Goal: Information Seeking & Learning: Find specific fact

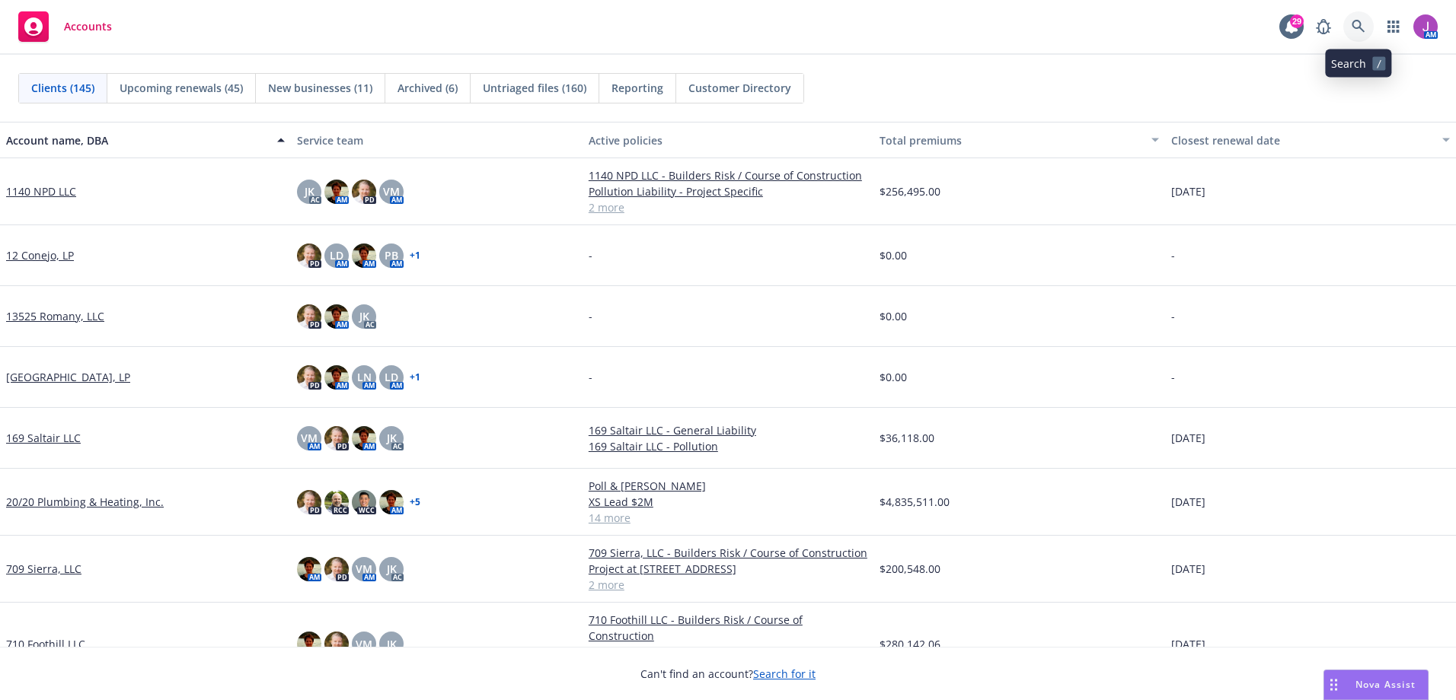
click at [1356, 33] on link at bounding box center [1358, 26] width 30 height 30
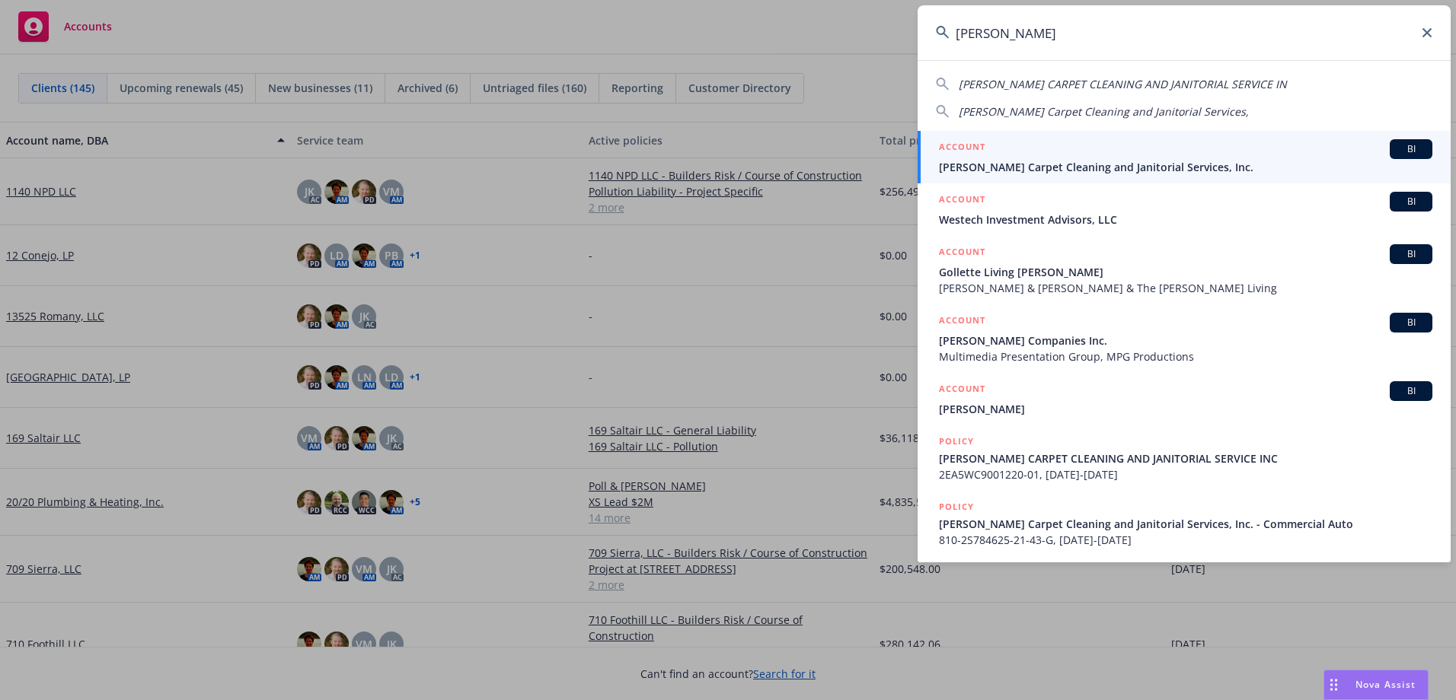
type input "colletta"
click at [1028, 170] on span "[PERSON_NAME] Carpet Cleaning and Janitorial Services, Inc." at bounding box center [1185, 167] width 493 height 16
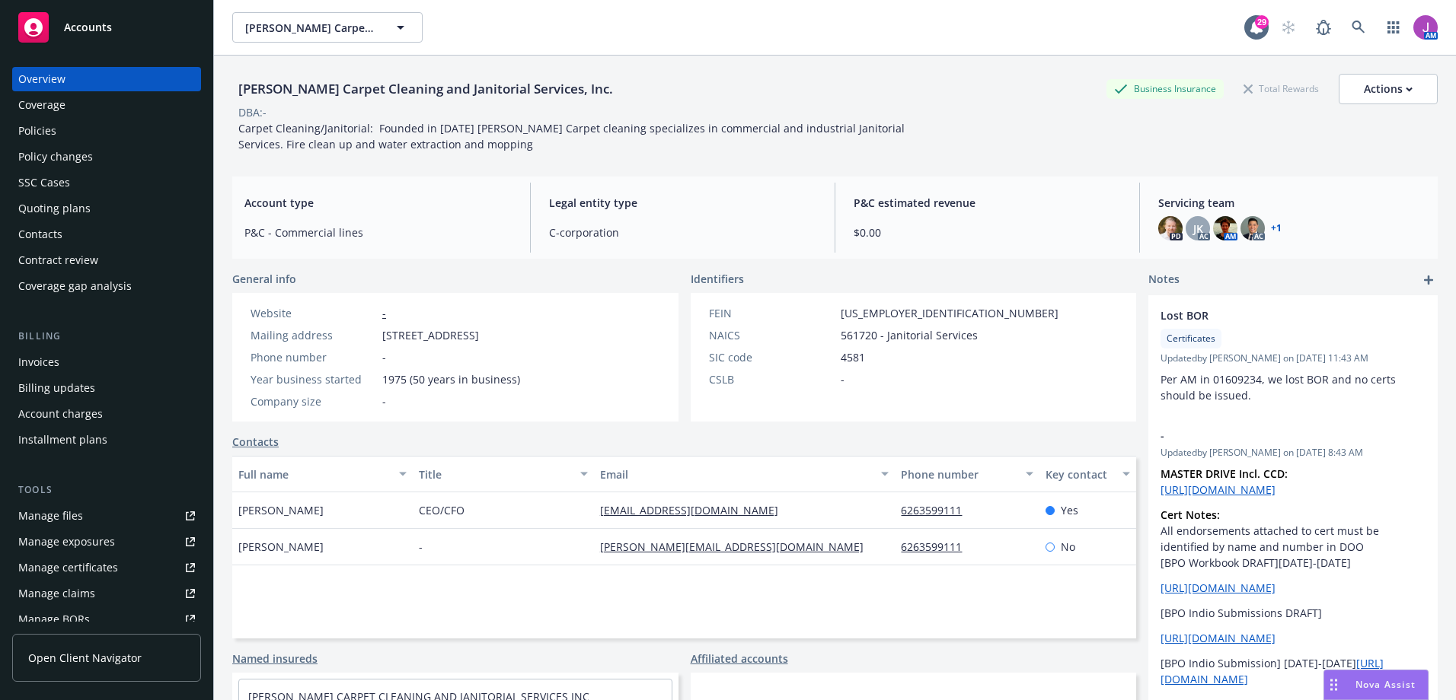
click at [59, 126] on div "Policies" at bounding box center [106, 131] width 177 height 24
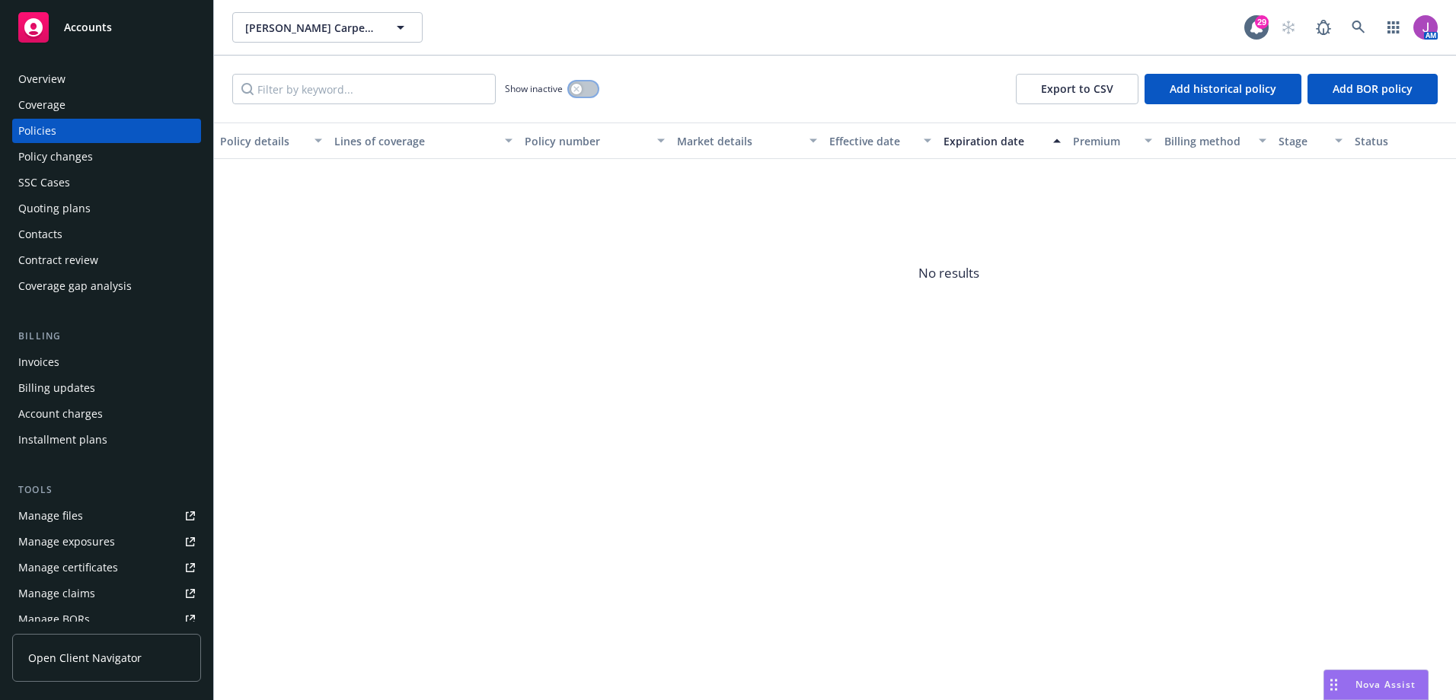
click at [583, 88] on button "button" at bounding box center [583, 88] width 29 height 15
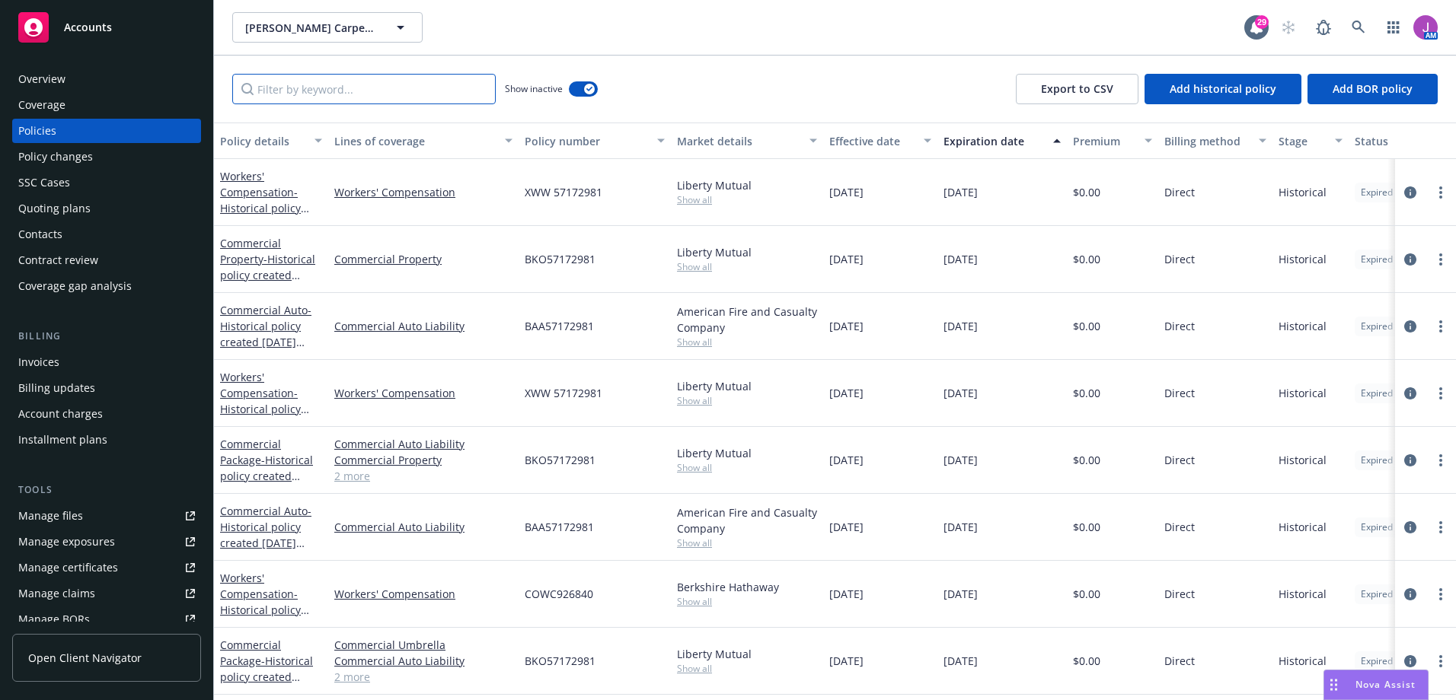
click at [350, 91] on input "Filter by keyword..." at bounding box center [363, 89] width 263 height 30
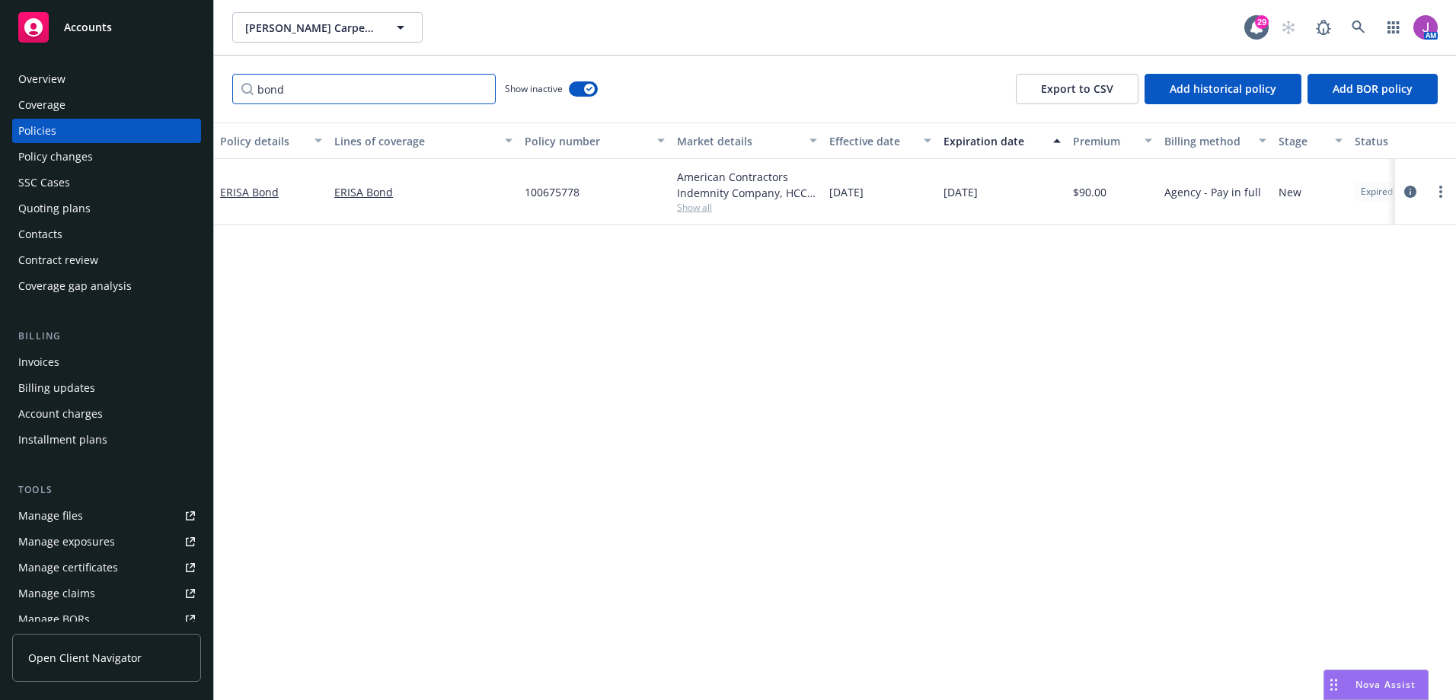
type input "bond"
click at [690, 212] on span "Show all" at bounding box center [747, 207] width 140 height 13
drag, startPoint x: 518, startPoint y: 187, endPoint x: 601, endPoint y: 191, distance: 83.1
click at [601, 191] on div "100675778" at bounding box center [594, 192] width 152 height 66
copy span "100675778"
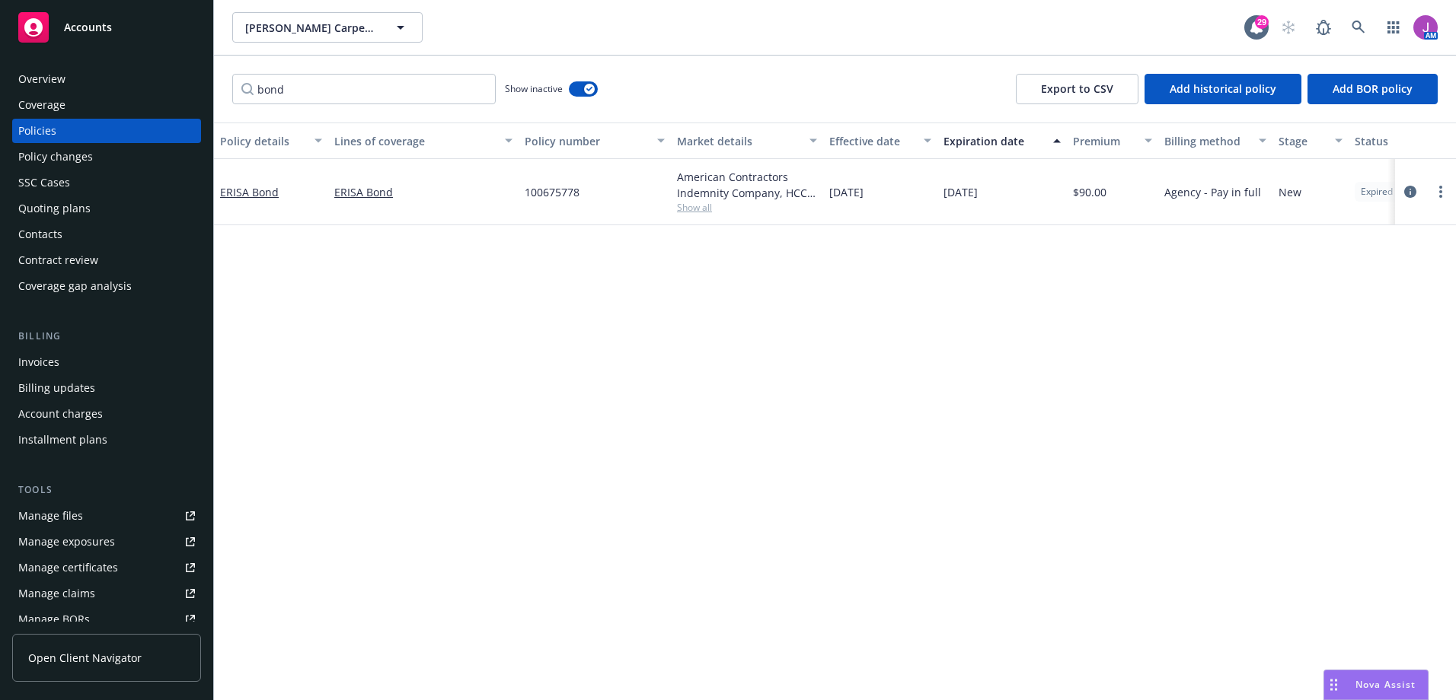
click at [705, 204] on span "Show all" at bounding box center [747, 207] width 140 height 13
click at [235, 193] on link "ERISA Bond" at bounding box center [249, 192] width 59 height 14
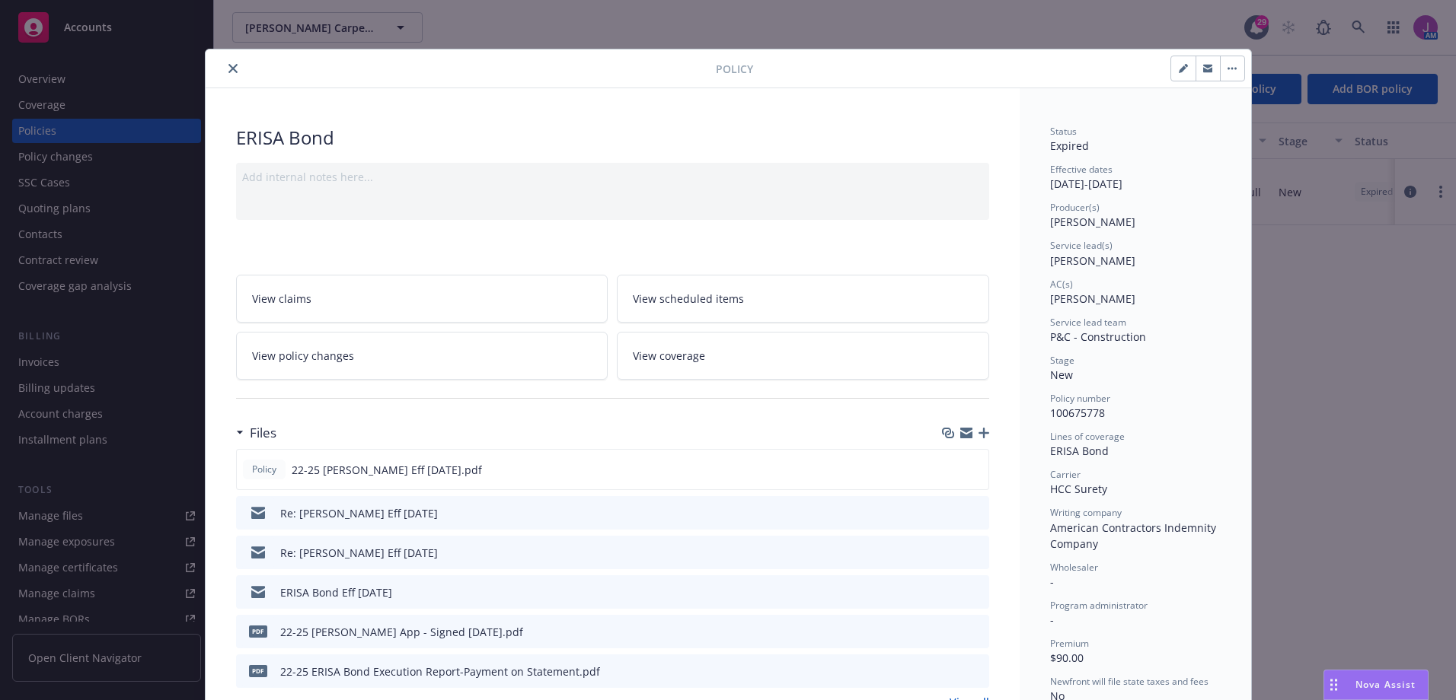
scroll to position [152, 0]
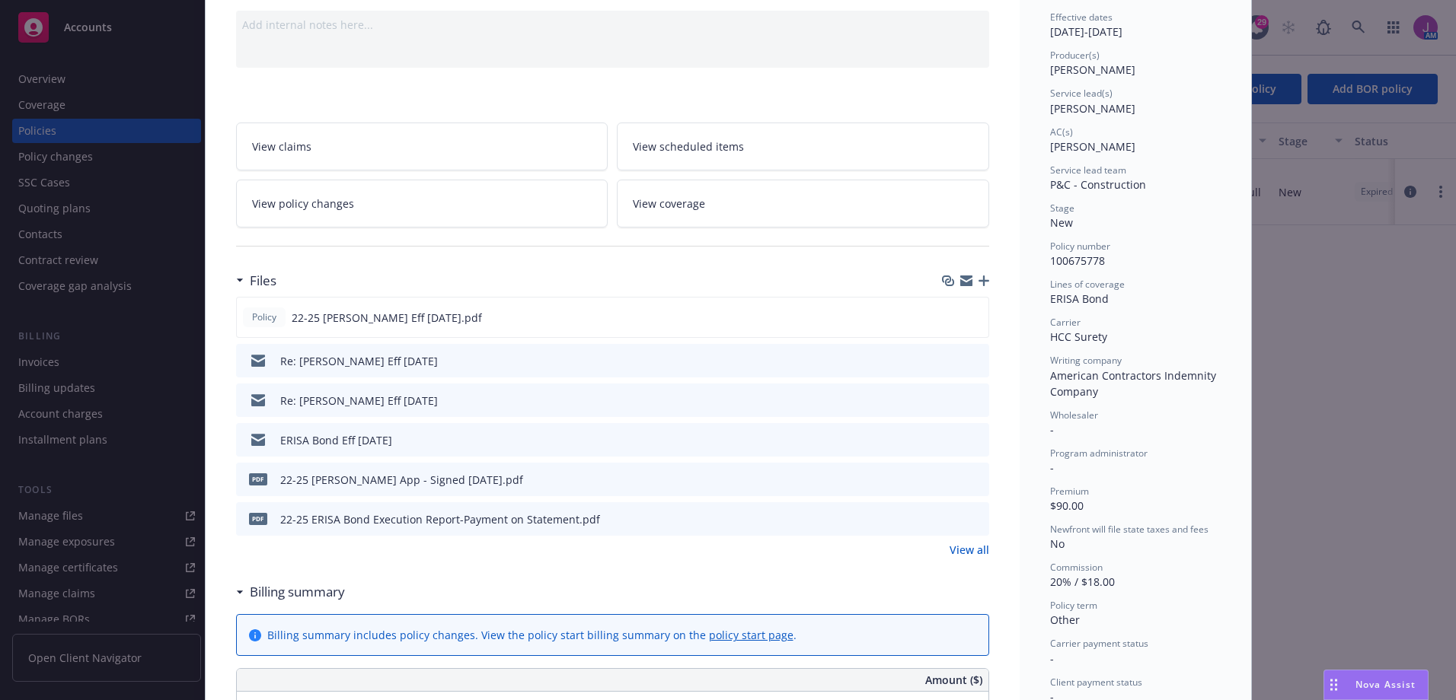
click at [968, 362] on icon "preview file" at bounding box center [975, 360] width 14 height 11
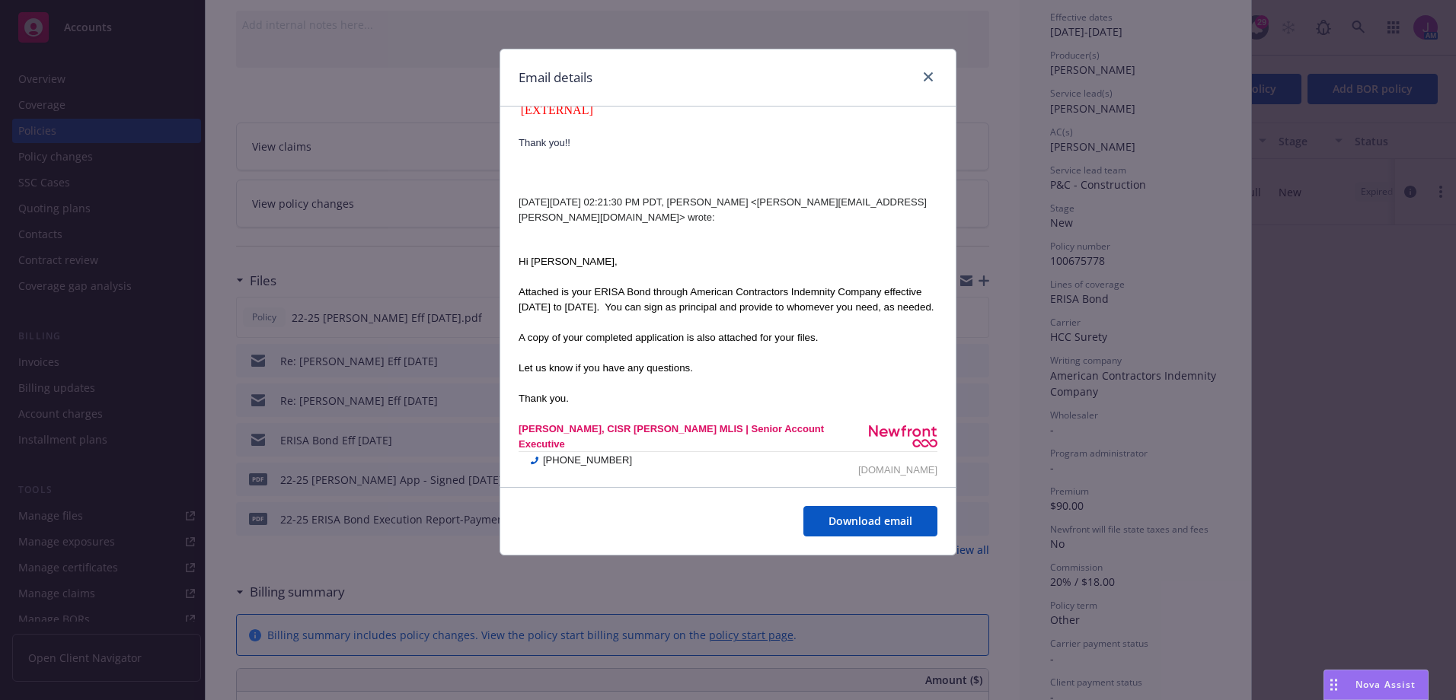
scroll to position [192, 0]
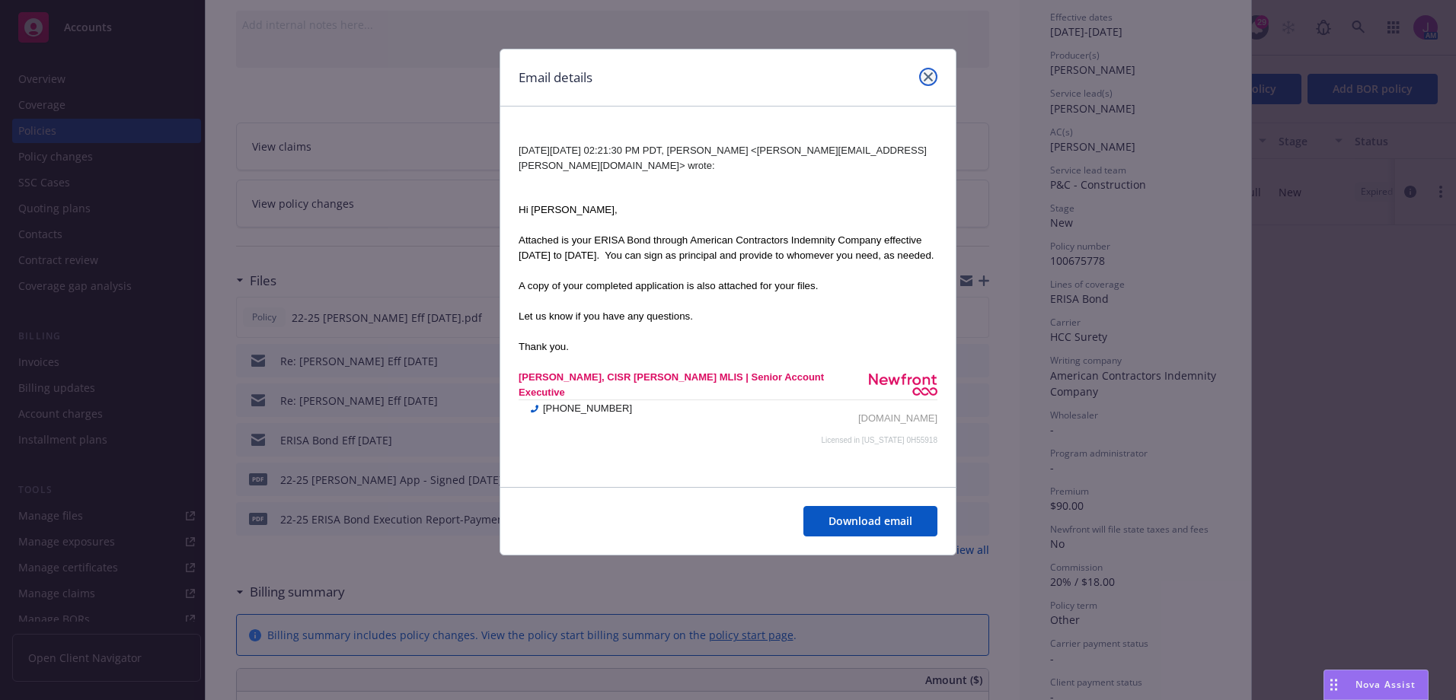
click at [933, 75] on link "close" at bounding box center [928, 77] width 18 height 18
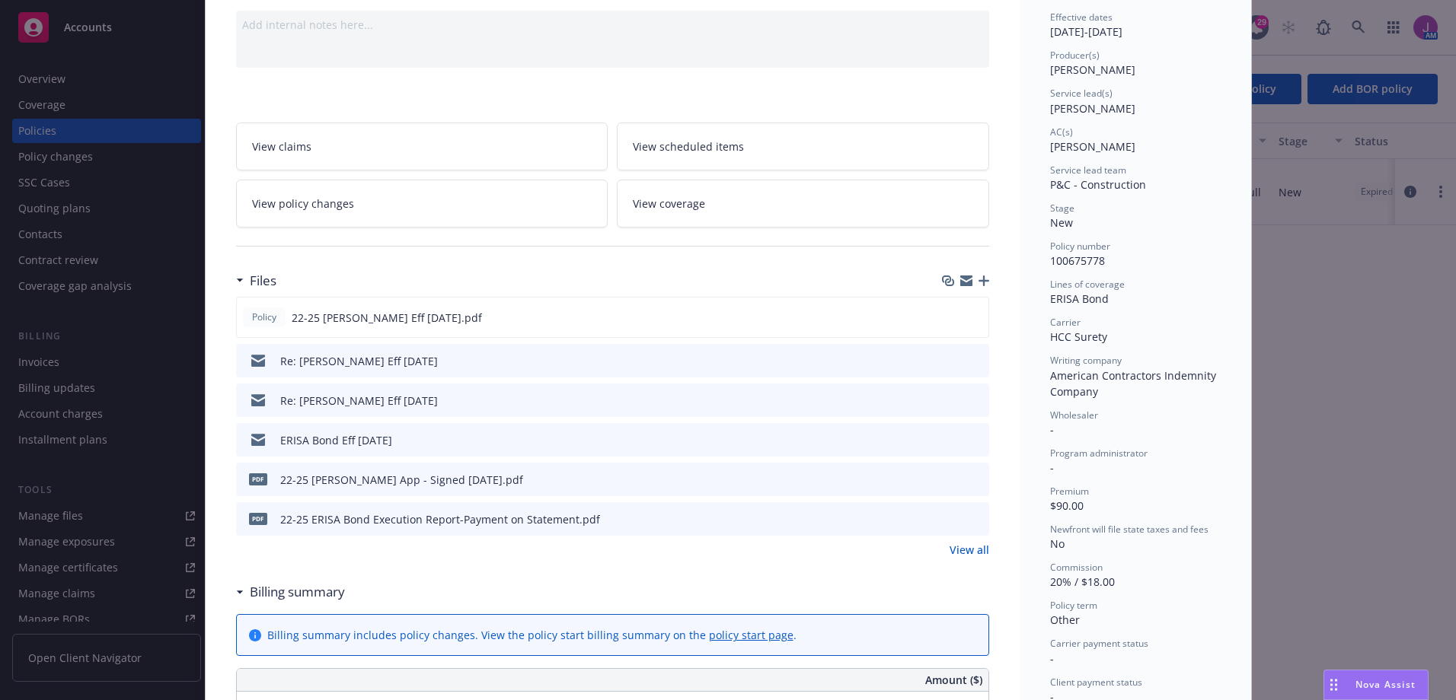
click at [971, 434] on icon "preview file" at bounding box center [975, 439] width 14 height 11
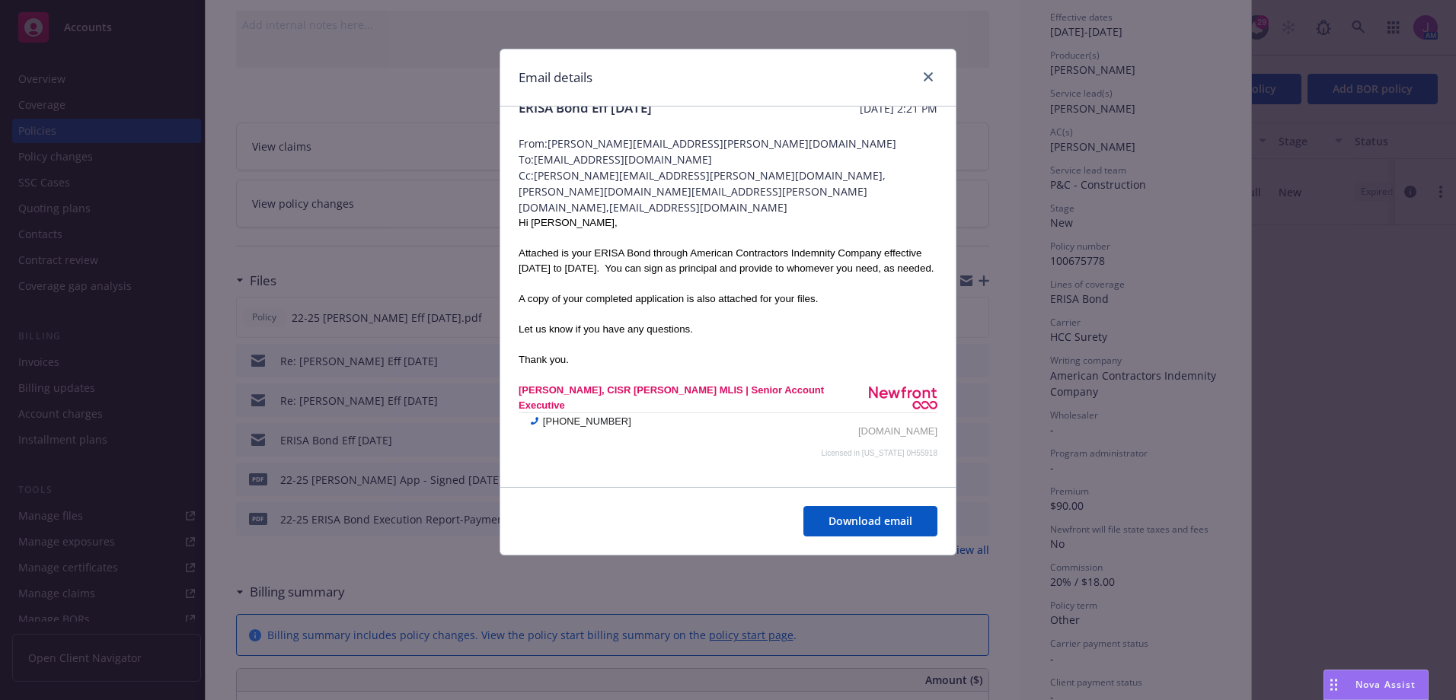
scroll to position [39, 0]
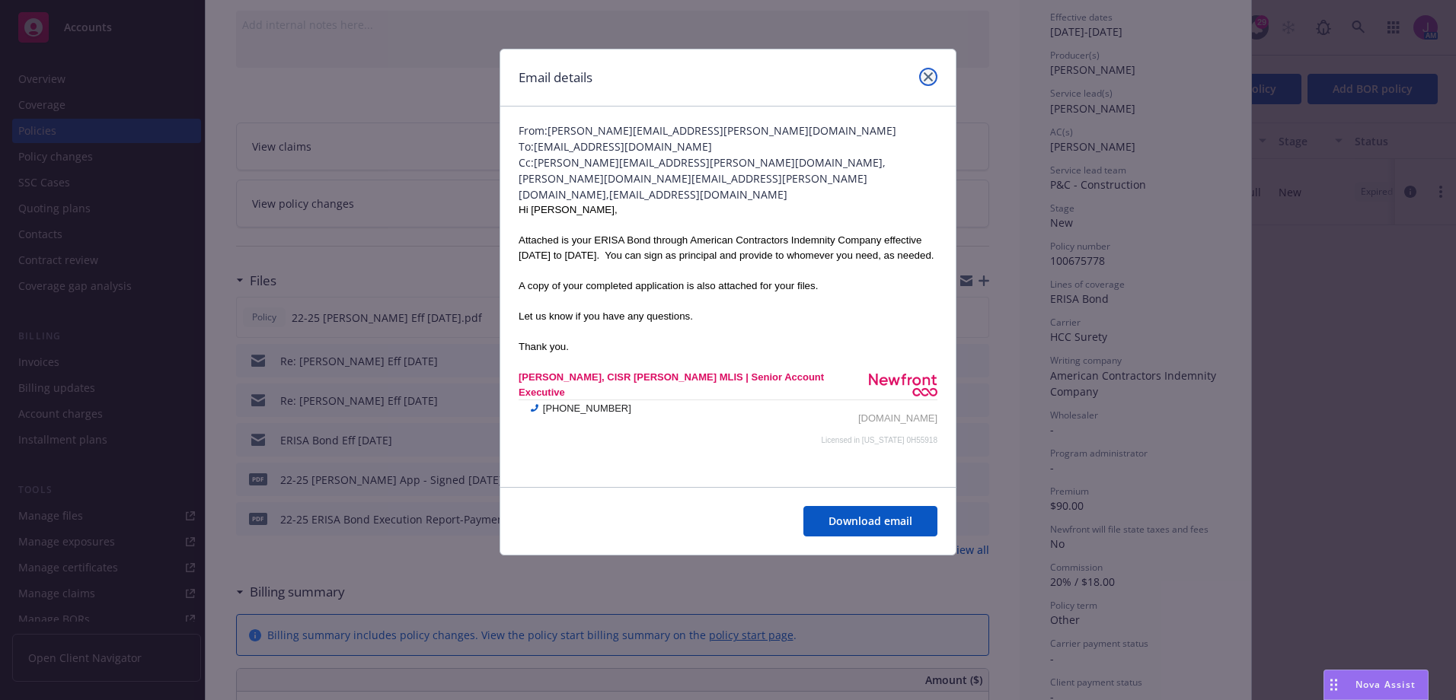
click at [933, 72] on link "close" at bounding box center [928, 77] width 18 height 18
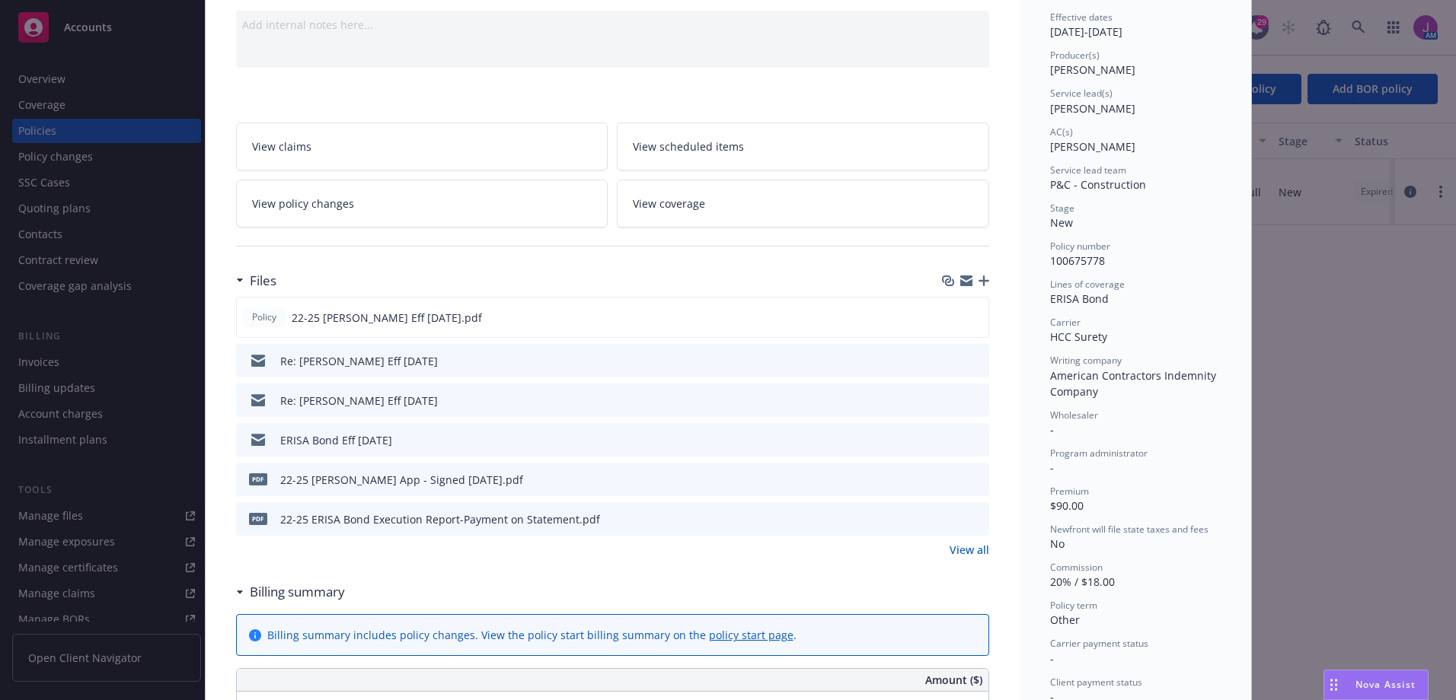
scroll to position [381, 0]
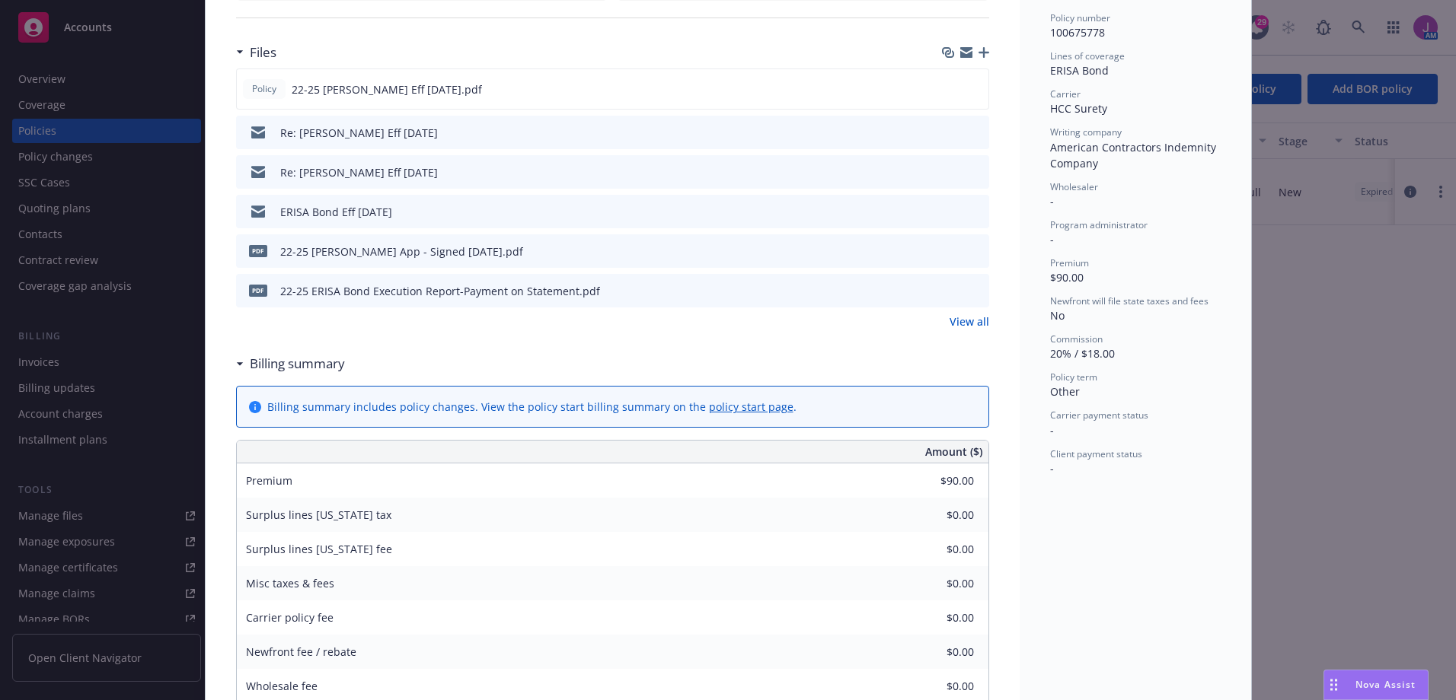
click at [955, 324] on link "View all" at bounding box center [969, 322] width 40 height 16
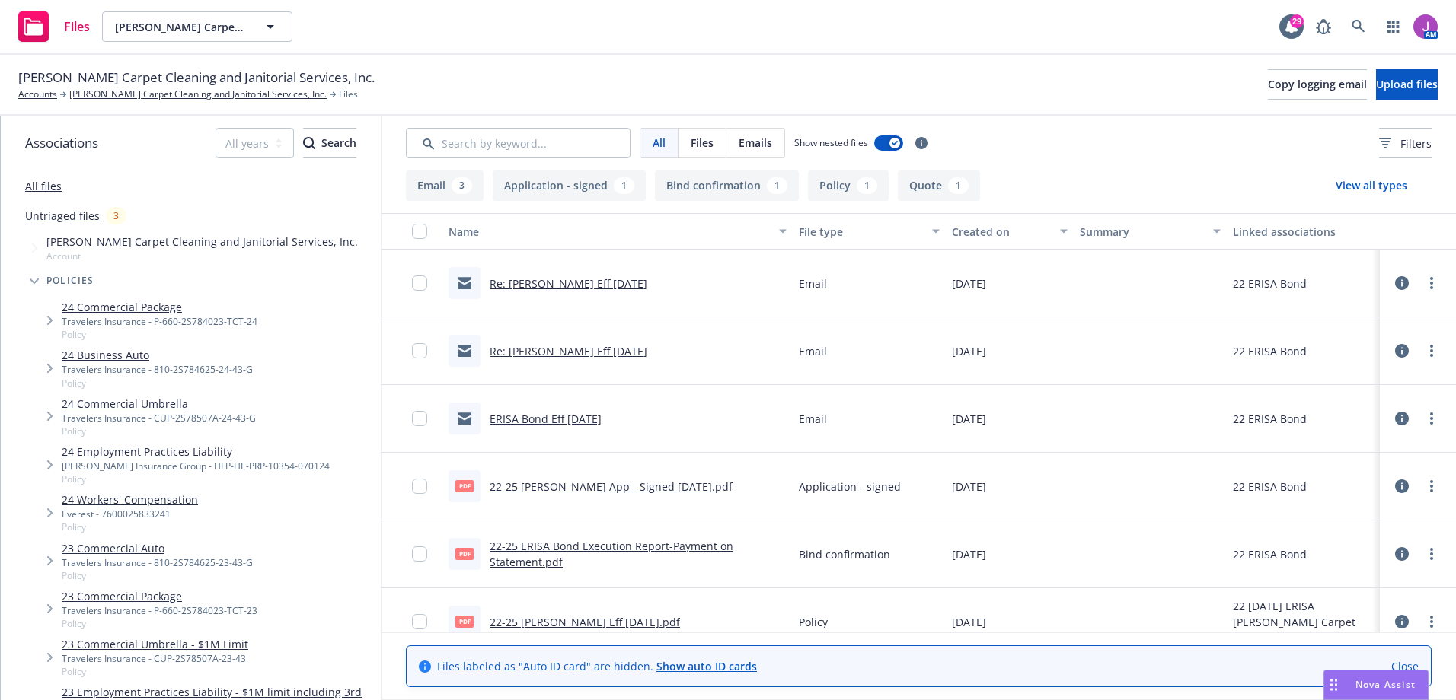
scroll to position [91, 0]
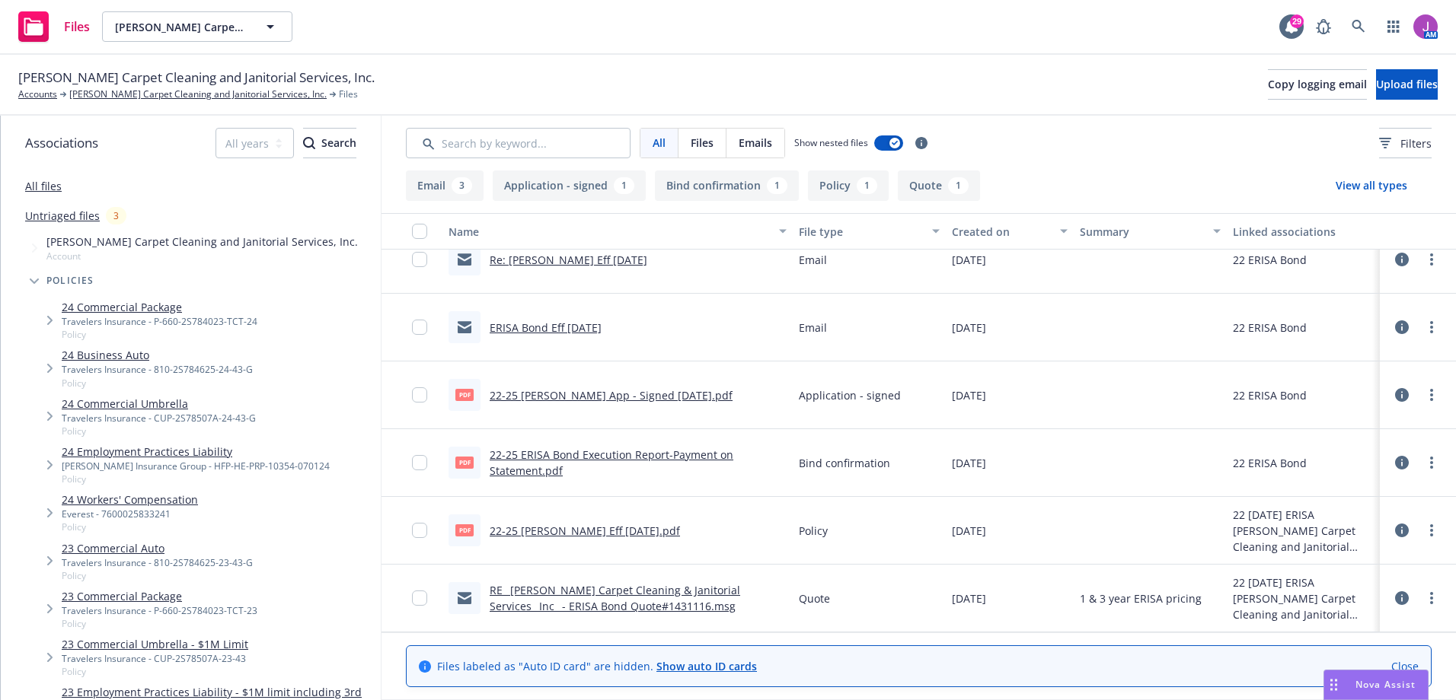
click at [600, 603] on link "RE_ [PERSON_NAME] Carpet Cleaning & Janitorial Services_ Inc_ - ERISA Bond Quot…" at bounding box center [615, 598] width 250 height 30
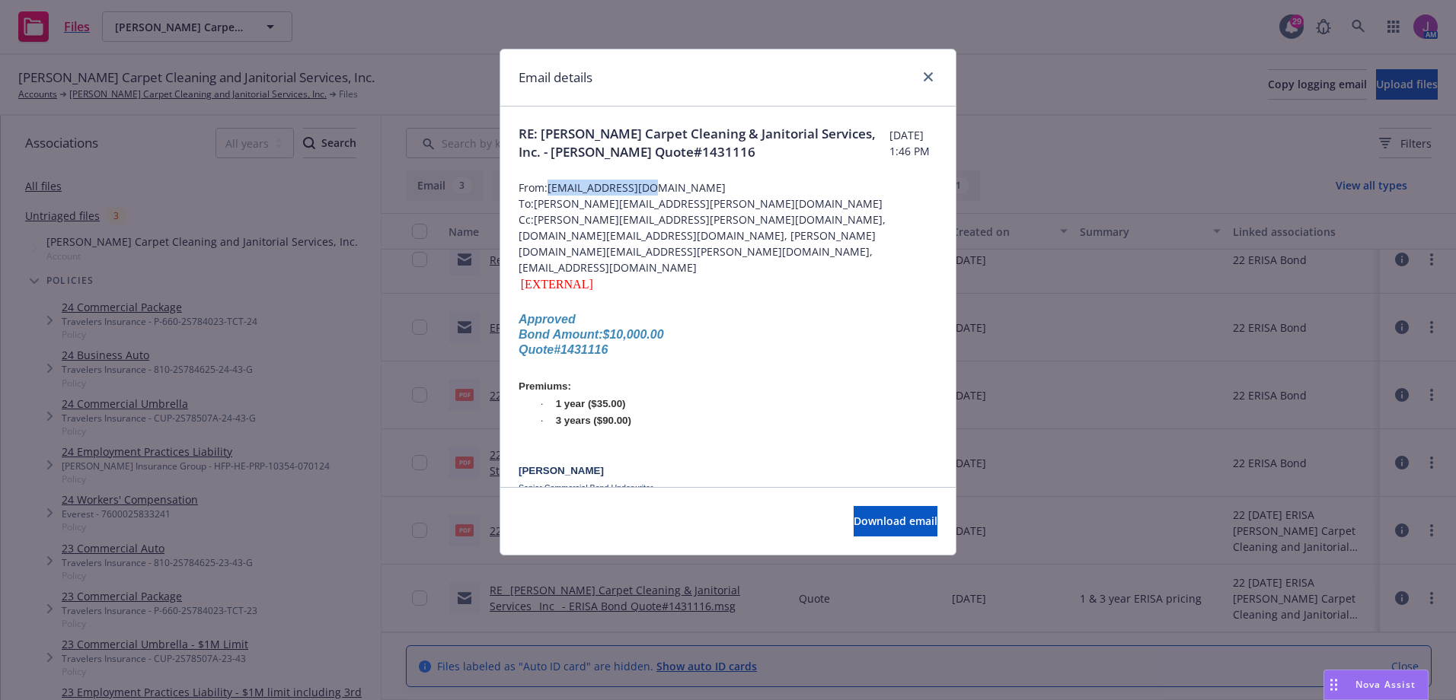
drag, startPoint x: 553, startPoint y: 184, endPoint x: 683, endPoint y: 191, distance: 130.4
click at [683, 191] on span "From: ktaylor1@tmhcc.com" at bounding box center [727, 188] width 419 height 16
copy span "ktaylor1@tmhcc.com"
click at [930, 80] on icon "close" at bounding box center [927, 76] width 9 height 9
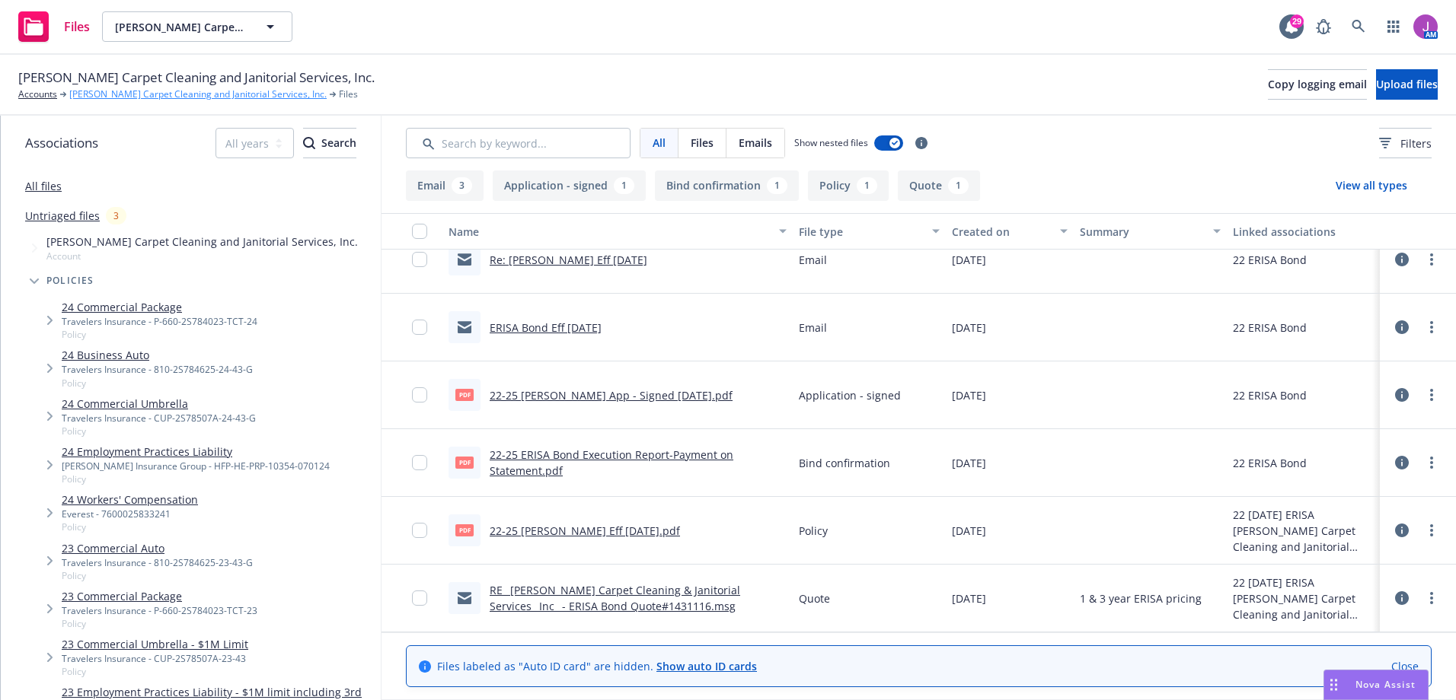
click at [203, 91] on link "[PERSON_NAME] Carpet Cleaning and Janitorial Services, Inc." at bounding box center [197, 95] width 257 height 14
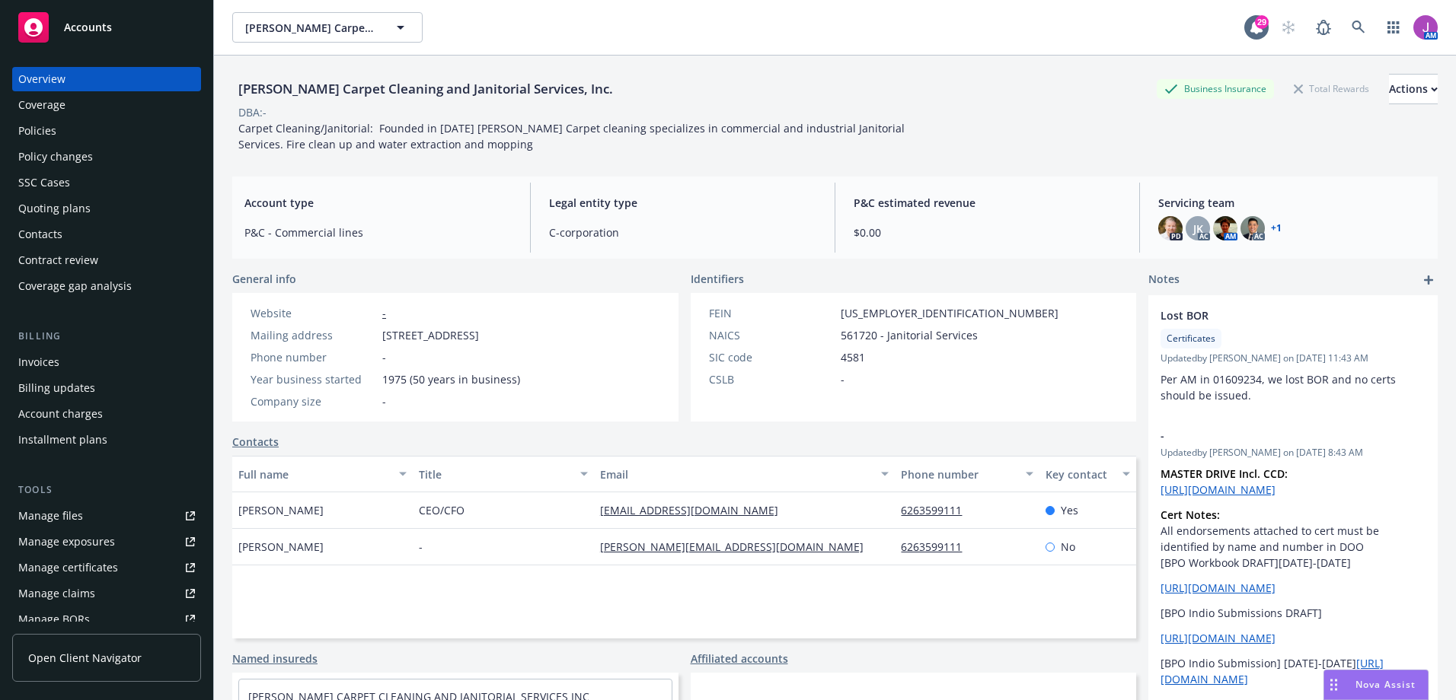
click at [37, 122] on div "Policies" at bounding box center [37, 131] width 38 height 24
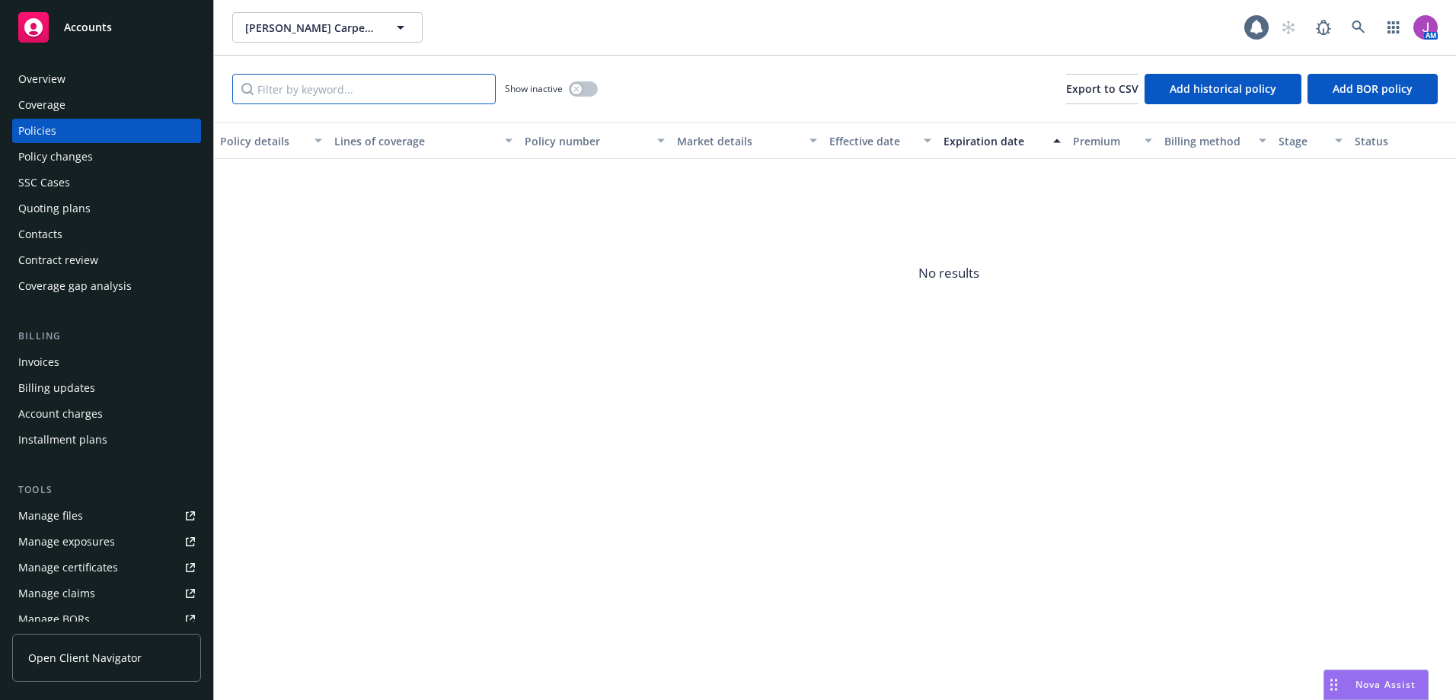
click at [377, 88] on input "Filter by keyword..." at bounding box center [363, 89] width 263 height 30
type input "o"
type input "bond"
click at [584, 97] on div "Show inactive" at bounding box center [551, 89] width 93 height 30
click at [578, 91] on icon "button" at bounding box center [576, 89] width 6 height 6
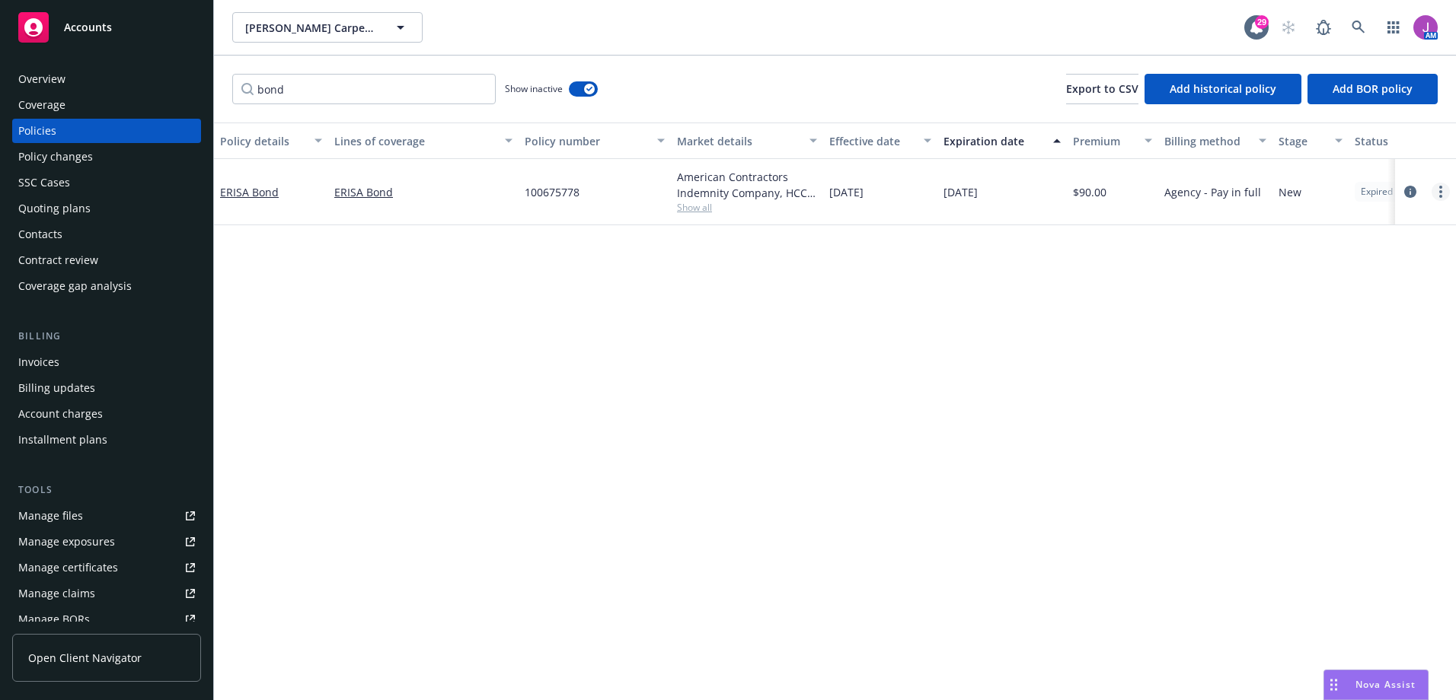
click at [1435, 190] on link "more" at bounding box center [1440, 192] width 18 height 18
click at [1329, 257] on link "Renew with incumbent" at bounding box center [1359, 253] width 179 height 30
select select "12"
select select "CA"
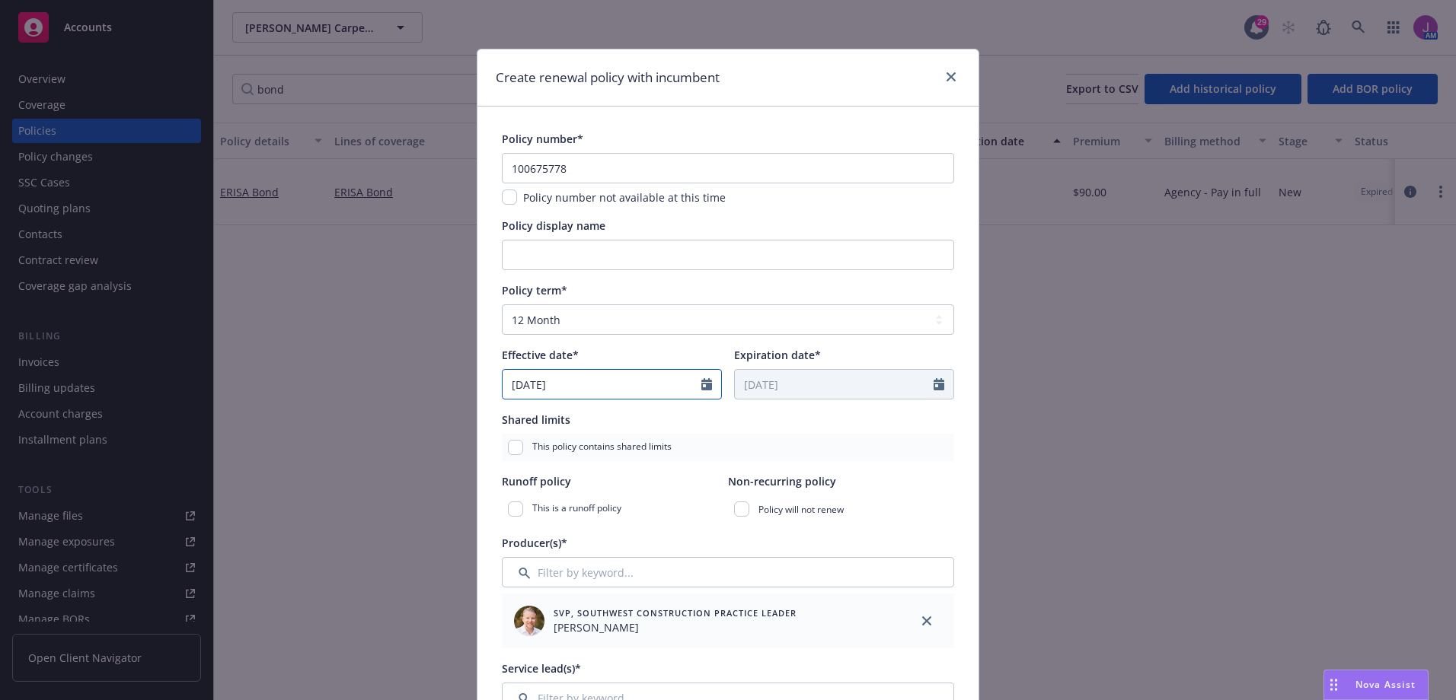
click at [569, 381] on input "[DATE]" at bounding box center [601, 384] width 199 height 29
select select "8"
click at [559, 311] on select "Select policy term 12 Month 6 Month 4 Month 3 Month 2 Month 1 Month 36 Month (3…" at bounding box center [728, 320] width 452 height 30
select select "36"
click at [502, 305] on select "Select policy term 12 Month 6 Month 4 Month 3 Month 2 Month 1 Month 36 Month (3…" at bounding box center [728, 320] width 452 height 30
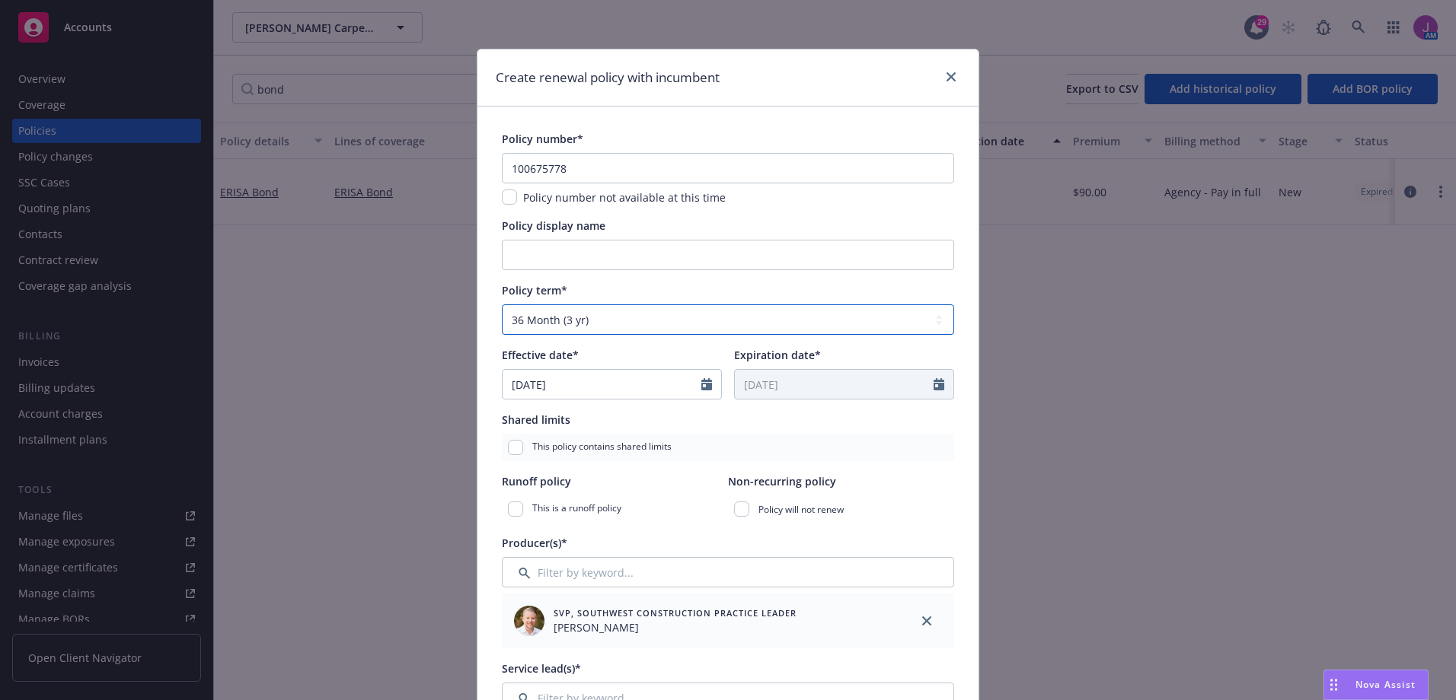
type input "08/04/2028"
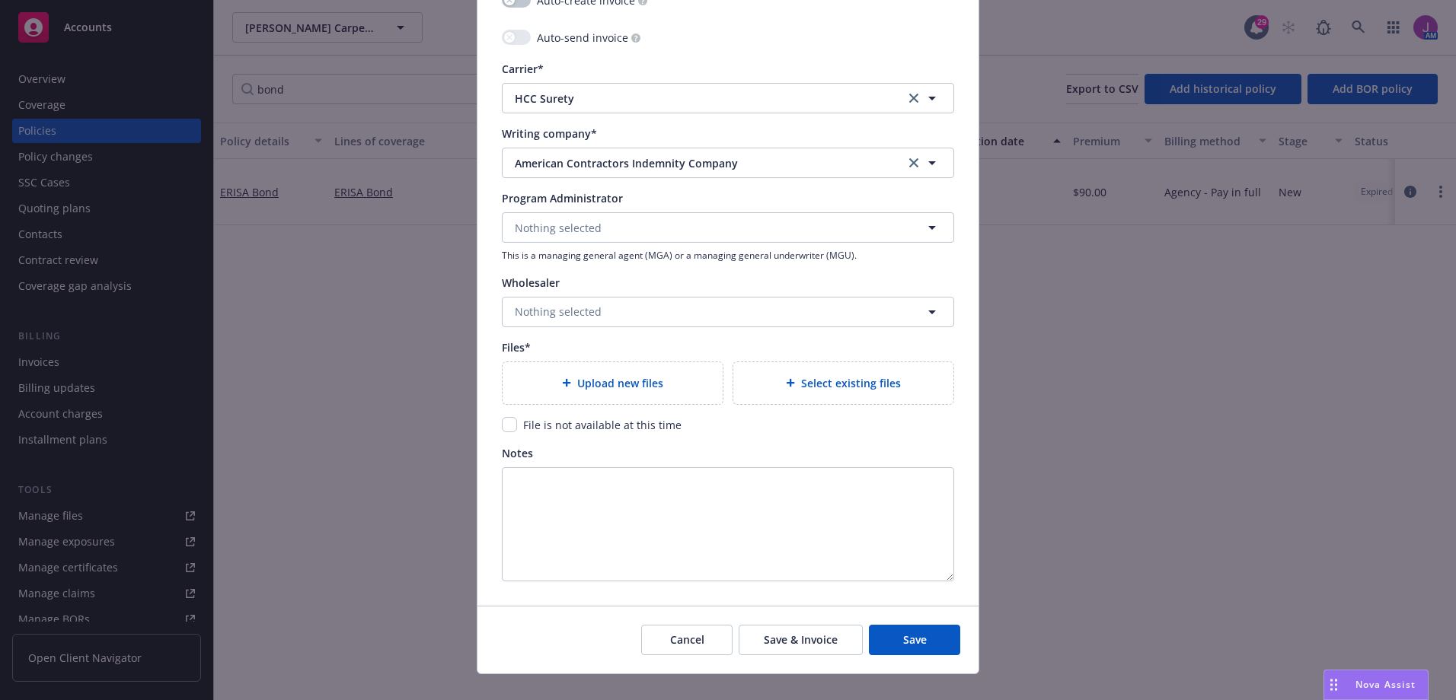
scroll to position [1510, 0]
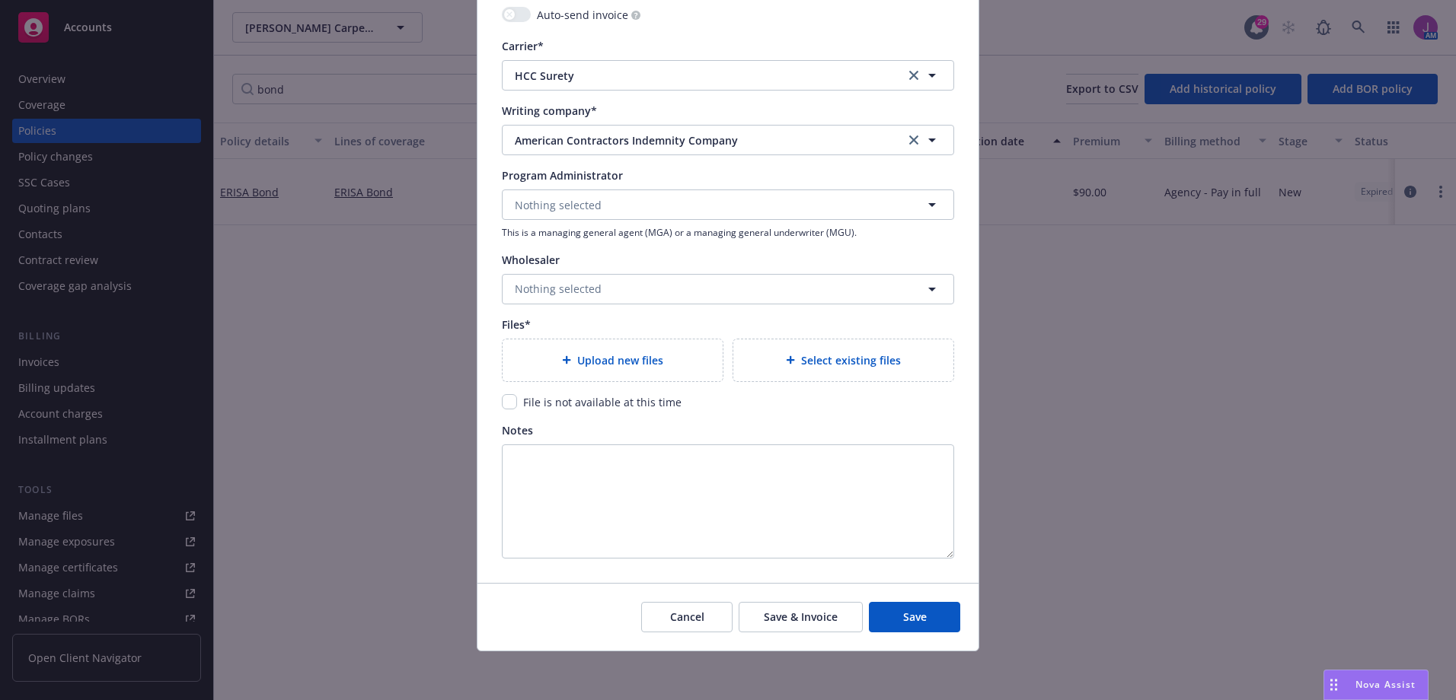
click at [608, 368] on div "Upload new files" at bounding box center [613, 361] width 196 height 18
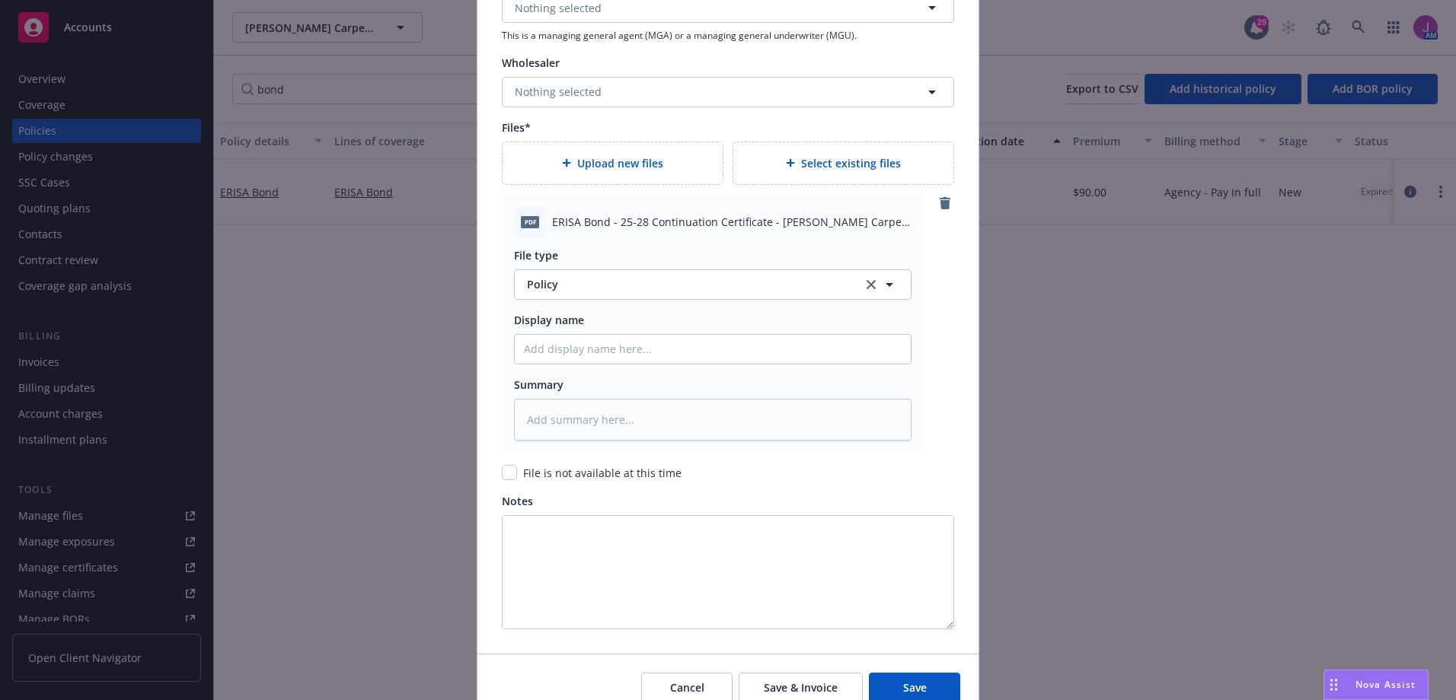
scroll to position [1778, 0]
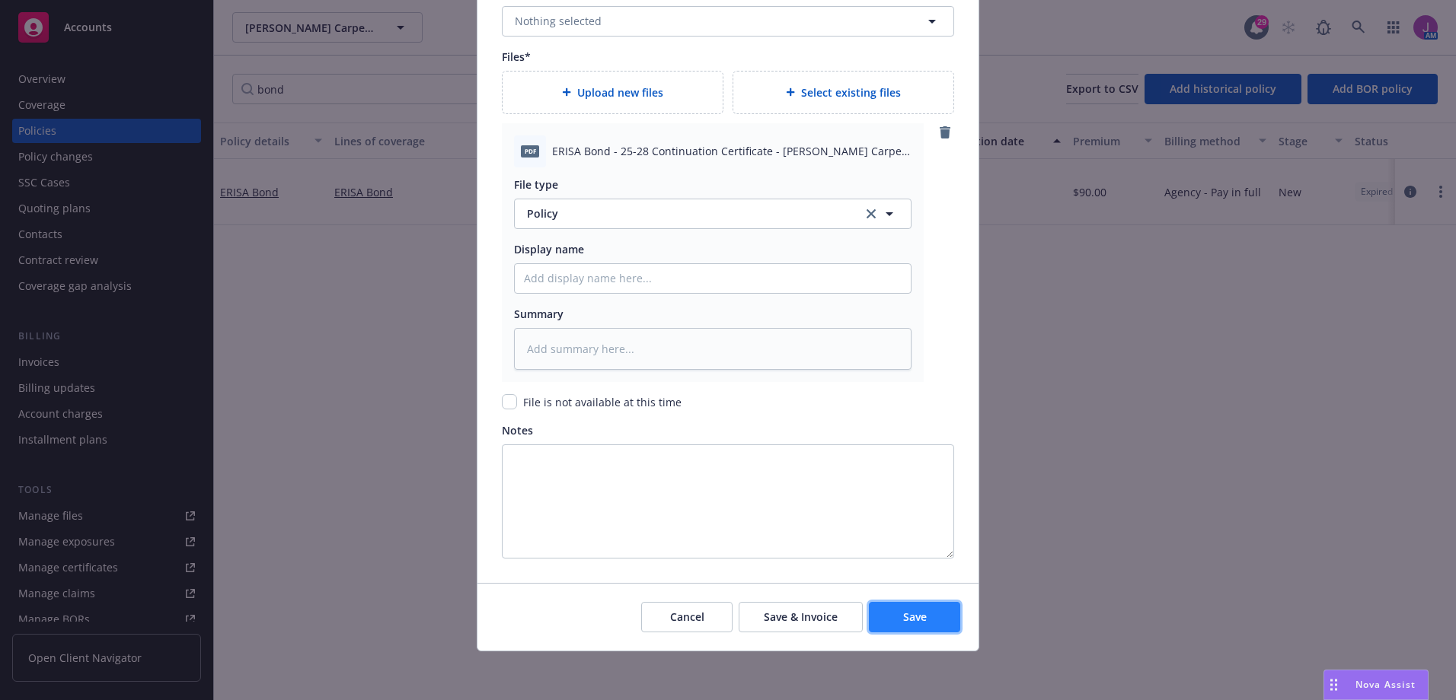
click at [912, 622] on span "Save" at bounding box center [915, 617] width 24 height 14
type textarea "x"
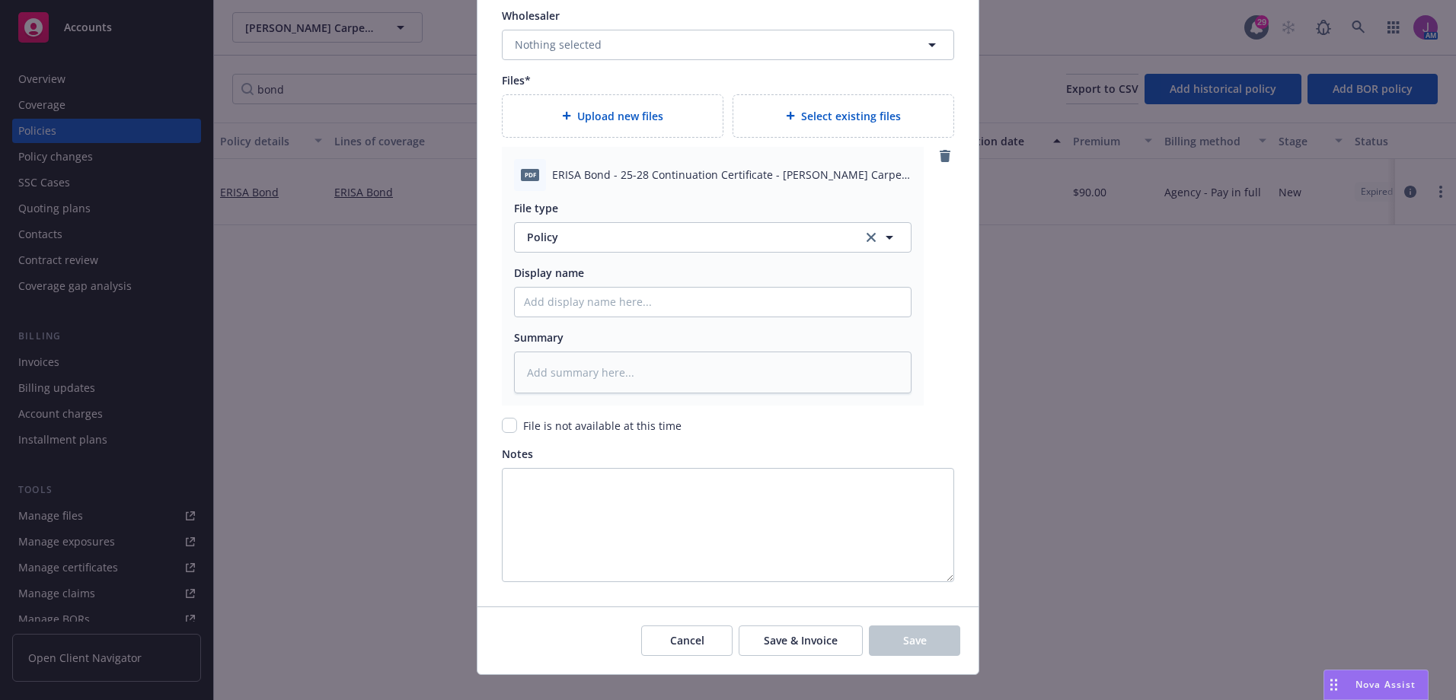
scroll to position [1802, 0]
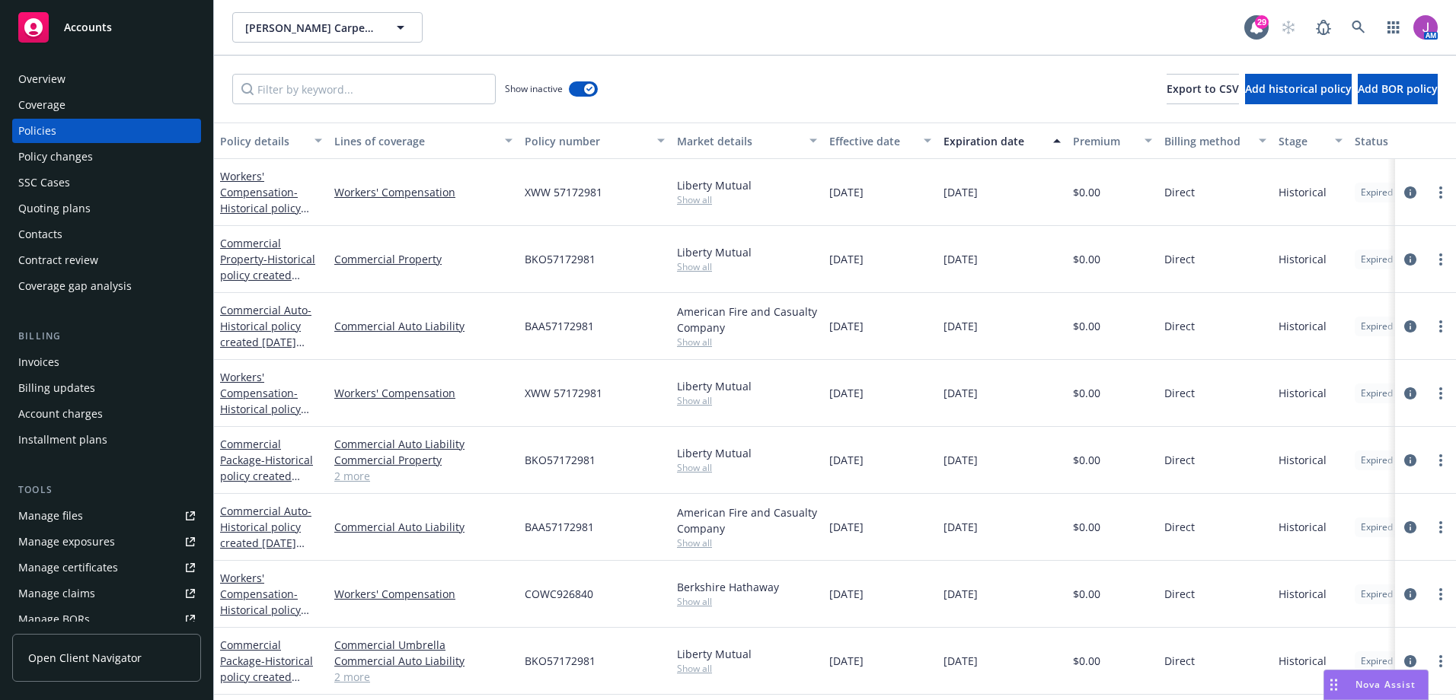
click at [78, 104] on div "Coverage" at bounding box center [106, 105] width 177 height 24
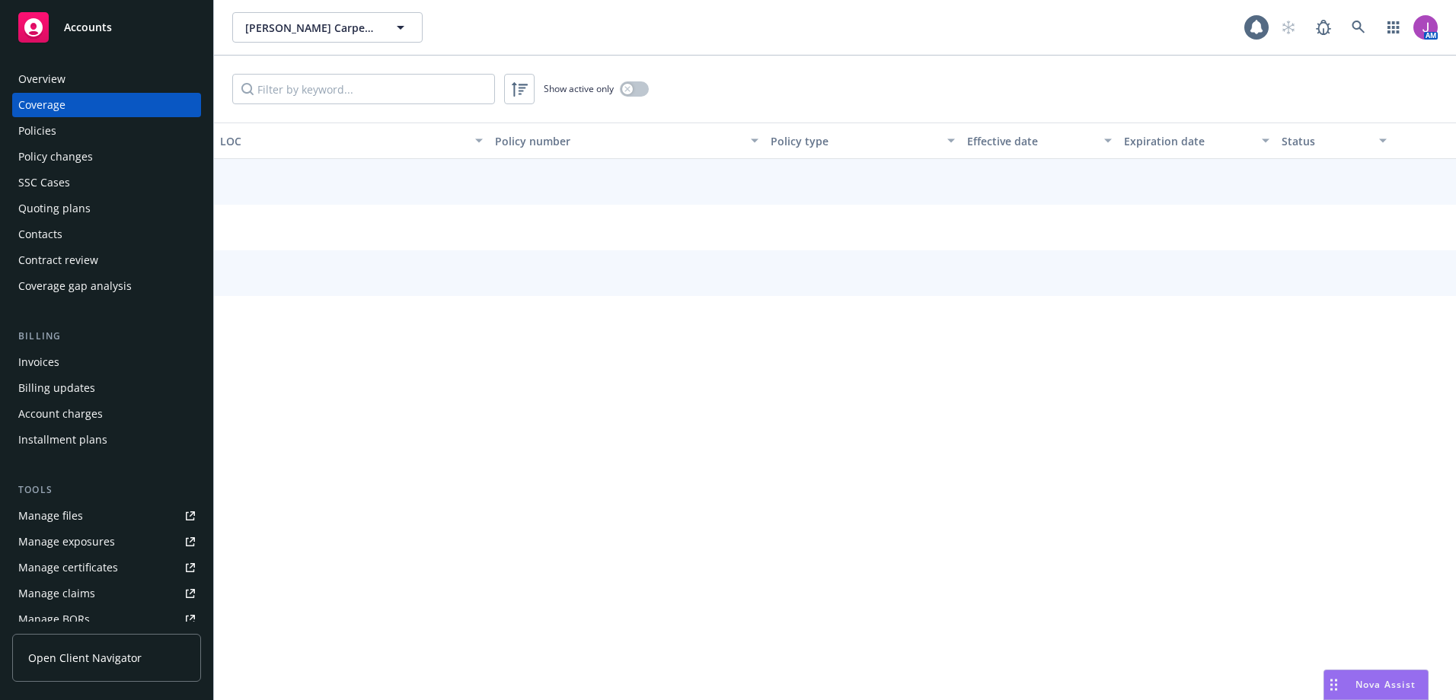
click at [63, 132] on div "Policies" at bounding box center [106, 131] width 177 height 24
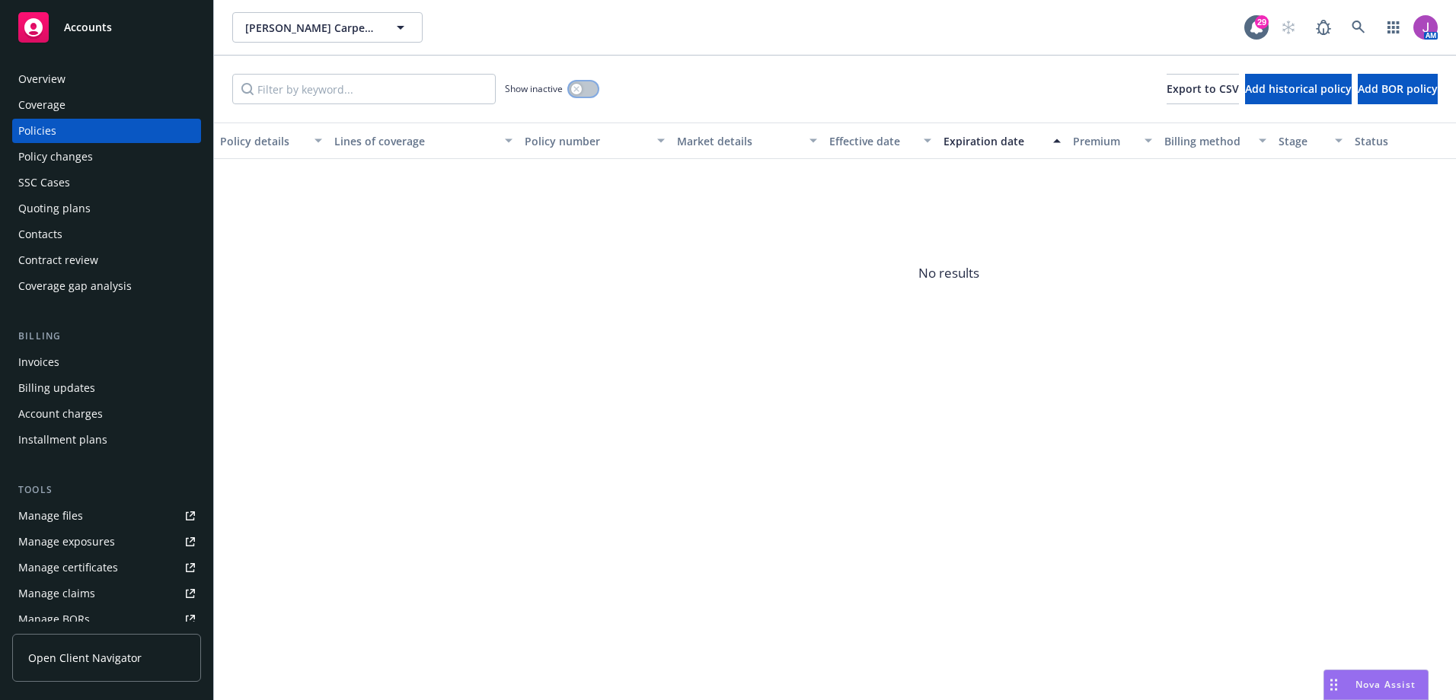
click at [588, 88] on button "button" at bounding box center [583, 88] width 29 height 15
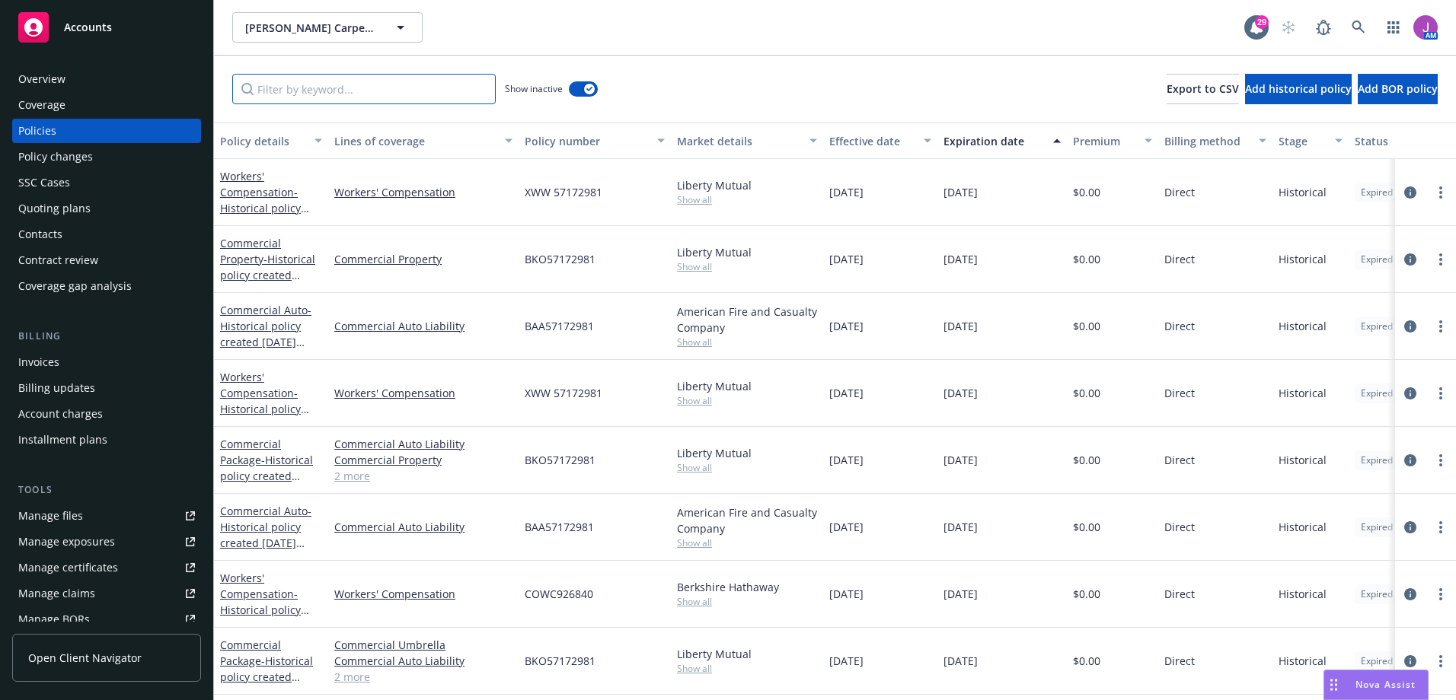
click at [383, 89] on input "Filter by keyword..." at bounding box center [363, 89] width 263 height 30
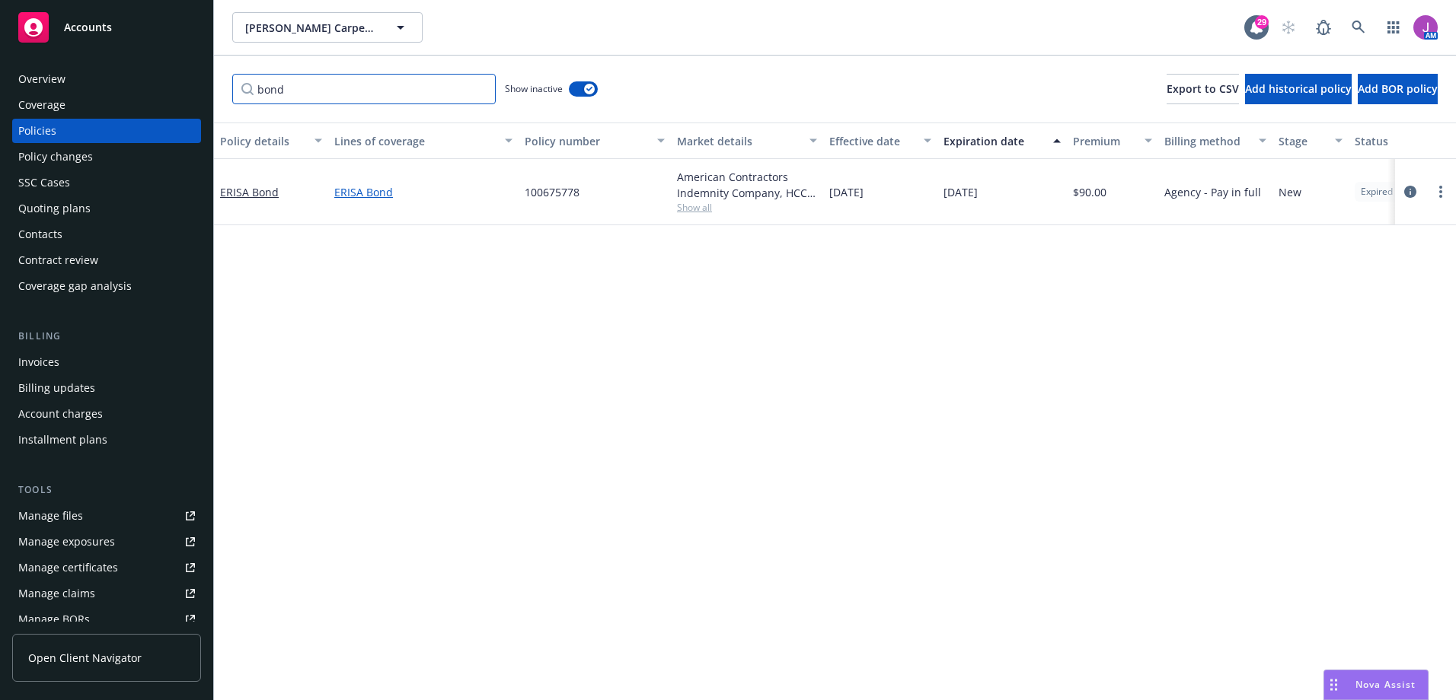
type input "bond"
click at [347, 191] on link "ERISA Bond" at bounding box center [423, 192] width 178 height 16
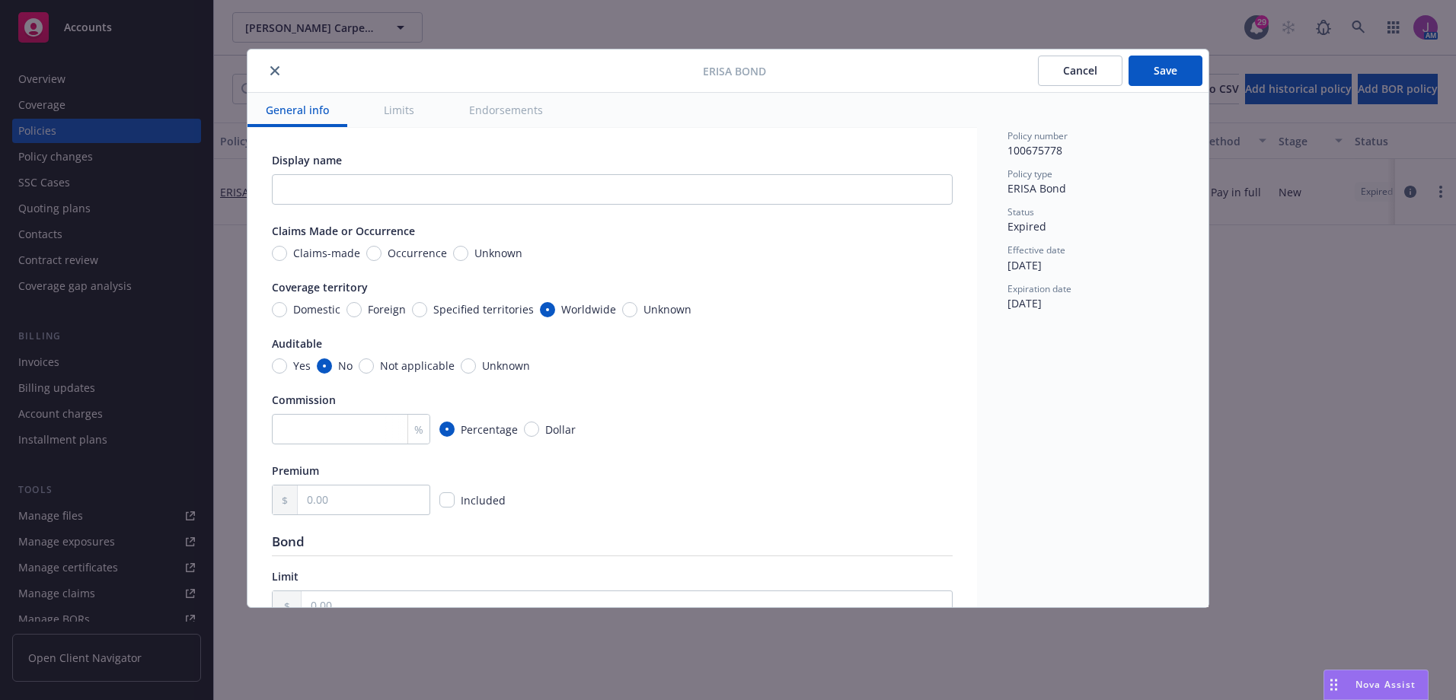
click at [1080, 78] on button "Cancel" at bounding box center [1080, 71] width 85 height 30
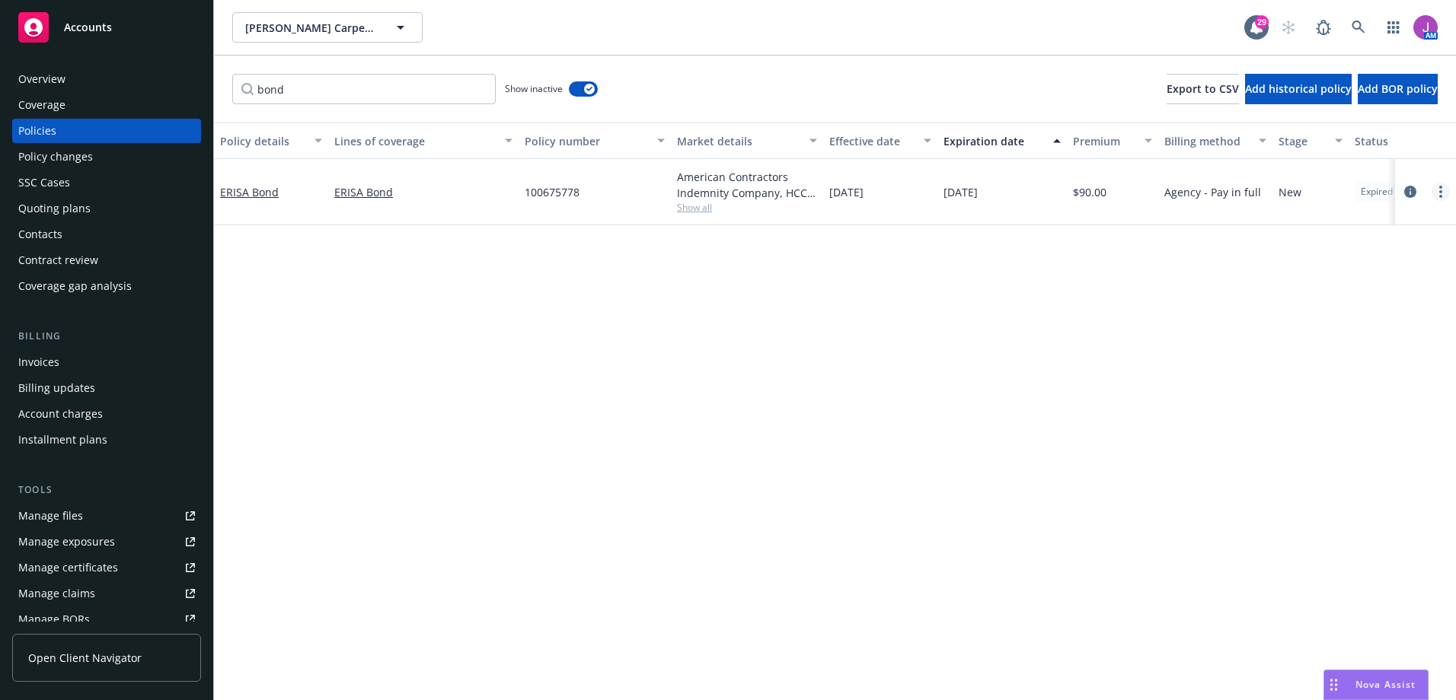
click at [1440, 195] on icon "more" at bounding box center [1440, 192] width 3 height 12
click at [726, 437] on div "Policy details Lines of coverage Policy number Market details Effective date Ex…" at bounding box center [835, 412] width 1242 height 578
click at [323, 29] on span "[PERSON_NAME] Carpet Cleaning and Janitorial Services, Inc." at bounding box center [311, 28] width 132 height 16
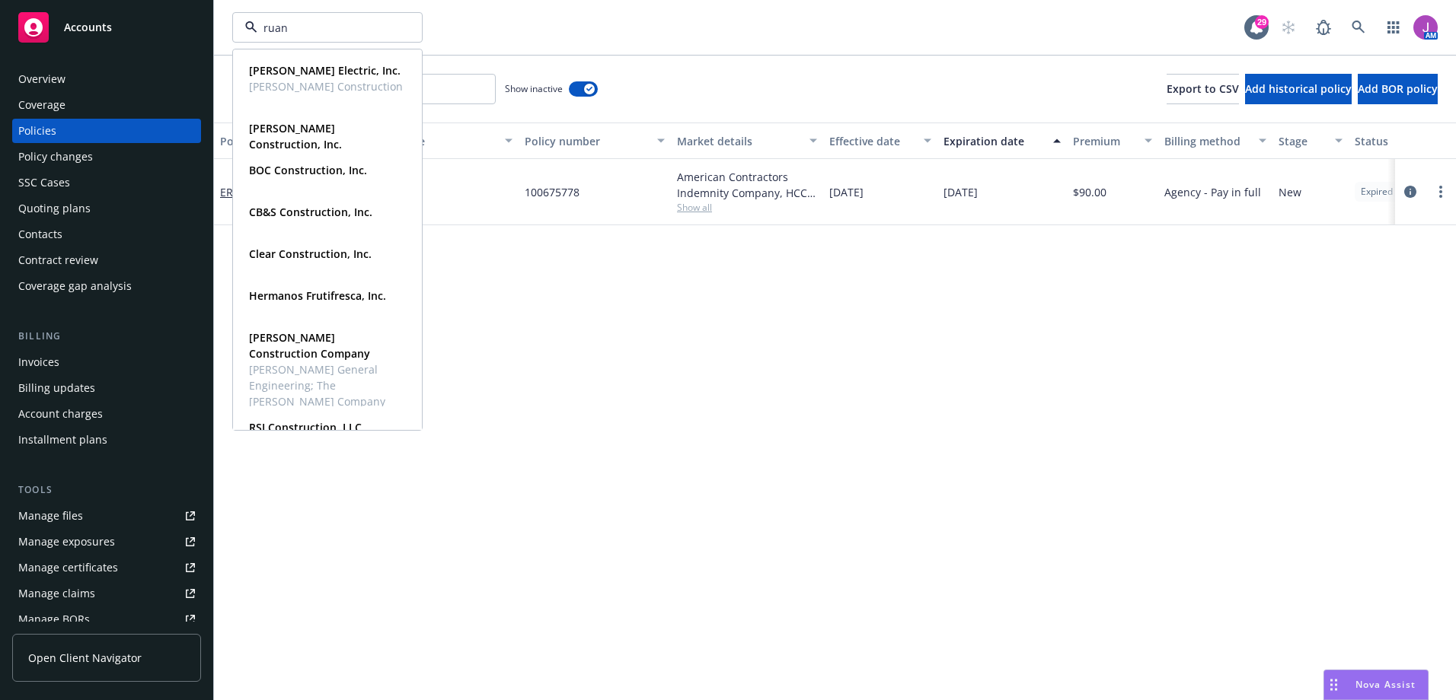
type input "ruane"
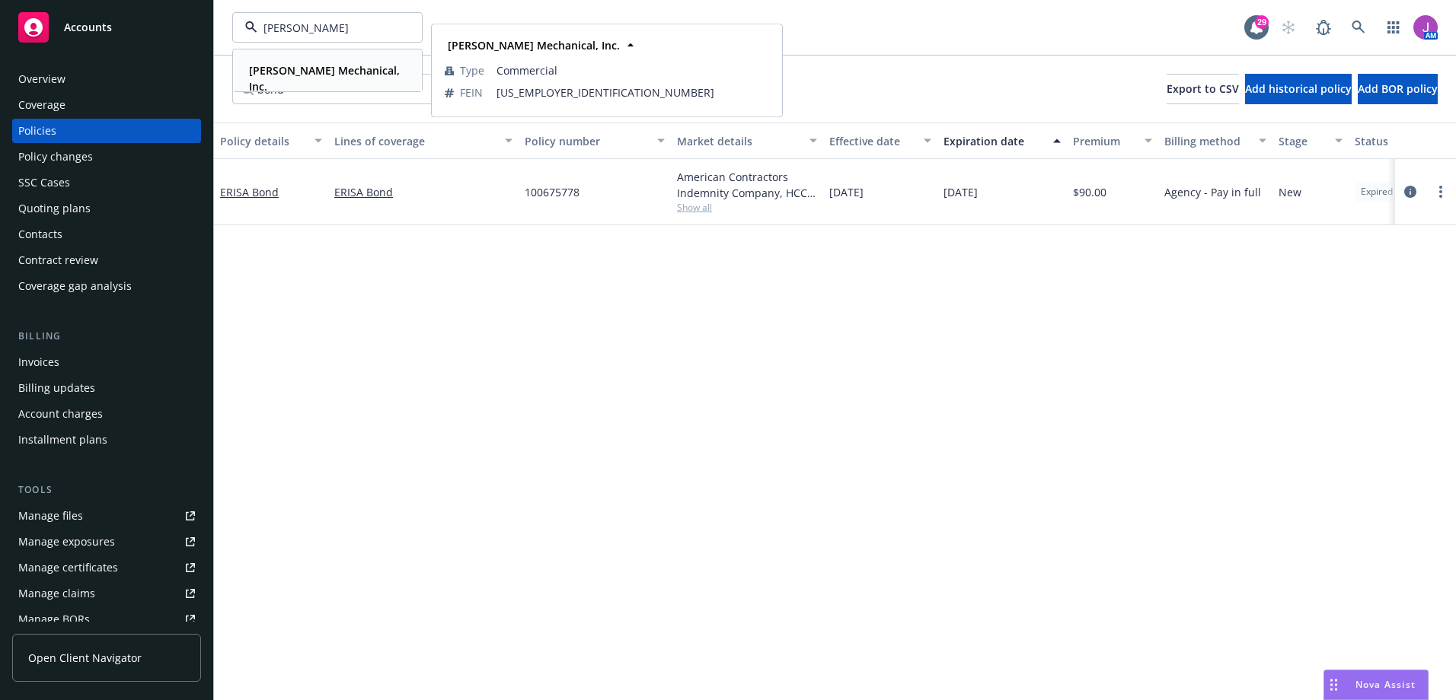
click at [315, 62] on div "Ruane Mechanical, Inc." at bounding box center [324, 78] width 163 height 38
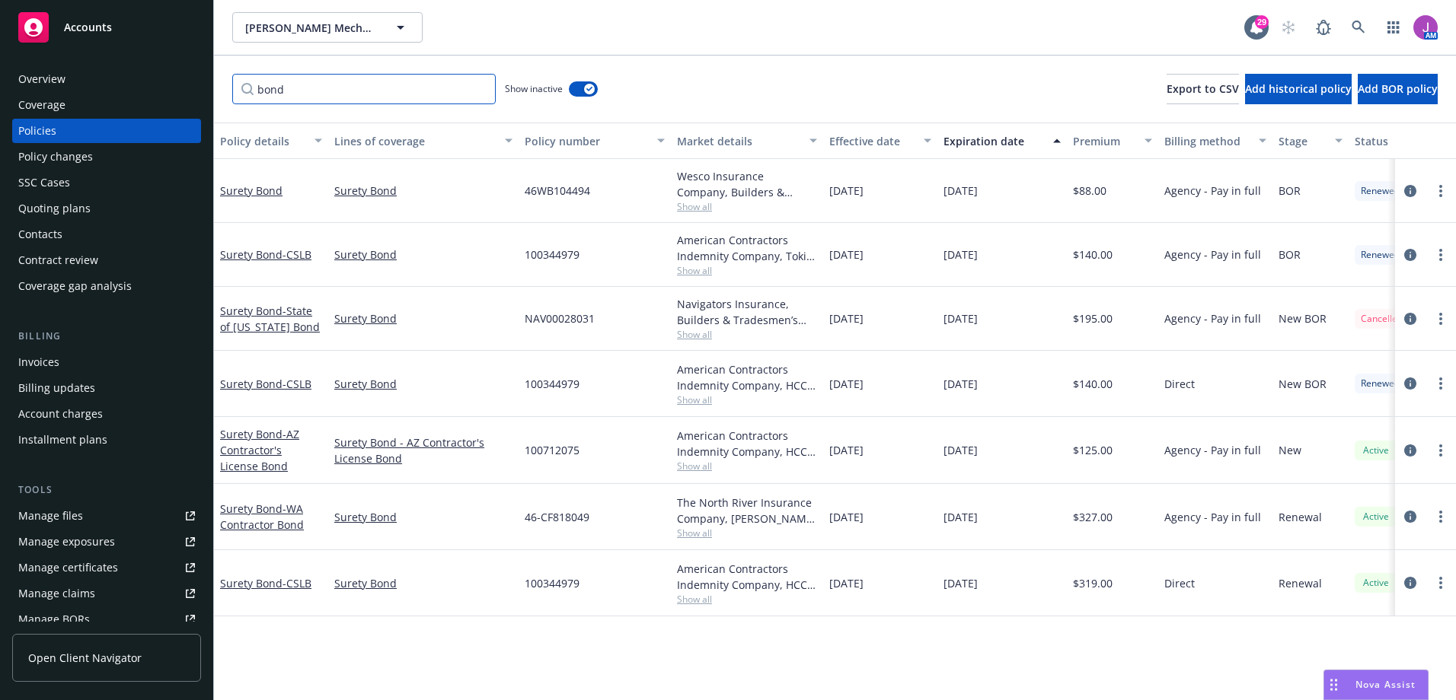
click at [481, 91] on input "bond" at bounding box center [363, 89] width 263 height 30
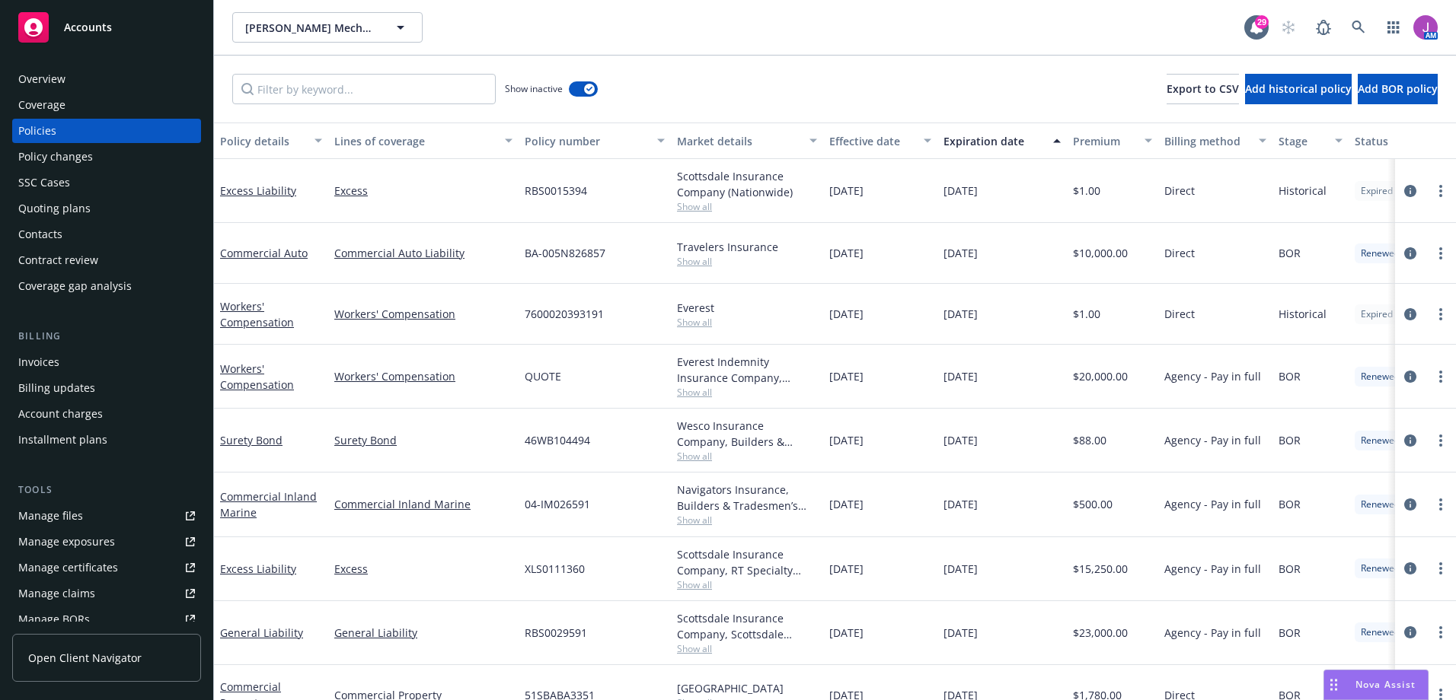
click at [695, 205] on span "Show all" at bounding box center [747, 206] width 140 height 13
click at [593, 180] on div "RBS0015394" at bounding box center [594, 191] width 152 height 64
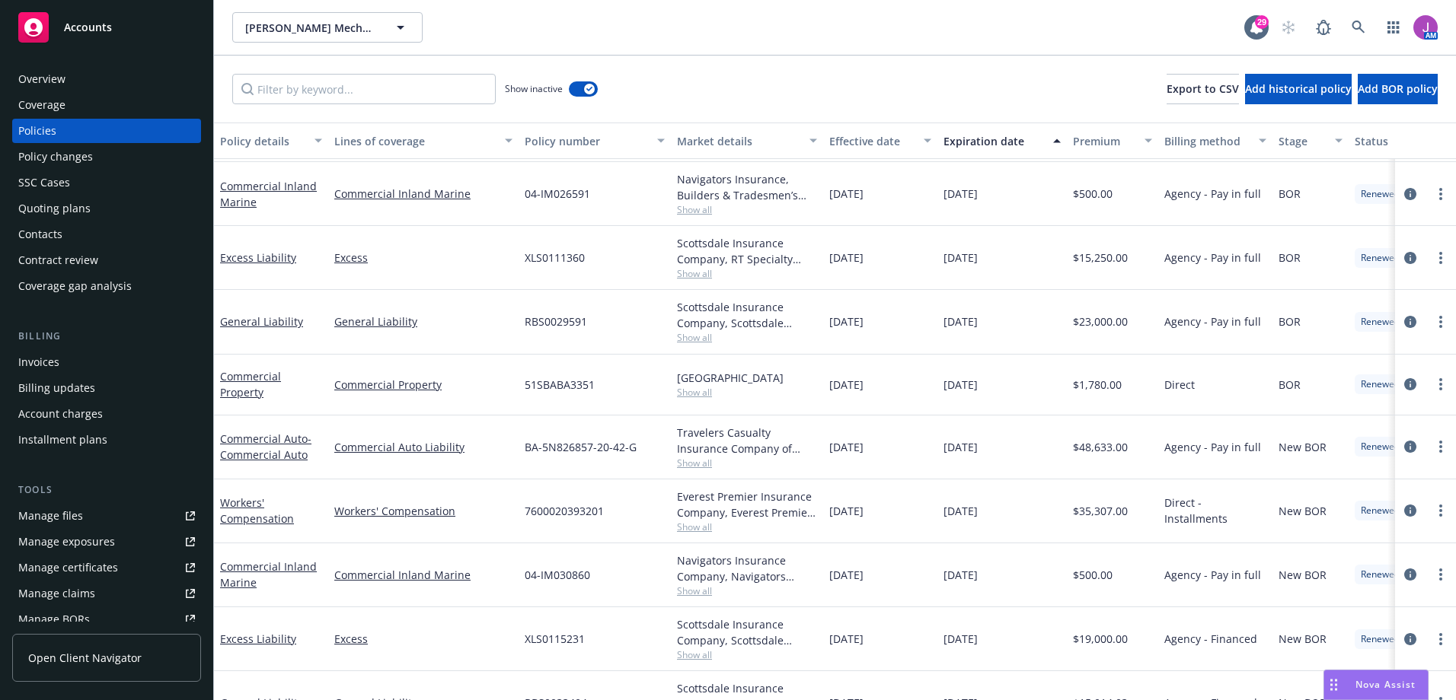
scroll to position [609, 0]
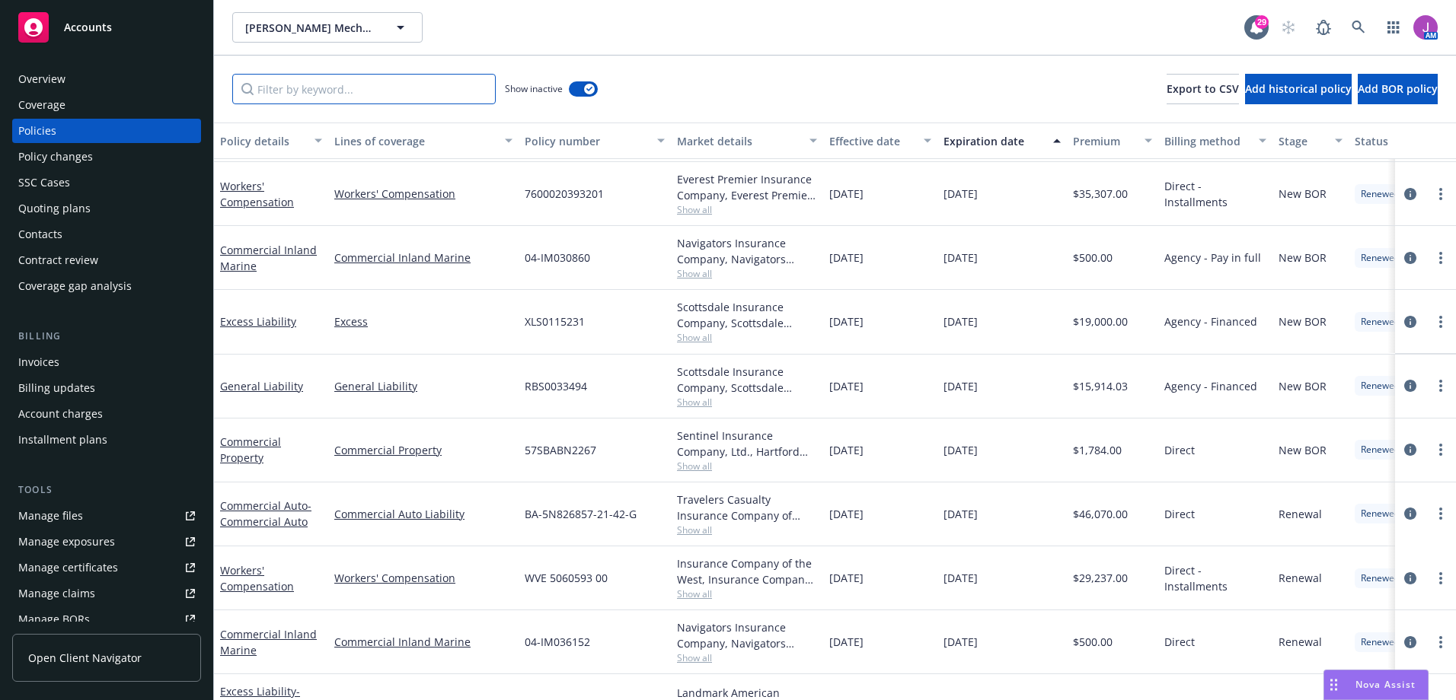
click at [359, 94] on input "Filter by keyword..." at bounding box center [363, 89] width 263 height 30
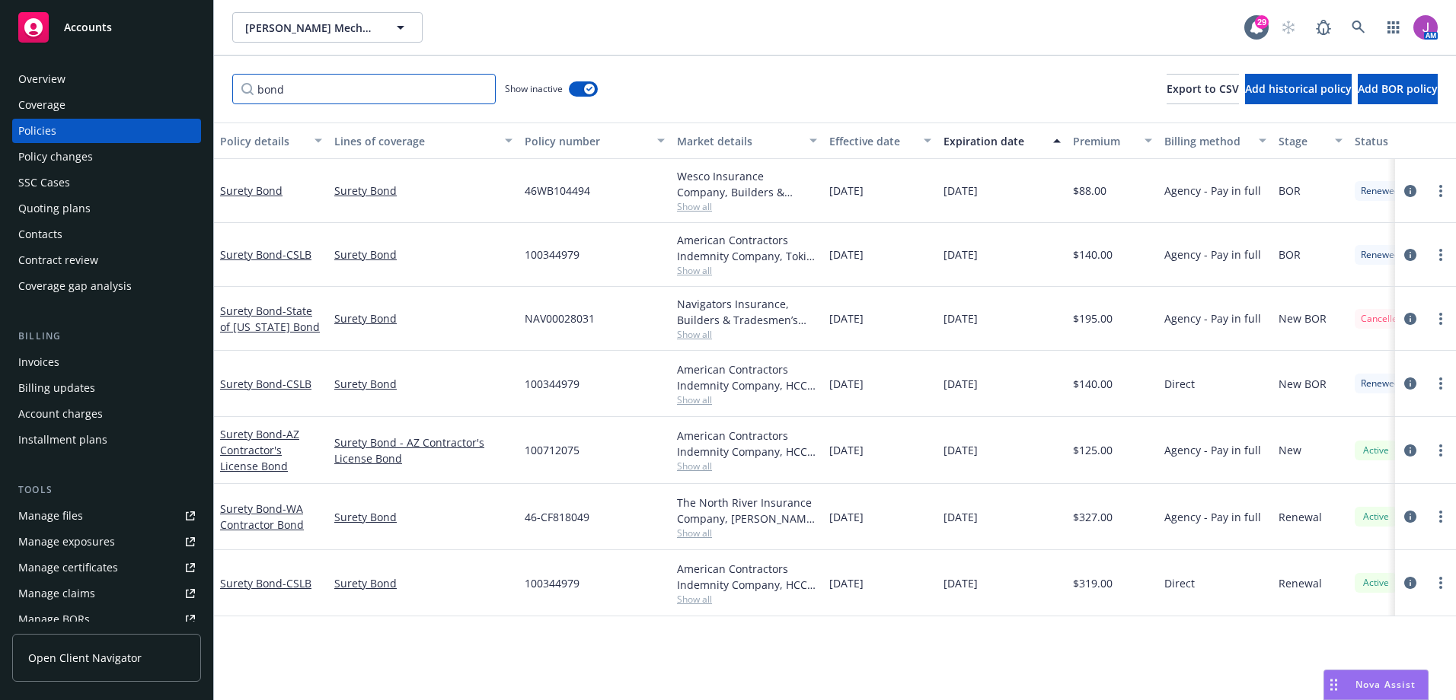
scroll to position [0, 0]
type input "bond"
click at [702, 600] on span "Show all" at bounding box center [747, 599] width 140 height 13
click at [744, 639] on div "Policy details Lines of coverage Policy number Market details Effective date Ex…" at bounding box center [835, 412] width 1242 height 578
click at [689, 534] on span "Show all" at bounding box center [747, 533] width 140 height 13
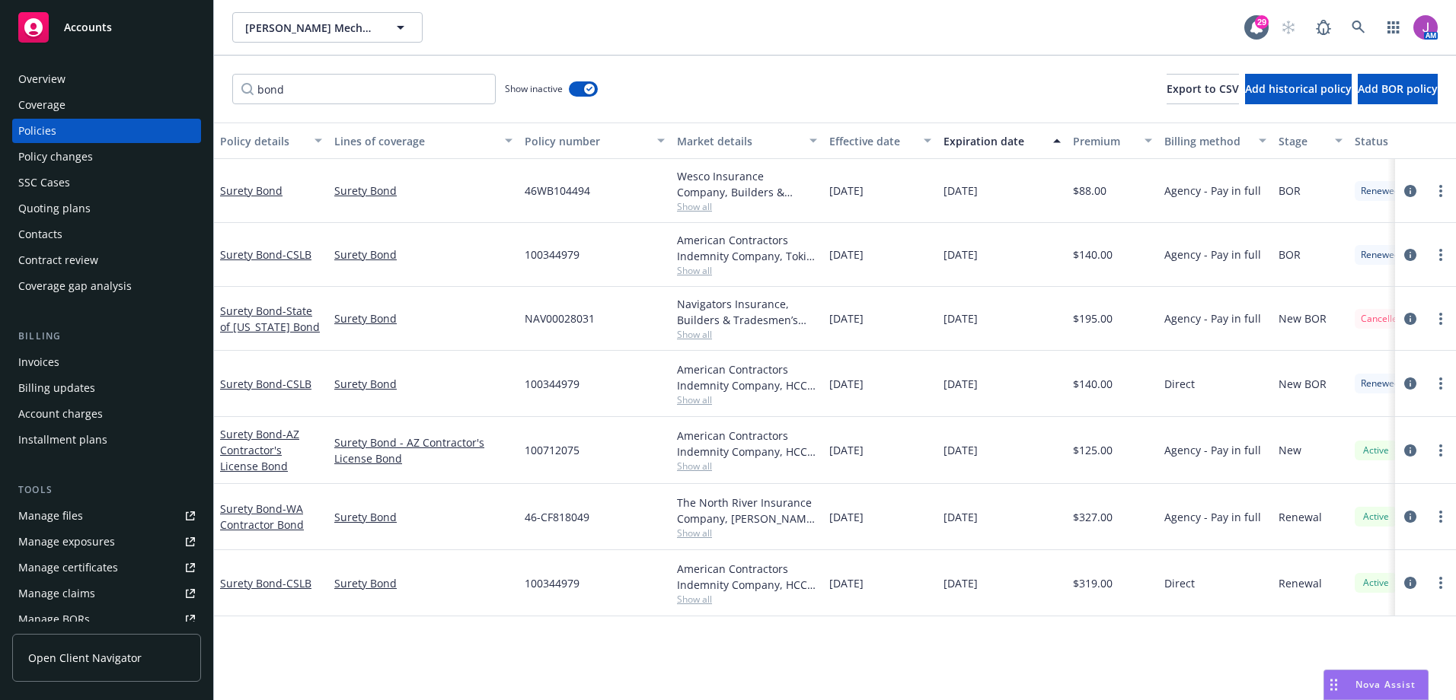
click at [837, 659] on div "Policy details Lines of coverage Policy number Market details Effective date Ex…" at bounding box center [835, 412] width 1242 height 578
click at [584, 85] on button "button" at bounding box center [583, 88] width 29 height 15
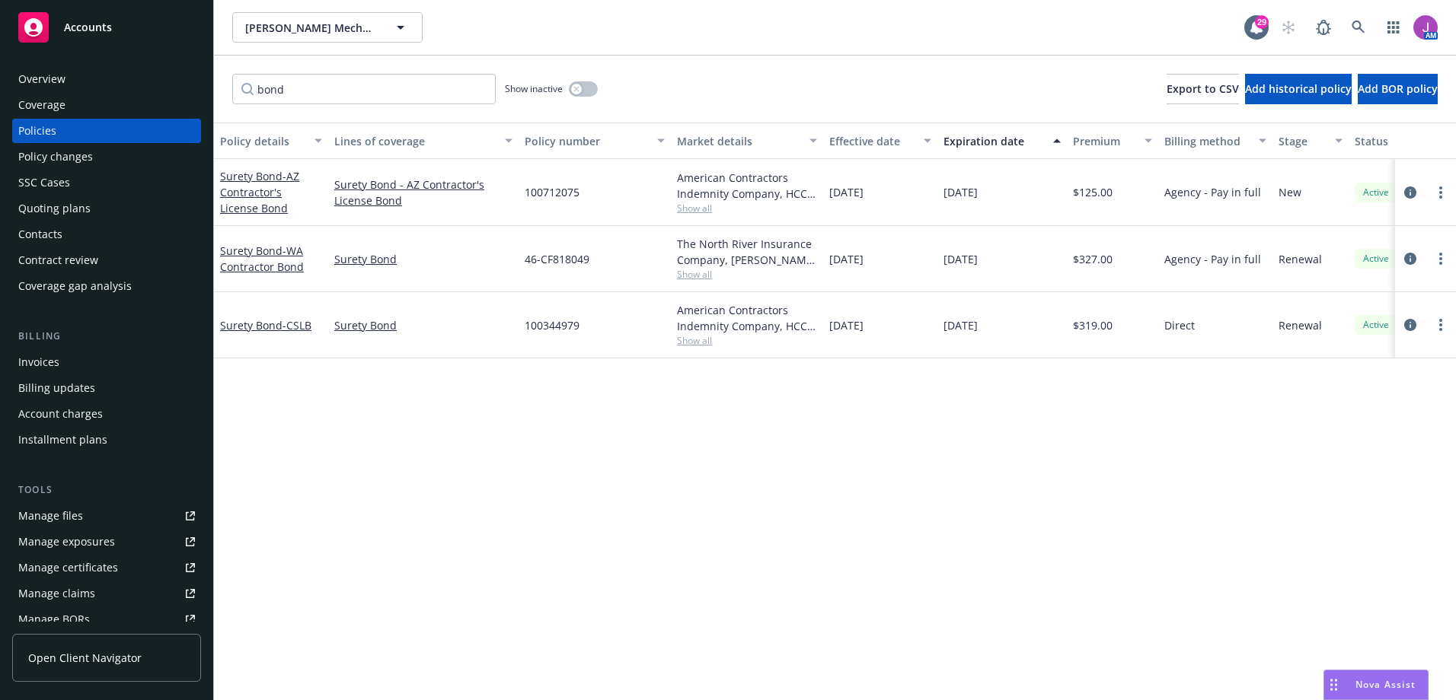
click at [687, 337] on span "Show all" at bounding box center [747, 340] width 140 height 13
click at [242, 331] on link "Surety Bond - CSLB" at bounding box center [265, 325] width 91 height 14
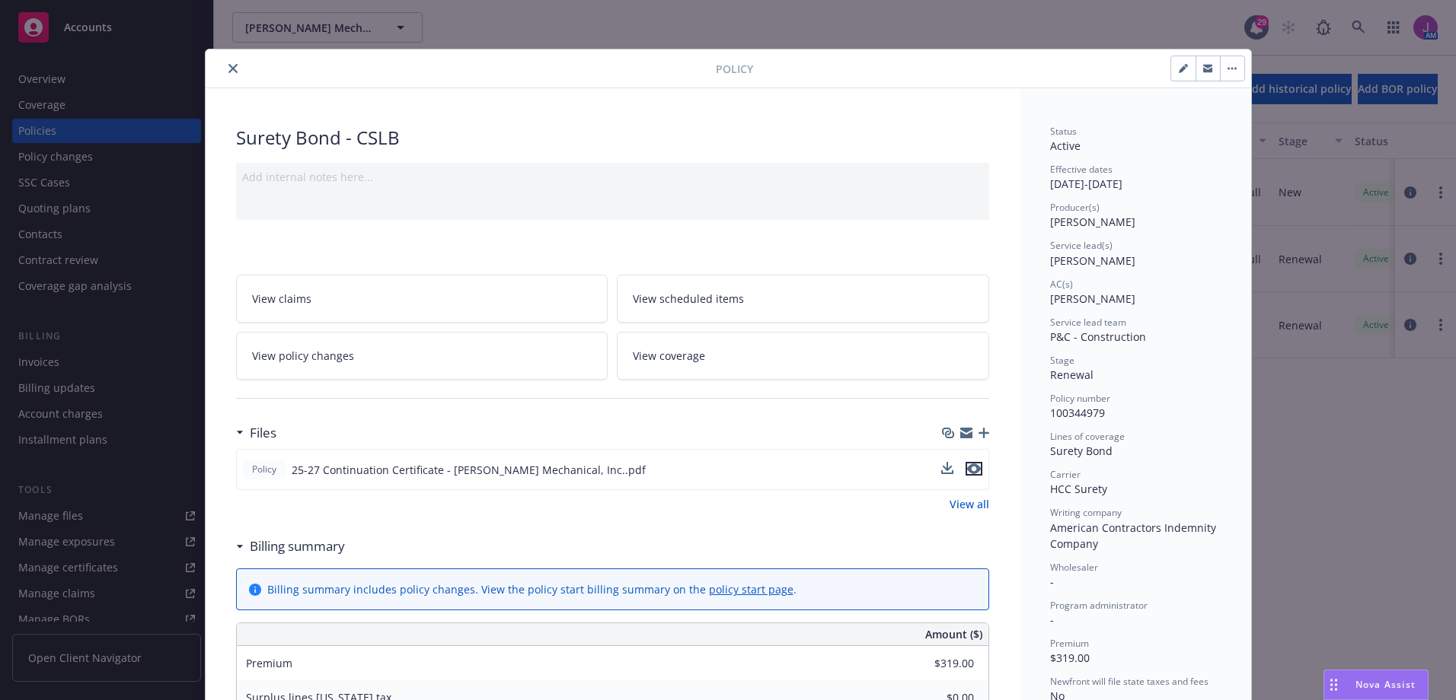
click at [971, 470] on icon "preview file" at bounding box center [974, 469] width 14 height 11
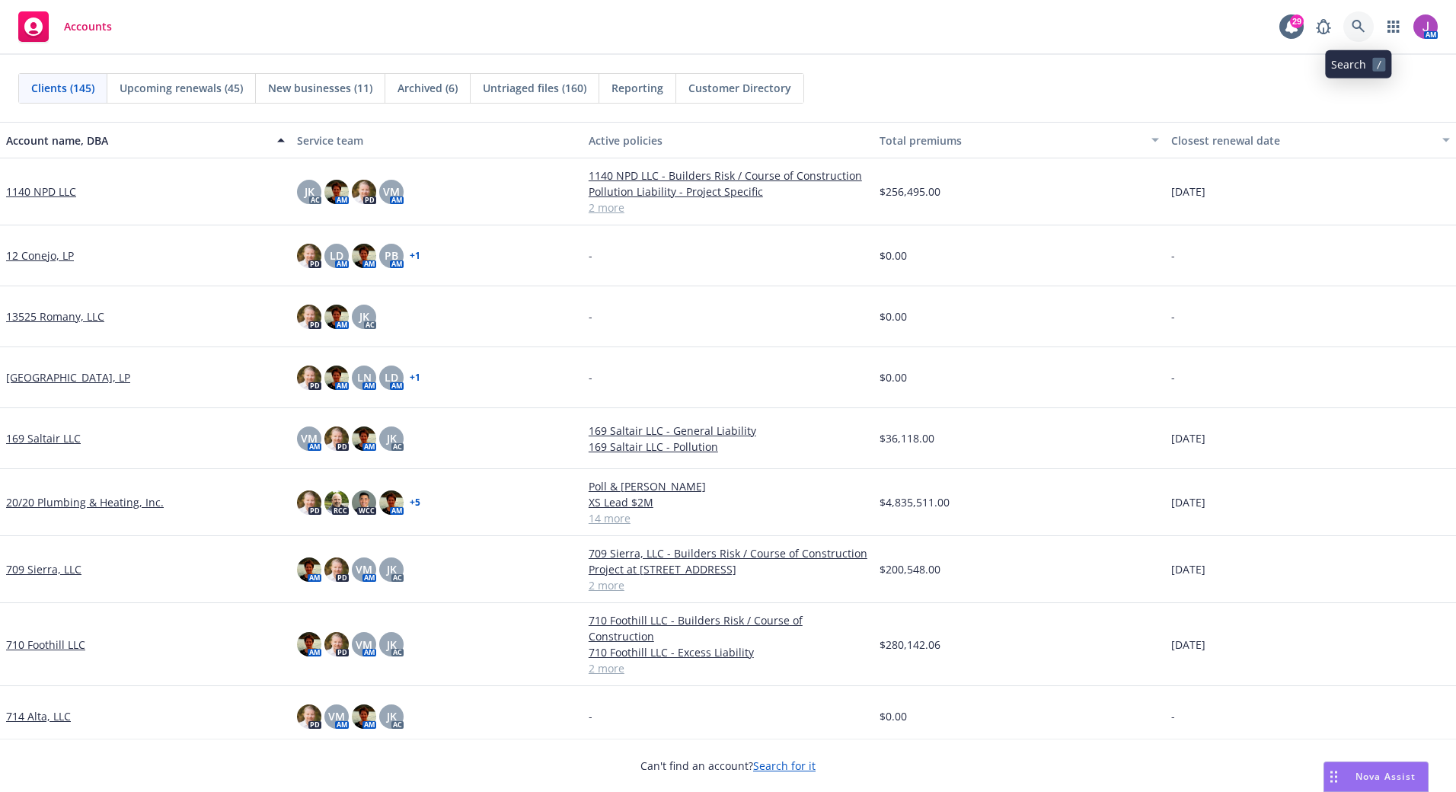
click at [1355, 27] on icon at bounding box center [1357, 26] width 13 height 13
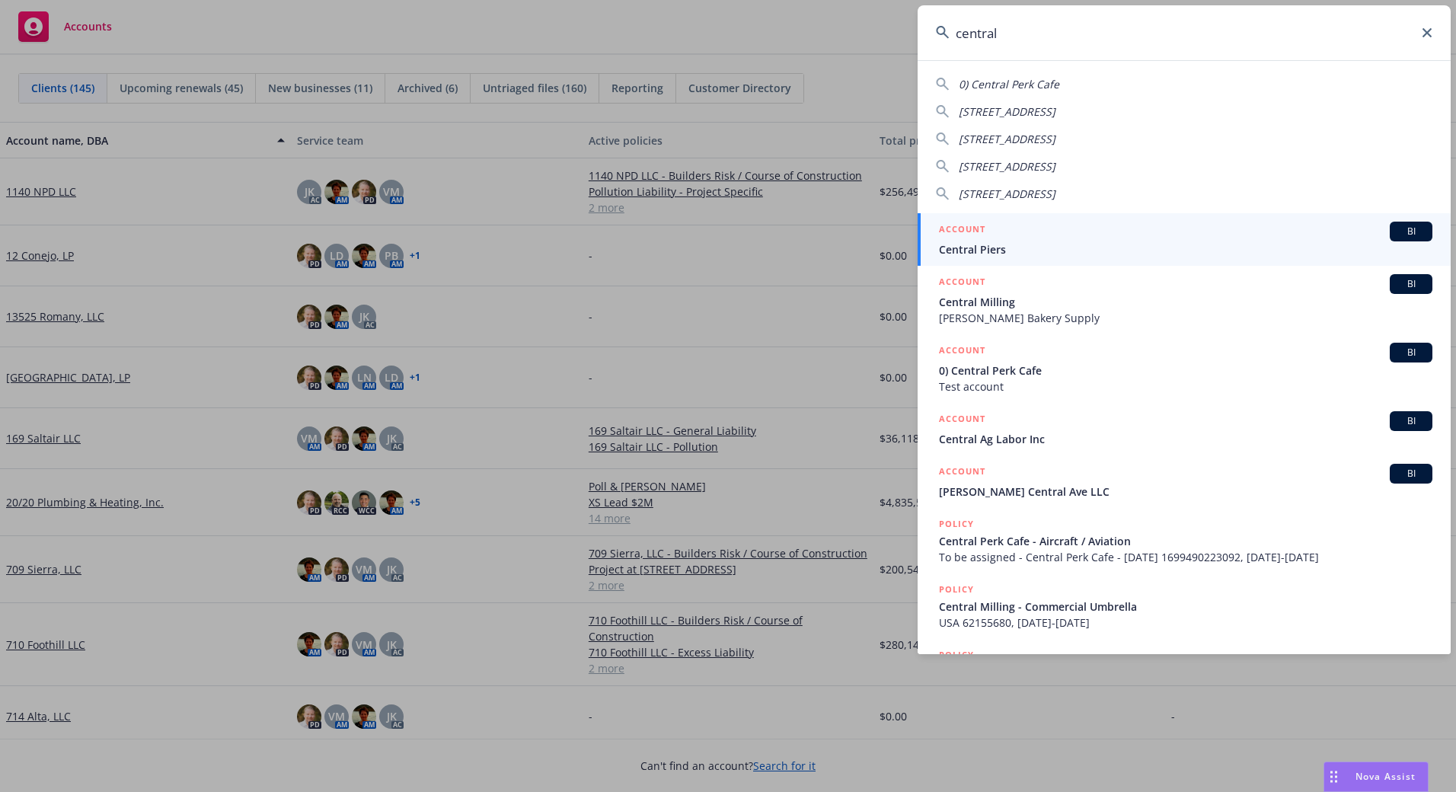
click at [1432, 37] on input "central" at bounding box center [1183, 32] width 533 height 55
type input "central"
click at [1428, 33] on icon at bounding box center [1426, 32] width 9 height 9
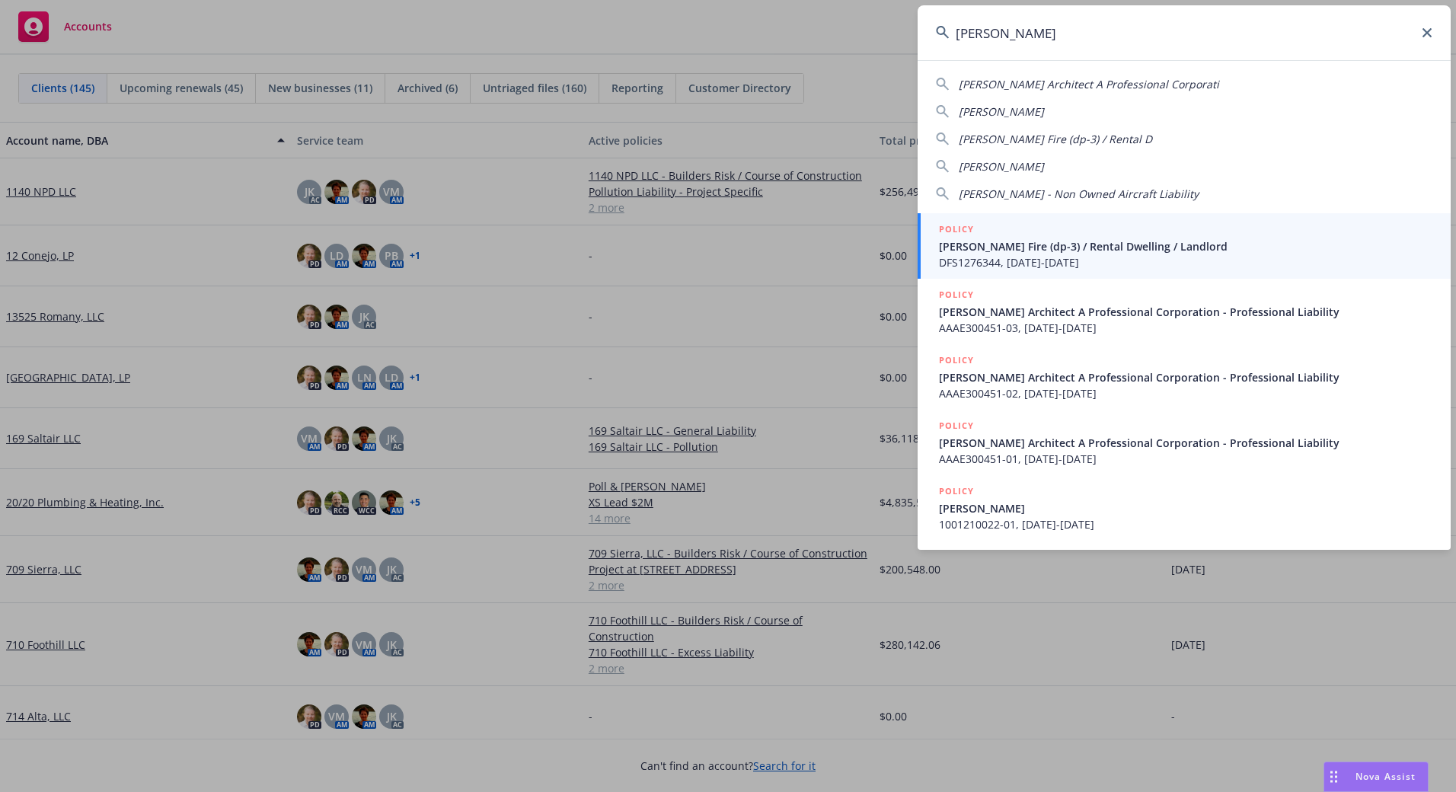
click at [1021, 84] on span "[PERSON_NAME] Architect A Professional Corporati" at bounding box center [1088, 84] width 260 height 14
type input "Kenneth J Ungar Architect A Professional Corporati"
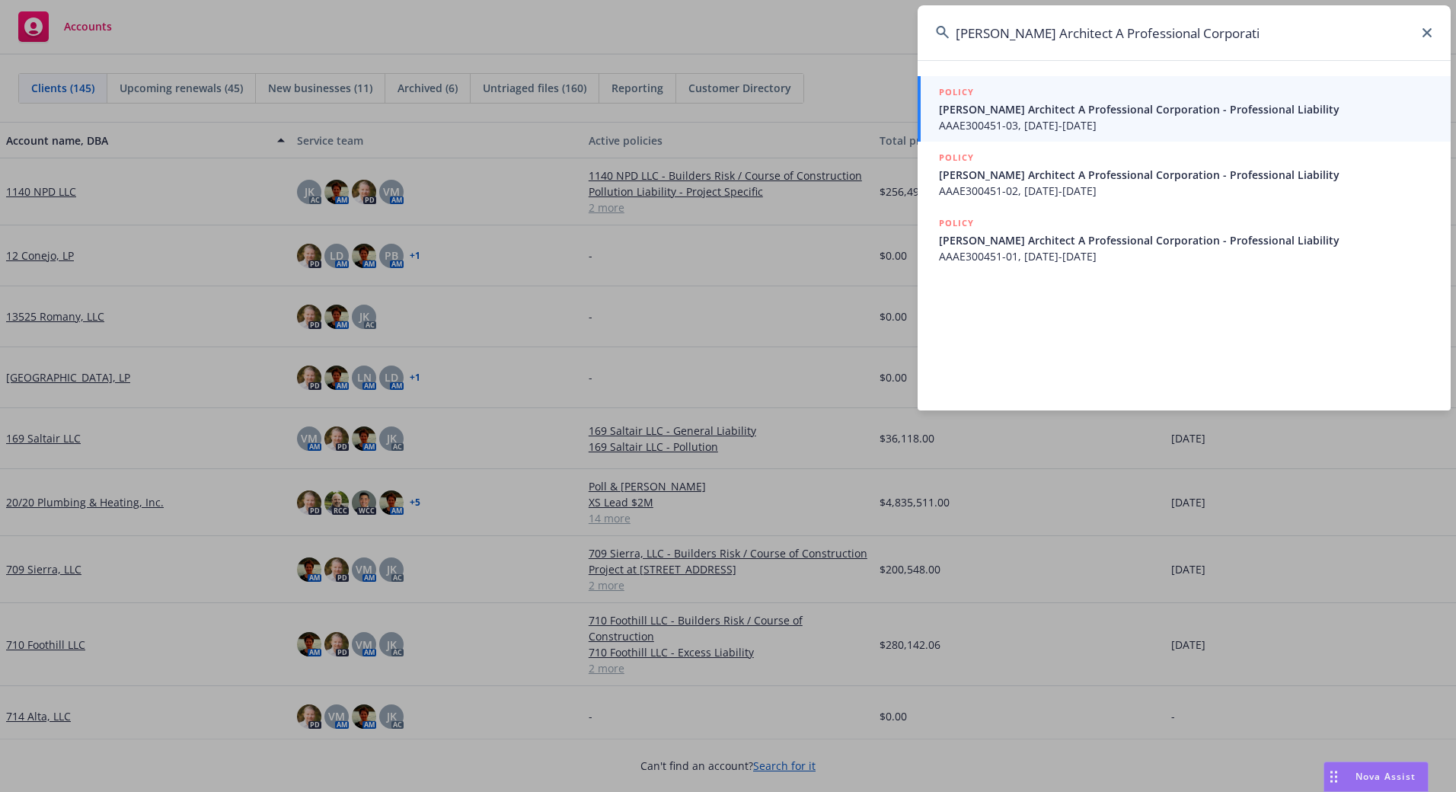
click at [1050, 107] on span "Kenneth J Ungar Architect A Professional Corporation - Professional Liability" at bounding box center [1185, 109] width 493 height 16
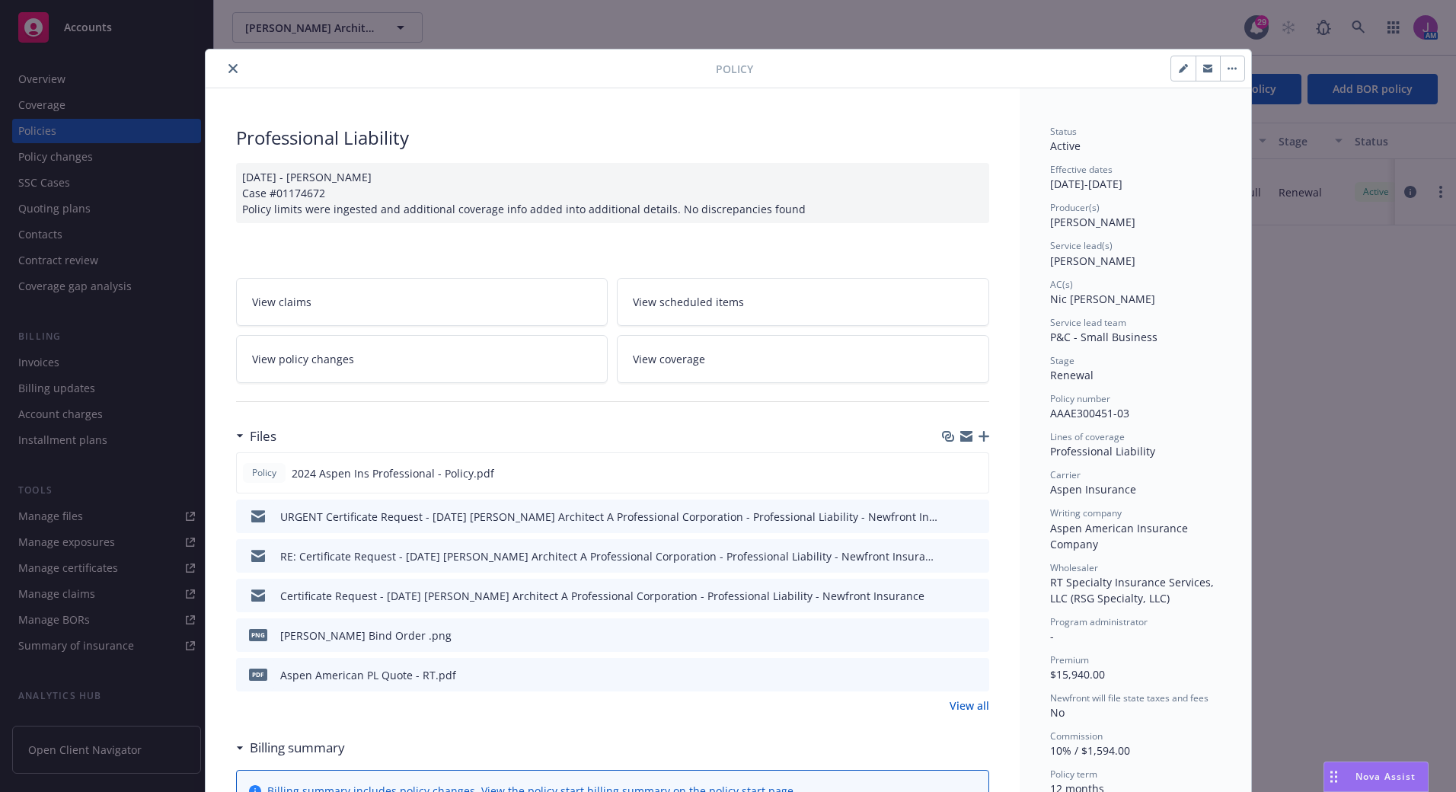
click at [224, 67] on button "close" at bounding box center [233, 68] width 18 height 18
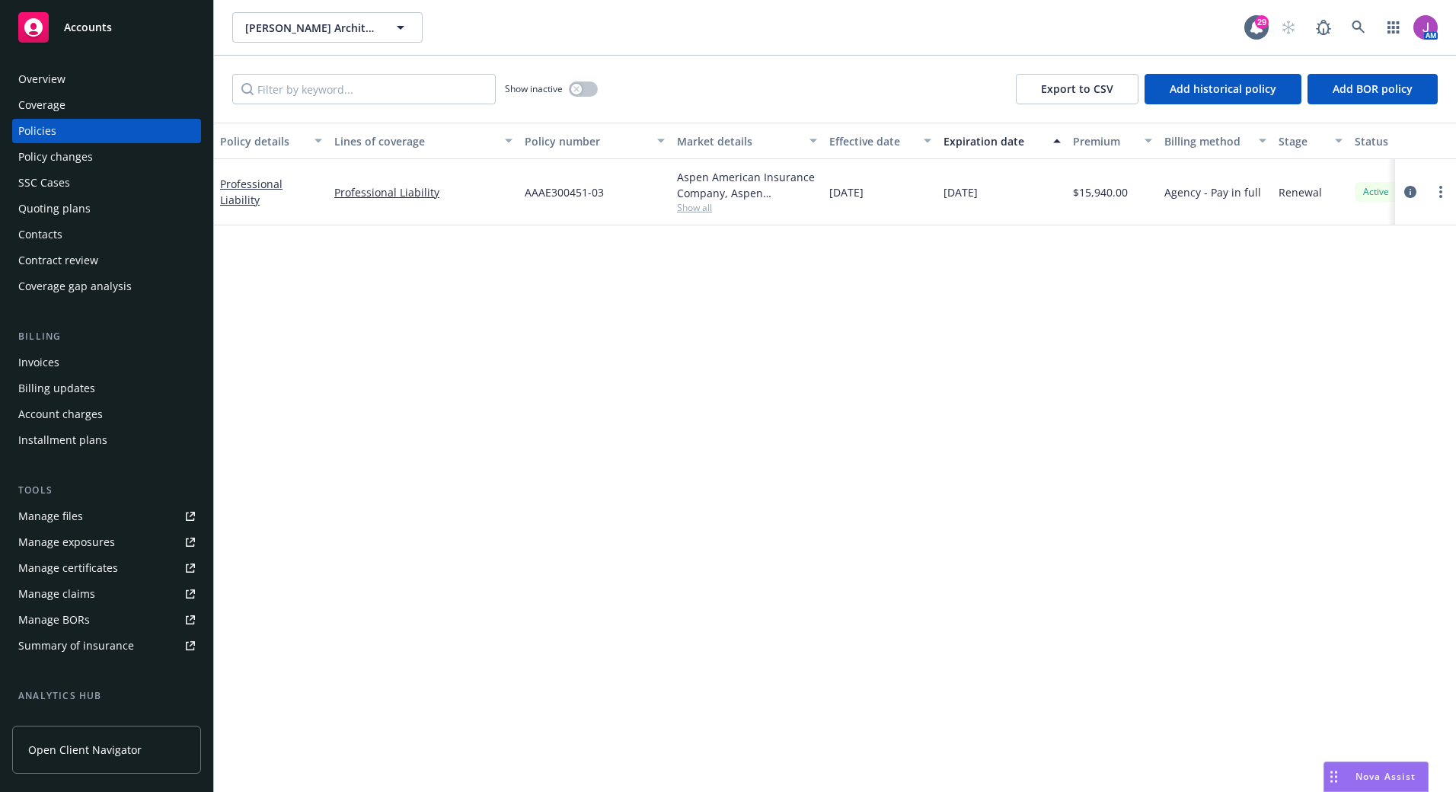
click at [110, 208] on div "Quoting plans" at bounding box center [106, 208] width 177 height 24
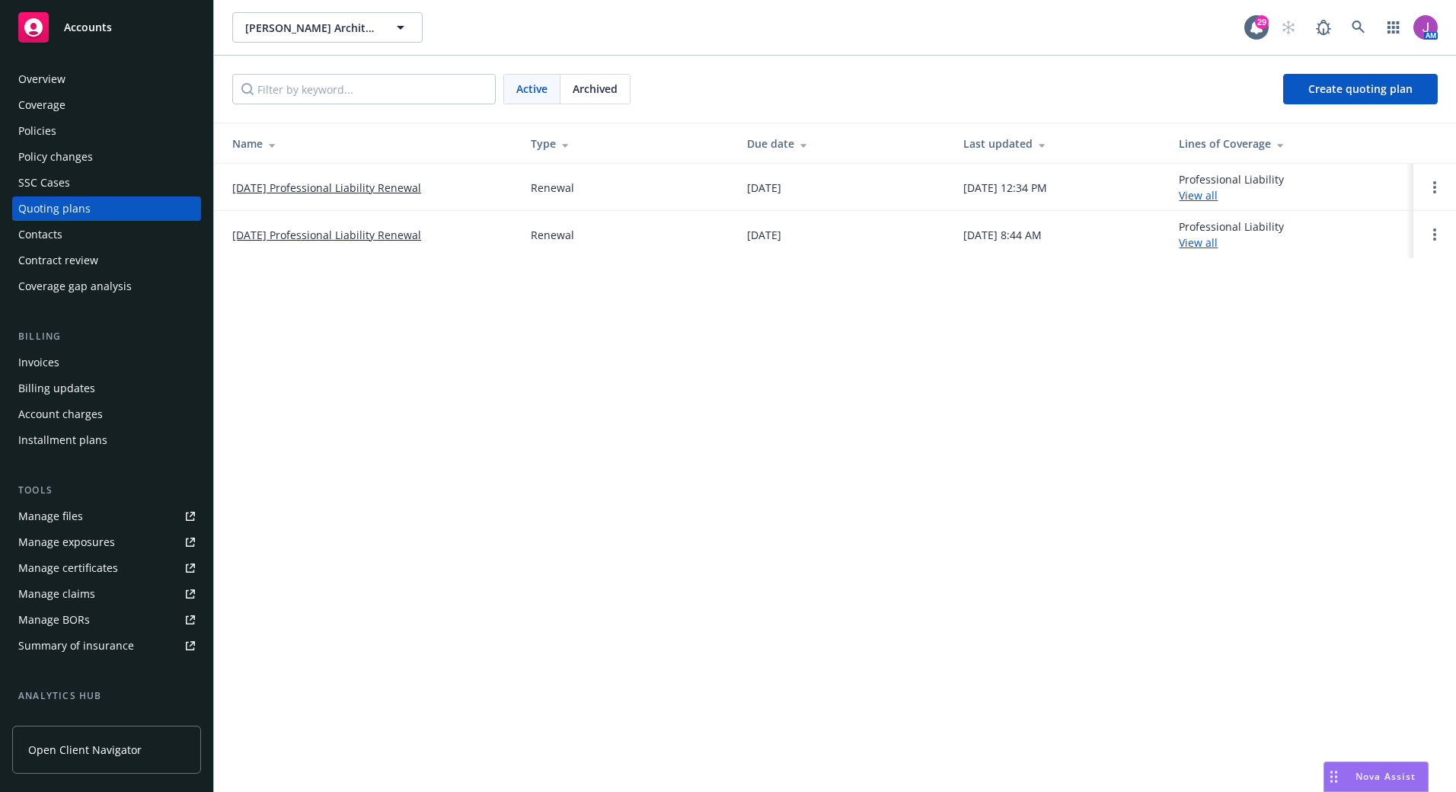
click at [341, 190] on link "08/14/25 Professional Liability Renewal" at bounding box center [326, 188] width 189 height 16
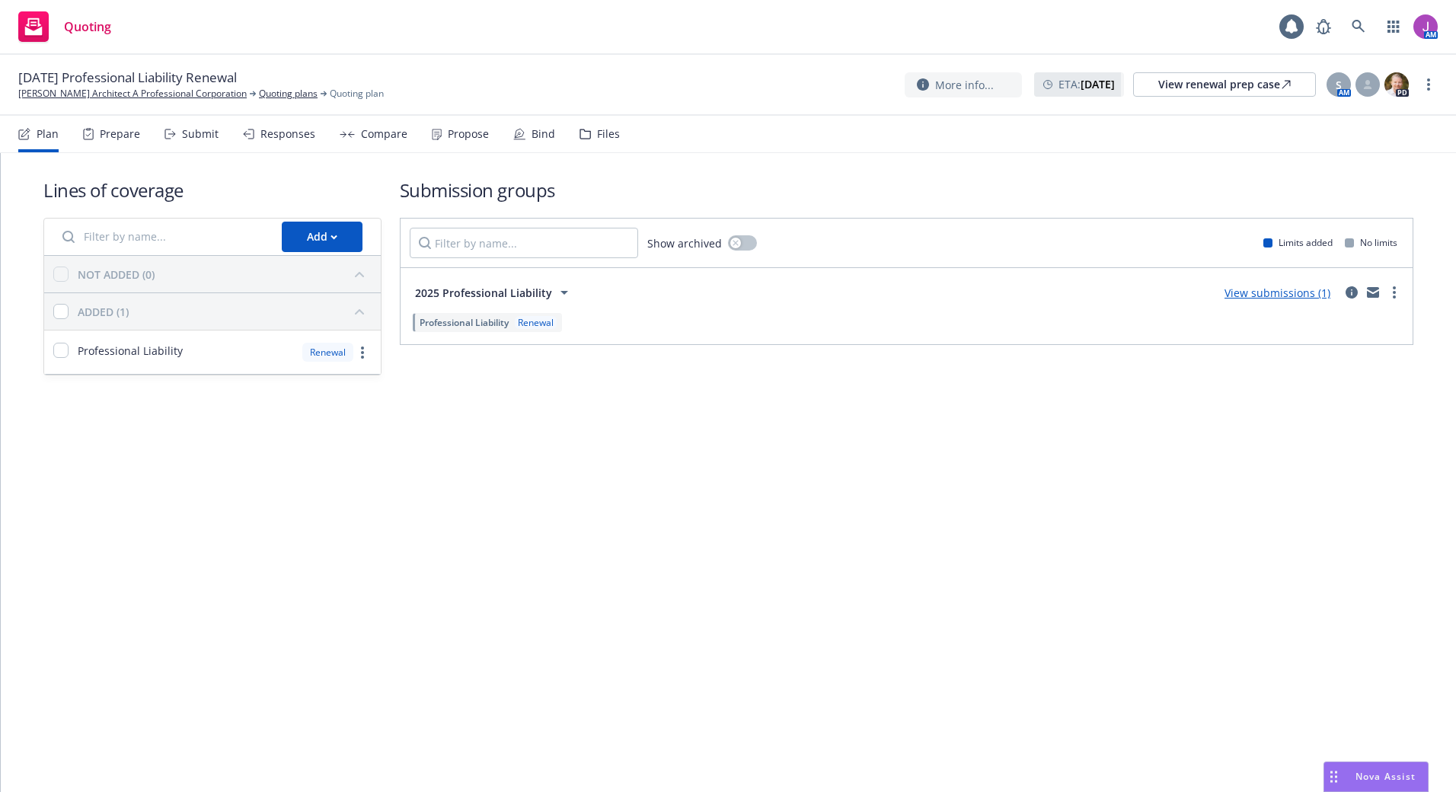
click at [586, 144] on div "Files" at bounding box center [599, 134] width 40 height 37
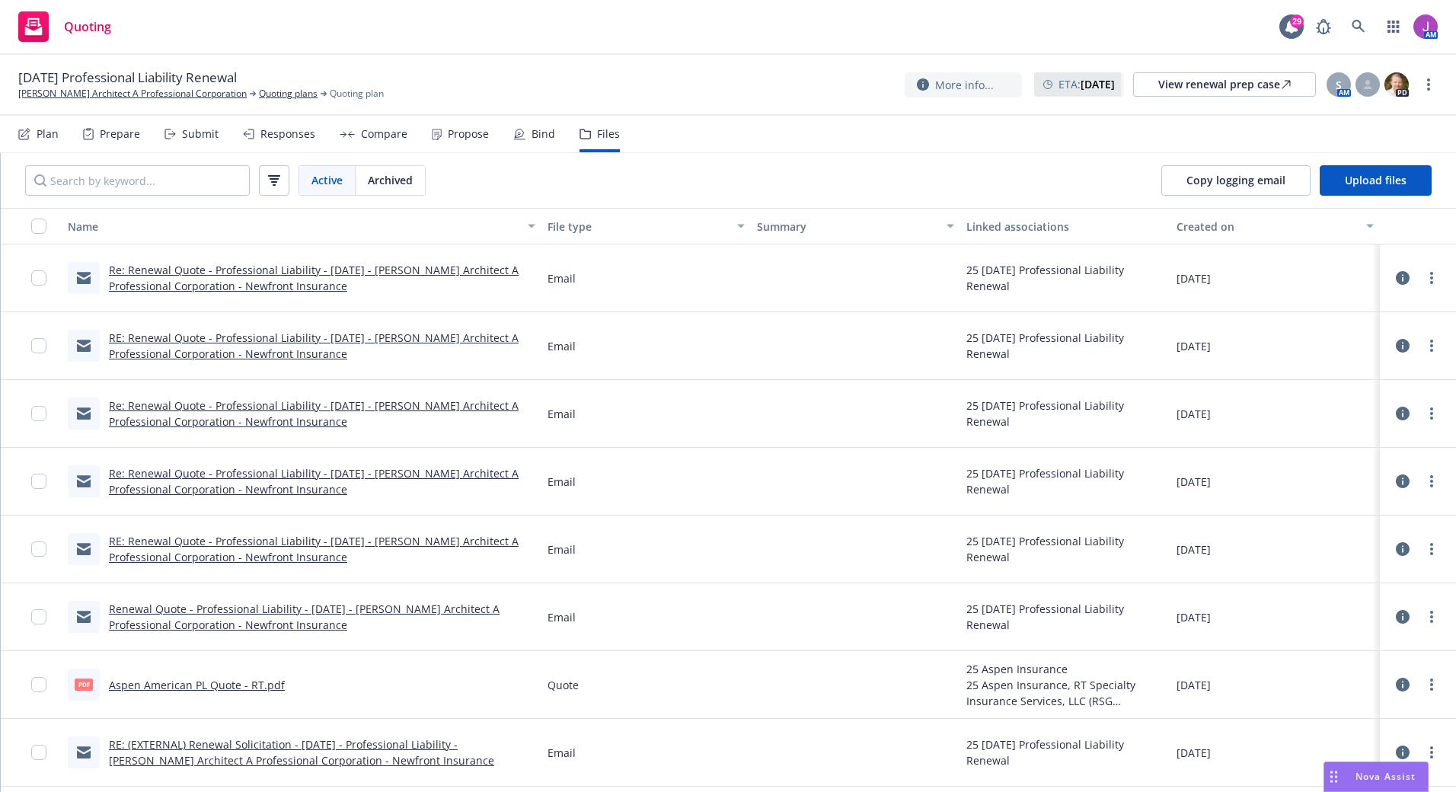
click at [297, 269] on link "Re: Renewal Quote - Professional Liability - 08/14/25 - Kenneth J Ungar Archite…" at bounding box center [314, 278] width 410 height 30
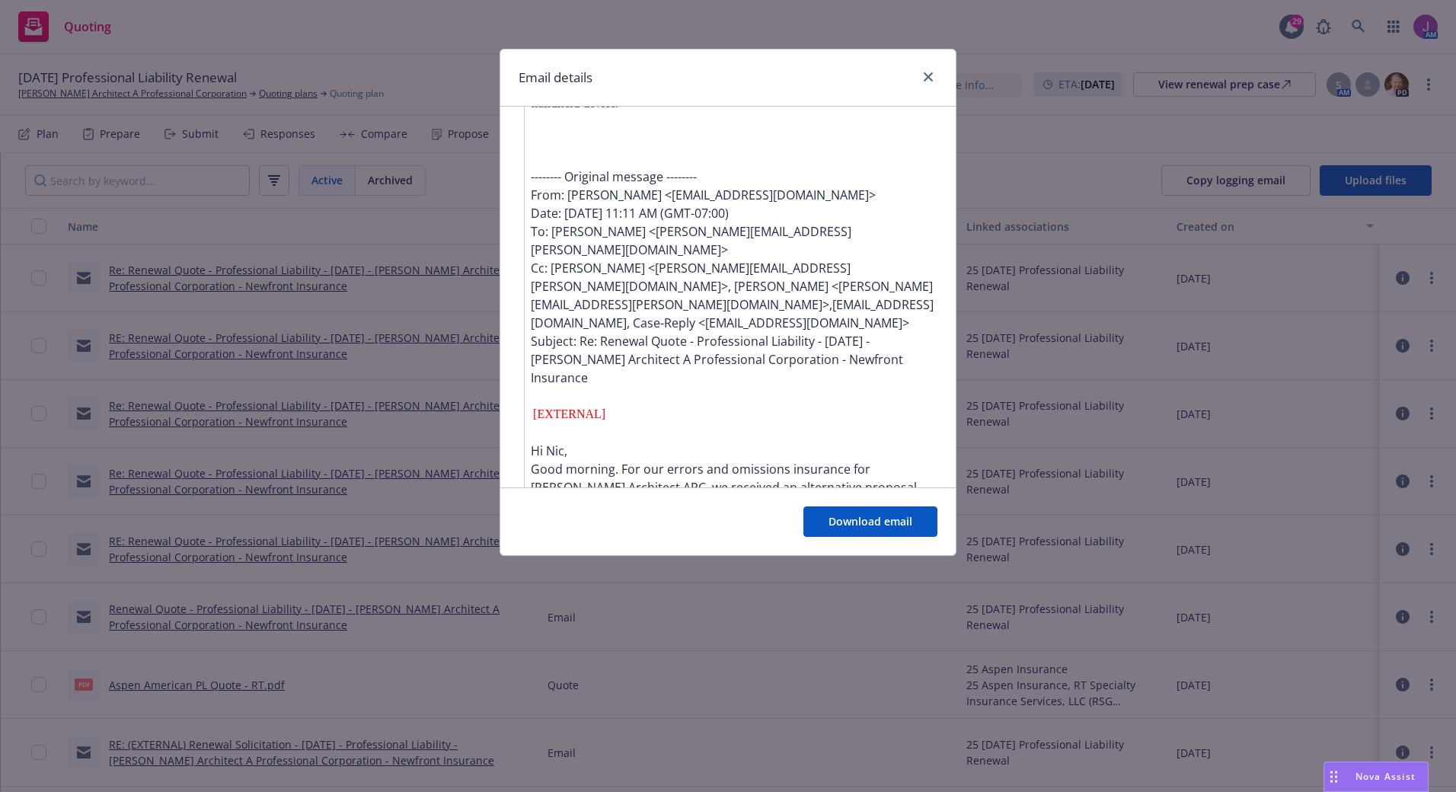
scroll to position [837, 0]
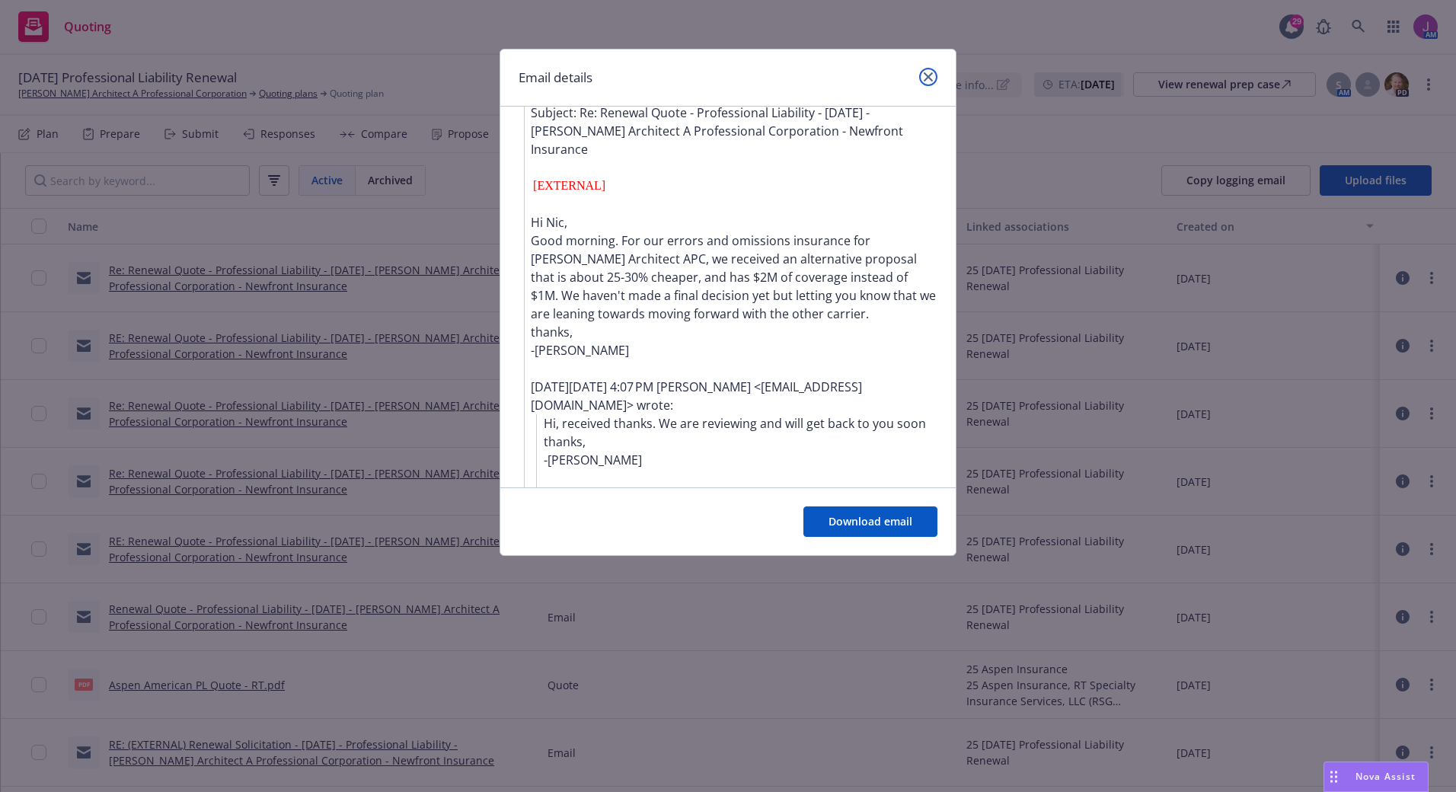
click at [931, 74] on icon "close" at bounding box center [927, 76] width 9 height 9
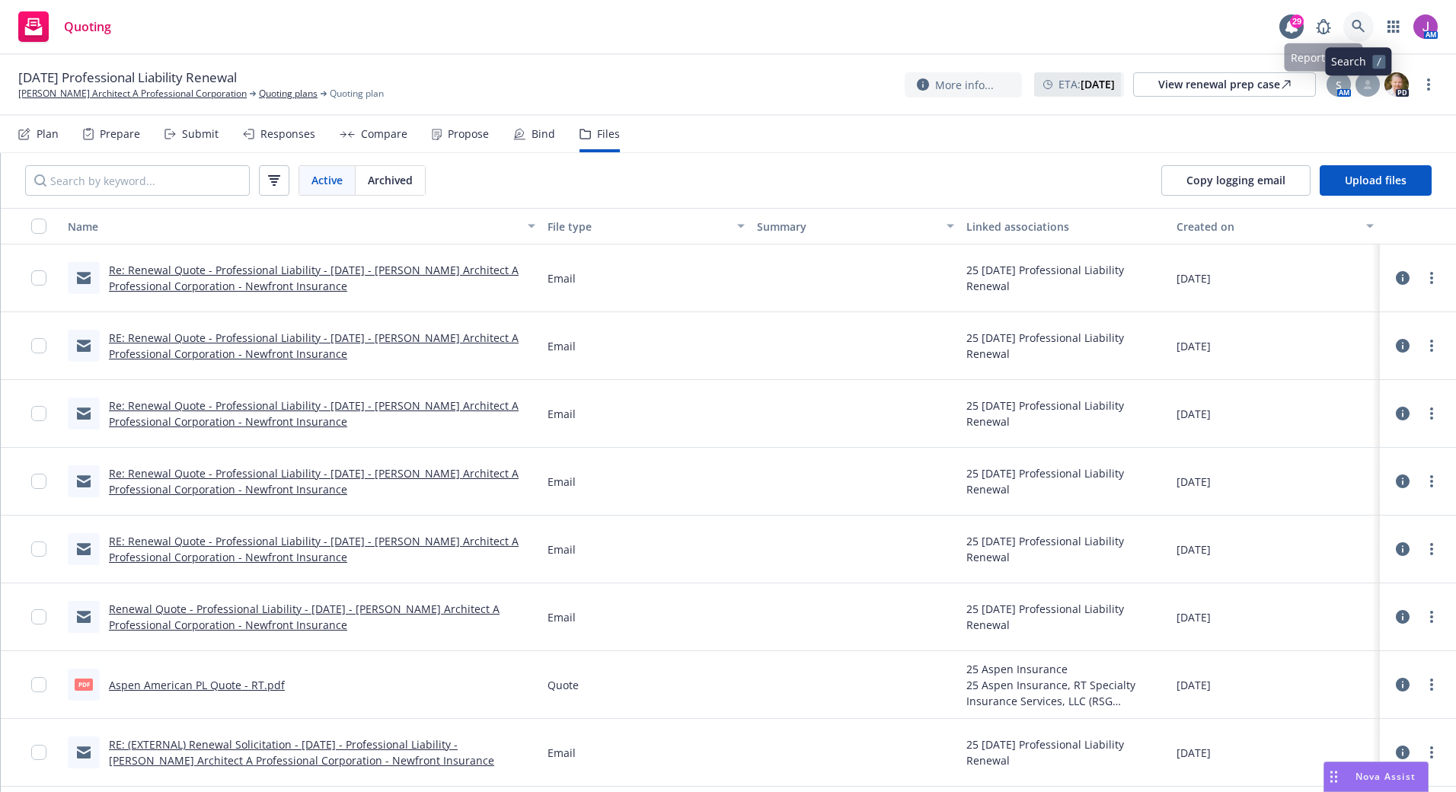
click at [1362, 24] on icon at bounding box center [1358, 27] width 14 height 14
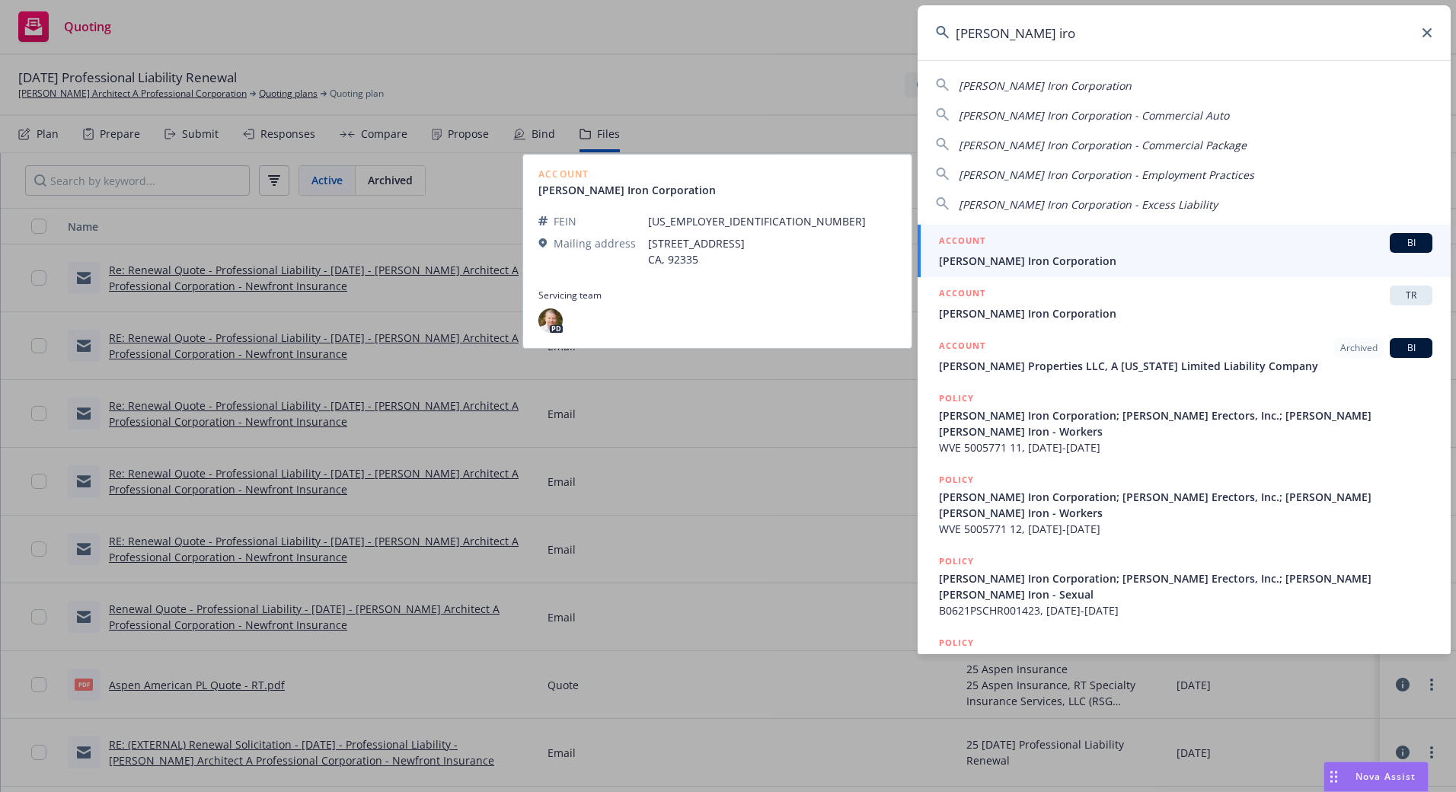
type input "schroeder iro"
click at [1023, 257] on span "[PERSON_NAME] Iron Corporation" at bounding box center [1185, 261] width 493 height 16
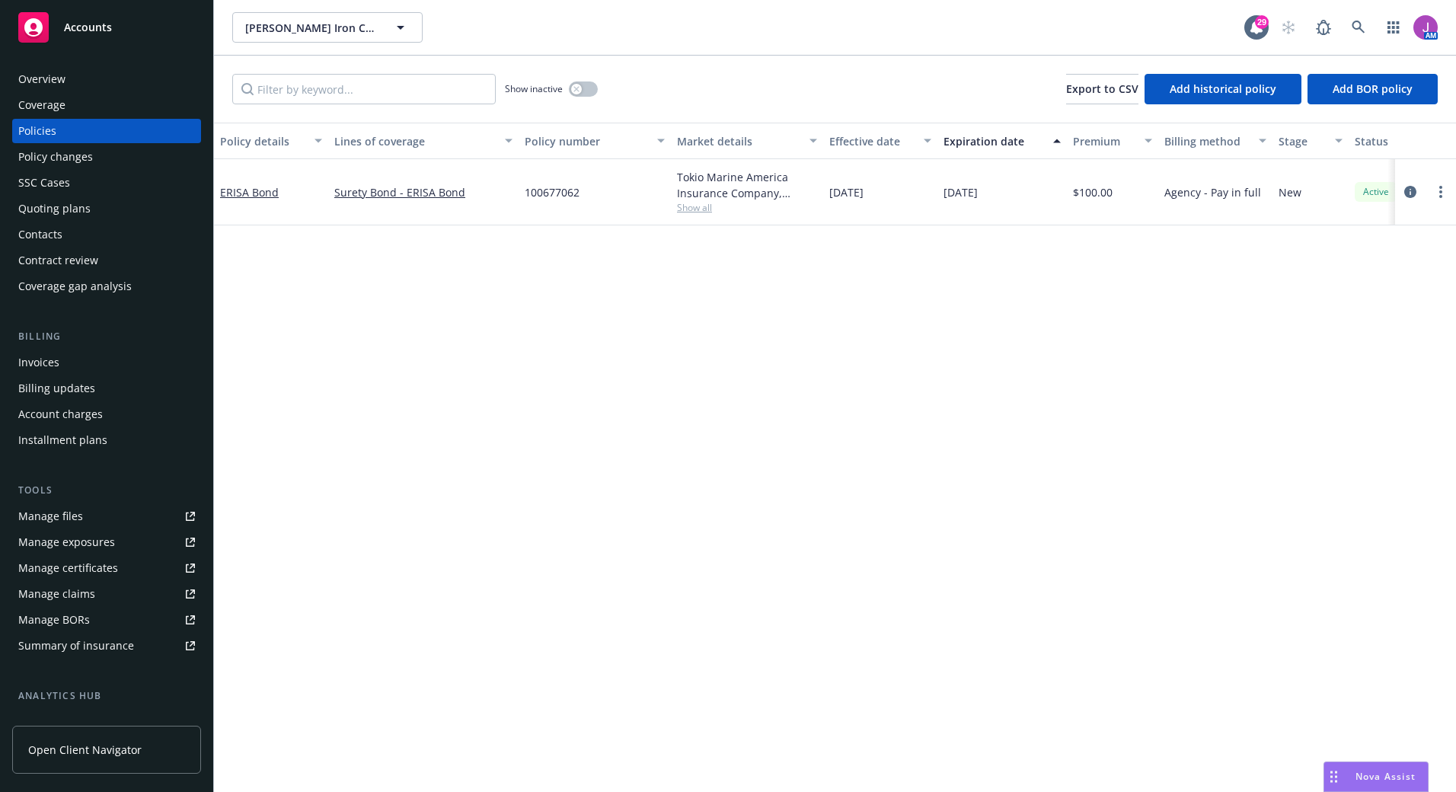
click at [698, 206] on span "Show all" at bounding box center [747, 207] width 140 height 13
click at [919, 298] on div "Policy details Lines of coverage Policy number Market details Effective date Ex…" at bounding box center [835, 457] width 1242 height 669
click at [691, 209] on span "Show all" at bounding box center [747, 207] width 140 height 13
drag, startPoint x: 524, startPoint y: 196, endPoint x: 626, endPoint y: 196, distance: 102.0
click at [626, 196] on div "100677062" at bounding box center [594, 192] width 152 height 66
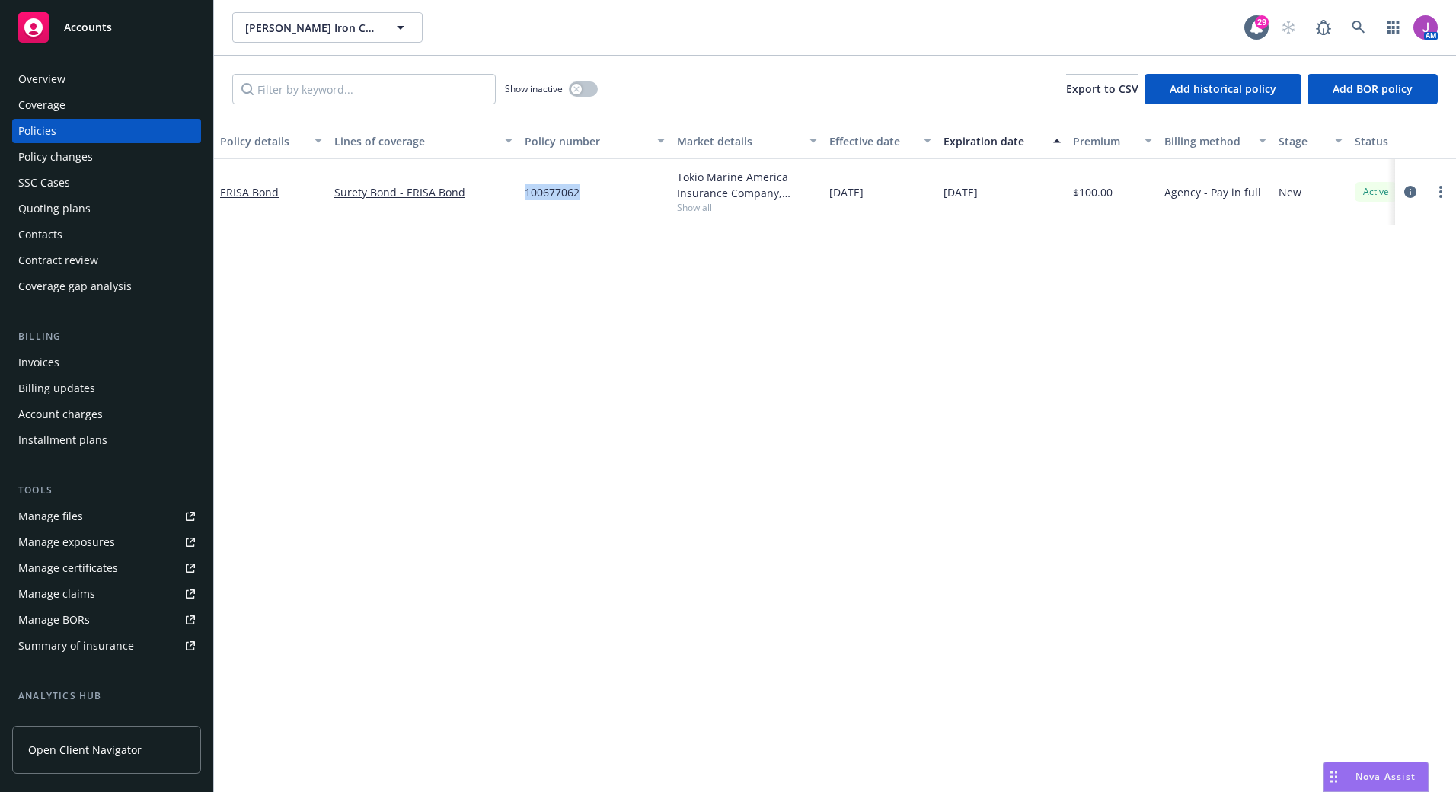
copy span "100677062"
click at [693, 209] on span "Show all" at bounding box center [747, 207] width 140 height 13
drag, startPoint x: 525, startPoint y: 191, endPoint x: 582, endPoint y: 195, distance: 58.0
click at [582, 195] on div "ERISA Bond Surety Bond - ERISA Bond 100677062 Tokio Marine America Insurance Co…" at bounding box center [948, 192] width 1469 height 66
copy div "100677062"
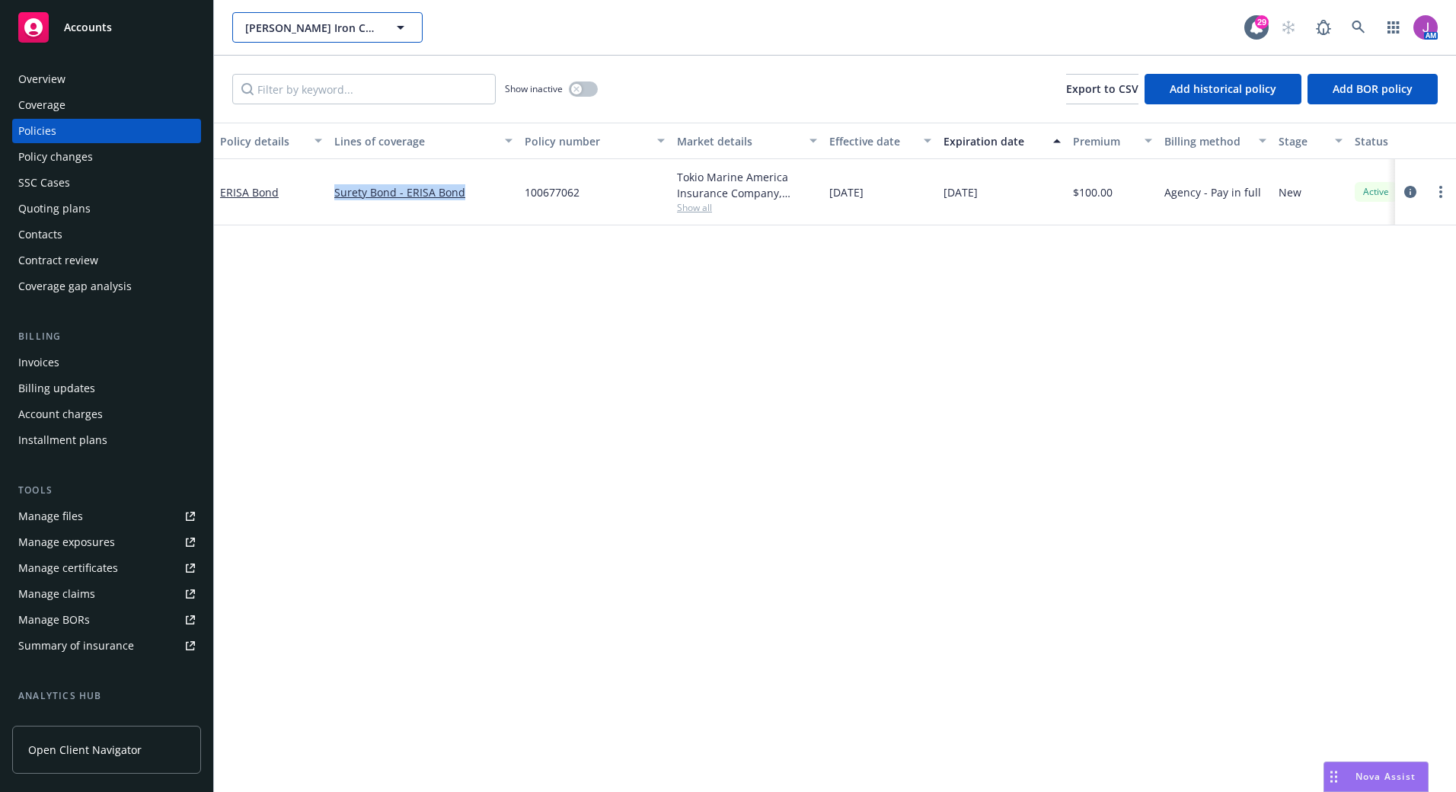
click at [315, 27] on span "[PERSON_NAME] Iron Corporation" at bounding box center [311, 28] width 132 height 16
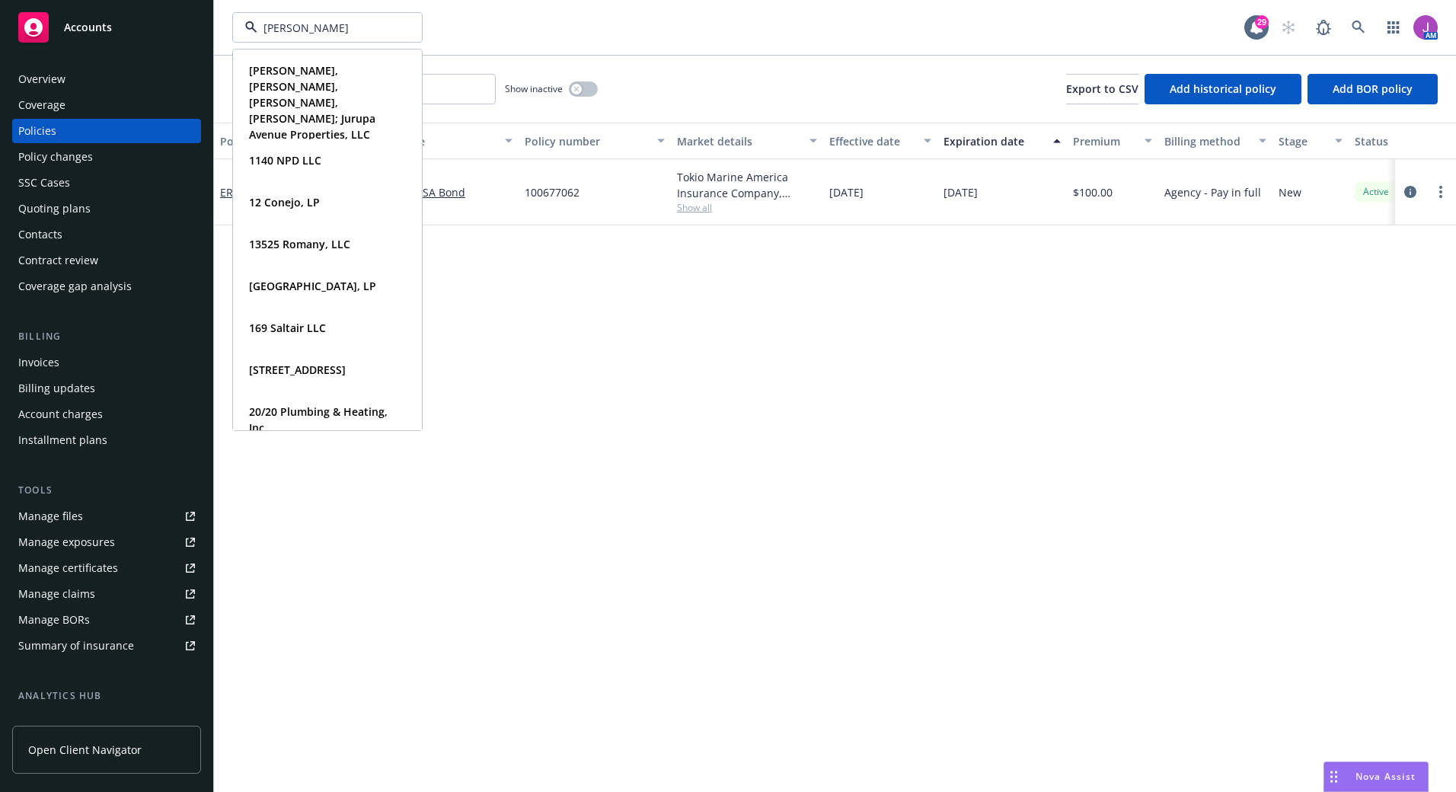
type input "[PERSON_NAME]"
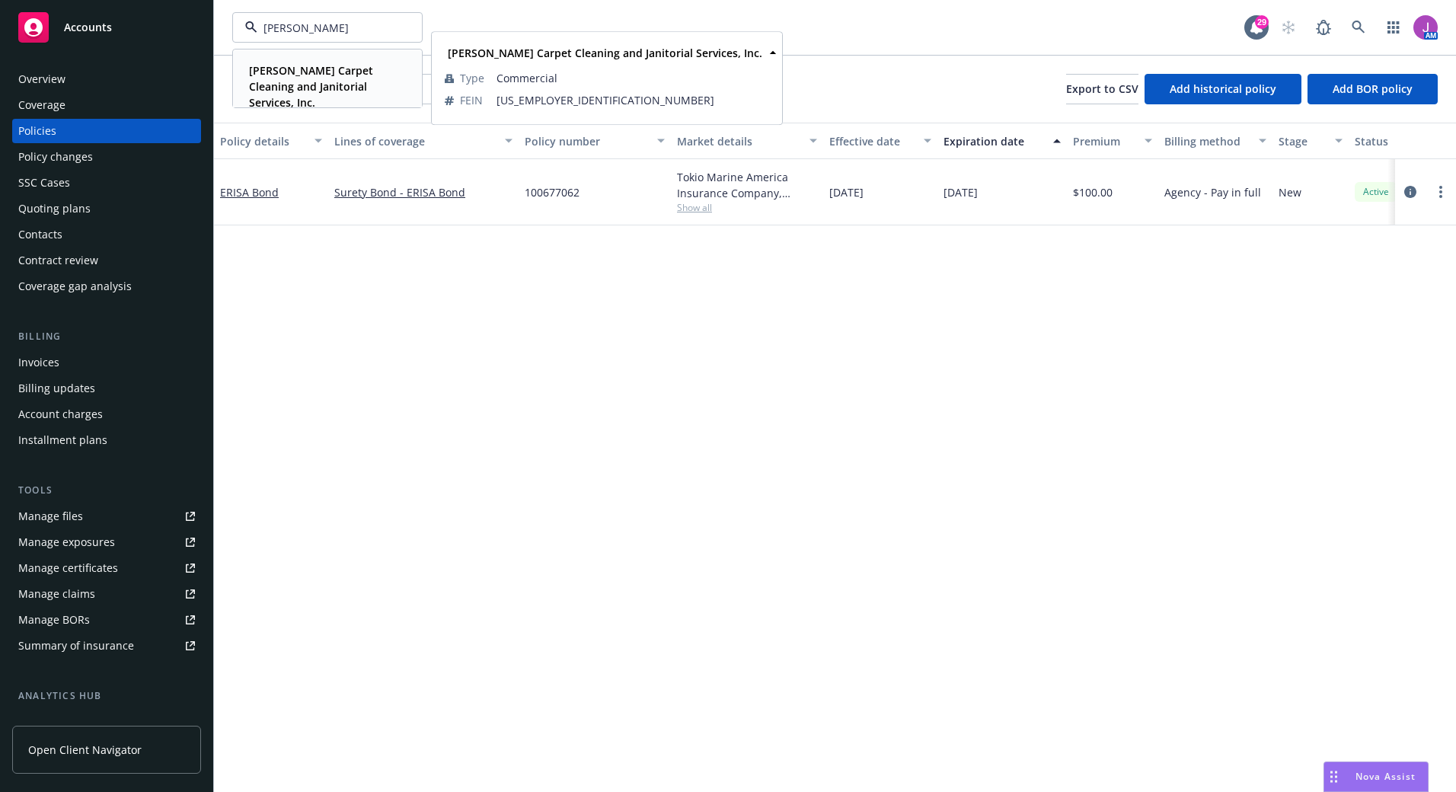
click at [300, 65] on strong "[PERSON_NAME] Carpet Cleaning and Janitorial Services, Inc." at bounding box center [311, 86] width 124 height 46
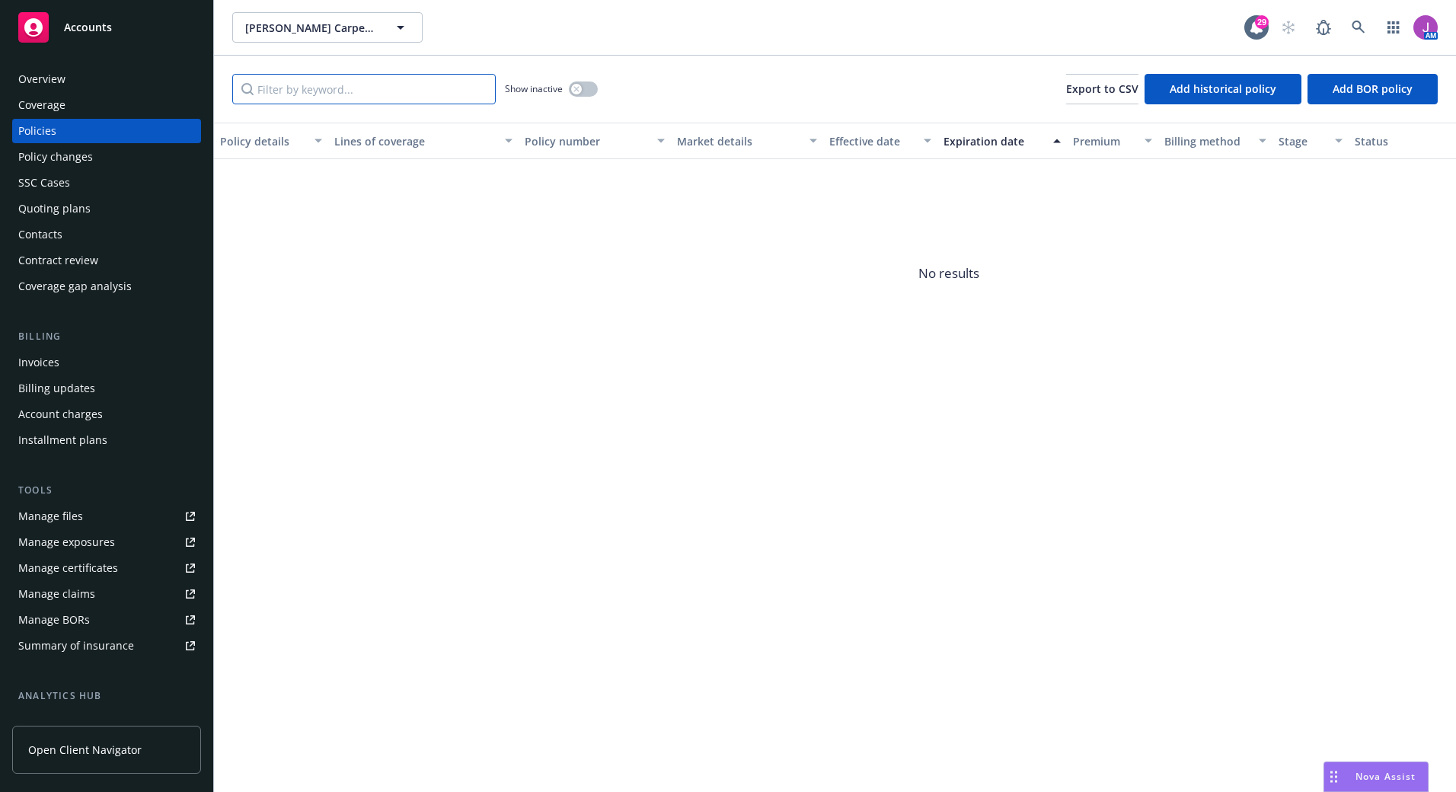
click at [432, 94] on input "Filter by keyword..." at bounding box center [363, 89] width 263 height 30
type input "bond"
click at [581, 80] on div "Show inactive" at bounding box center [551, 89] width 93 height 30
click at [582, 87] on button "button" at bounding box center [583, 88] width 29 height 15
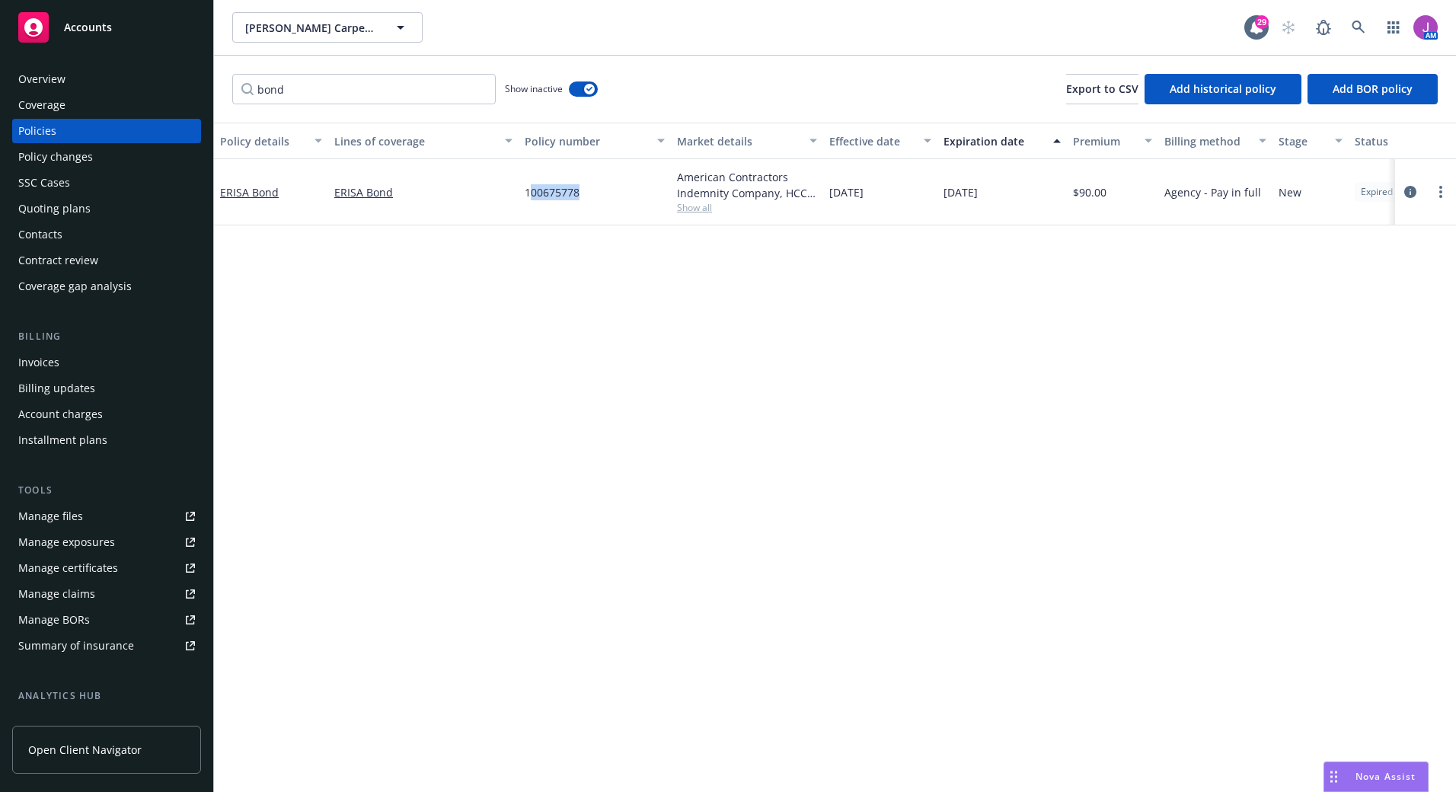
drag, startPoint x: 528, startPoint y: 192, endPoint x: 587, endPoint y: 193, distance: 58.6
click at [587, 193] on div "100675778" at bounding box center [594, 192] width 152 height 66
click at [454, 203] on div "ERISA Bond" at bounding box center [423, 192] width 190 height 66
click at [519, 198] on div "100675778" at bounding box center [594, 192] width 152 height 66
drag, startPoint x: 523, startPoint y: 195, endPoint x: 582, endPoint y: 196, distance: 59.4
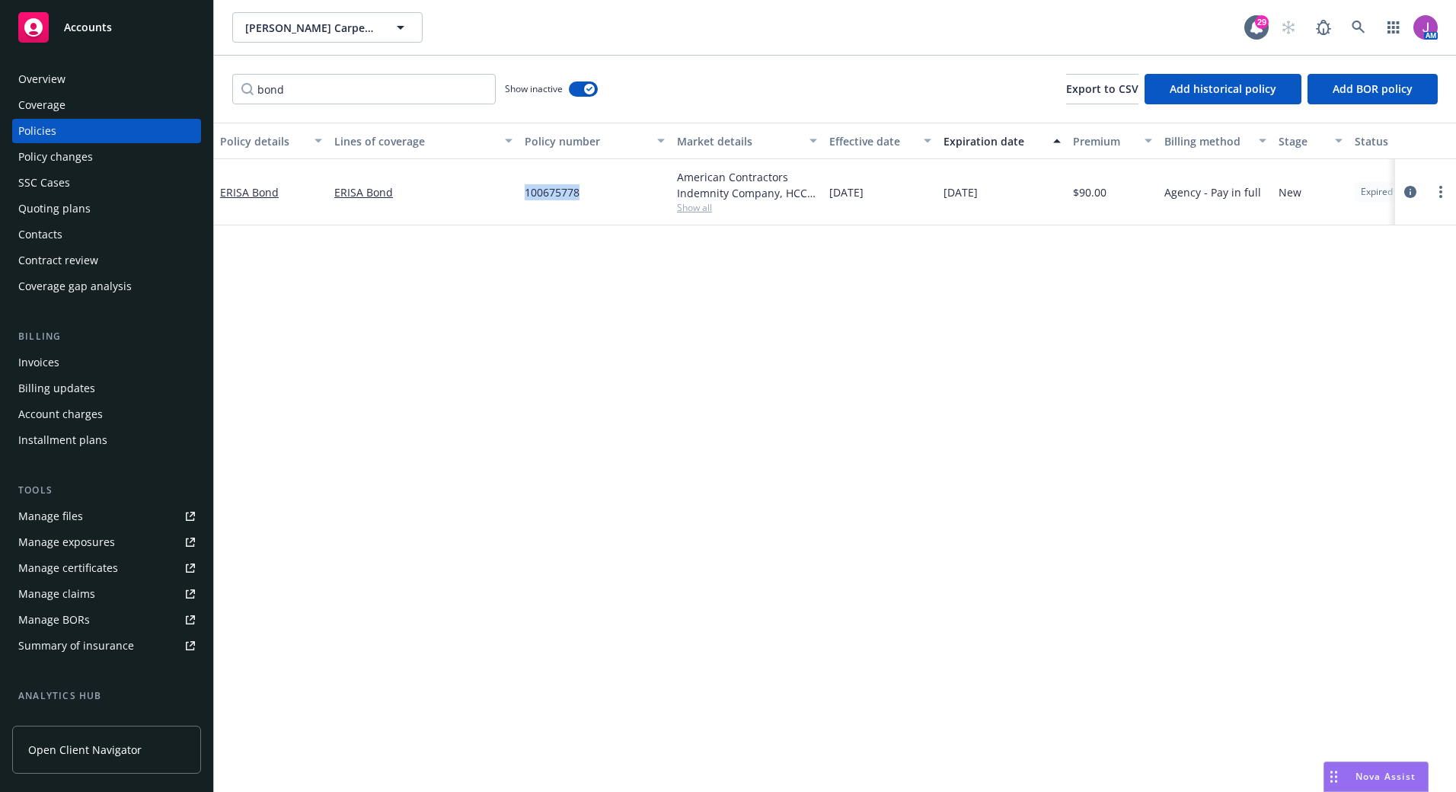
click at [582, 196] on div "100675778" at bounding box center [594, 192] width 152 height 66
copy span "100675778"
